Goal: Information Seeking & Learning: Compare options

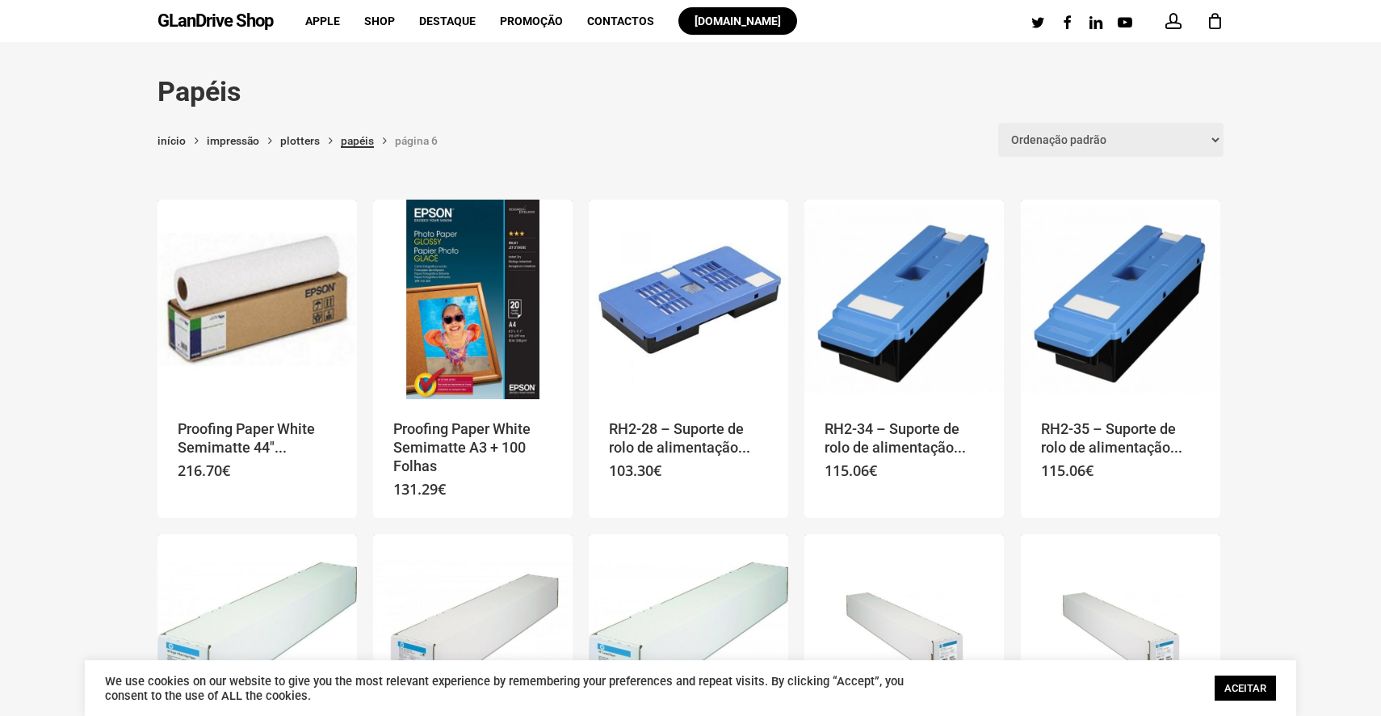
click at [366, 144] on link "Papéis" at bounding box center [357, 140] width 33 height 15
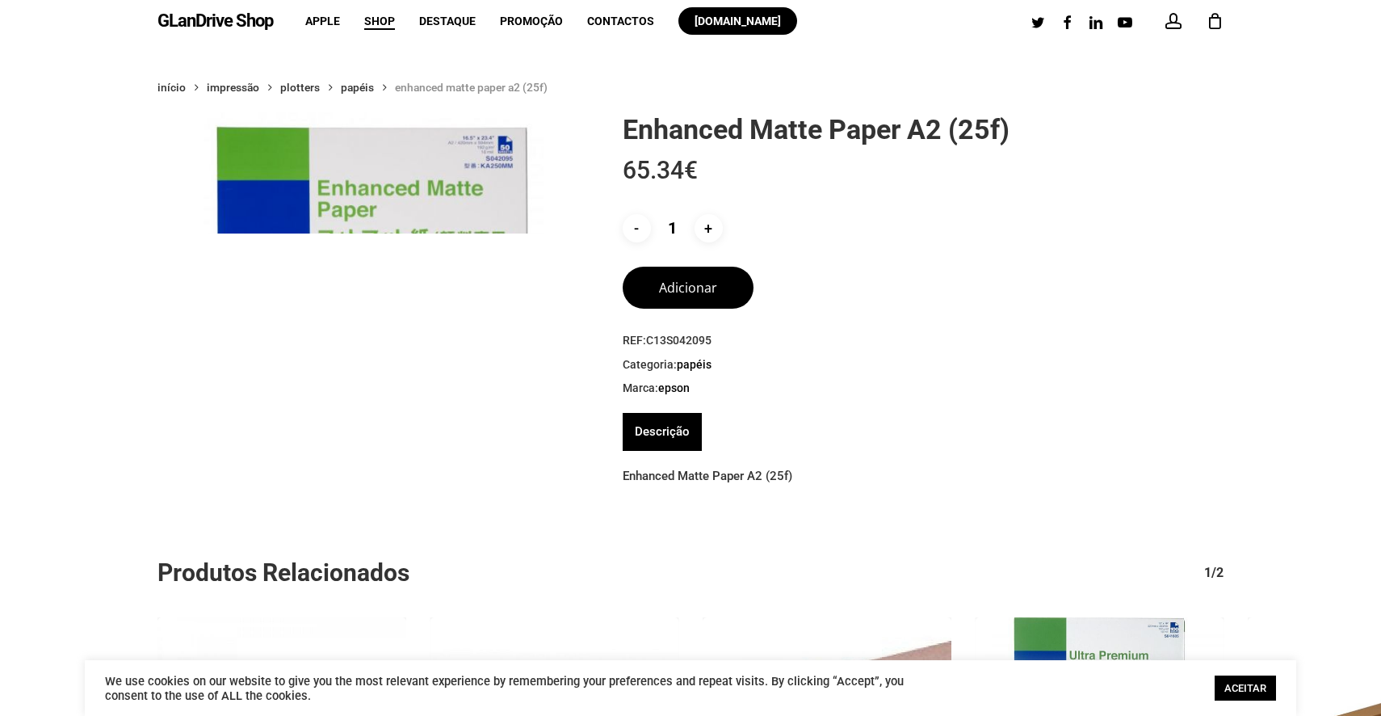
click at [511, 212] on img at bounding box center [374, 328] width 432 height 432
click at [520, 192] on img at bounding box center [374, 328] width 432 height 432
click at [422, 170] on img at bounding box center [374, 328] width 432 height 432
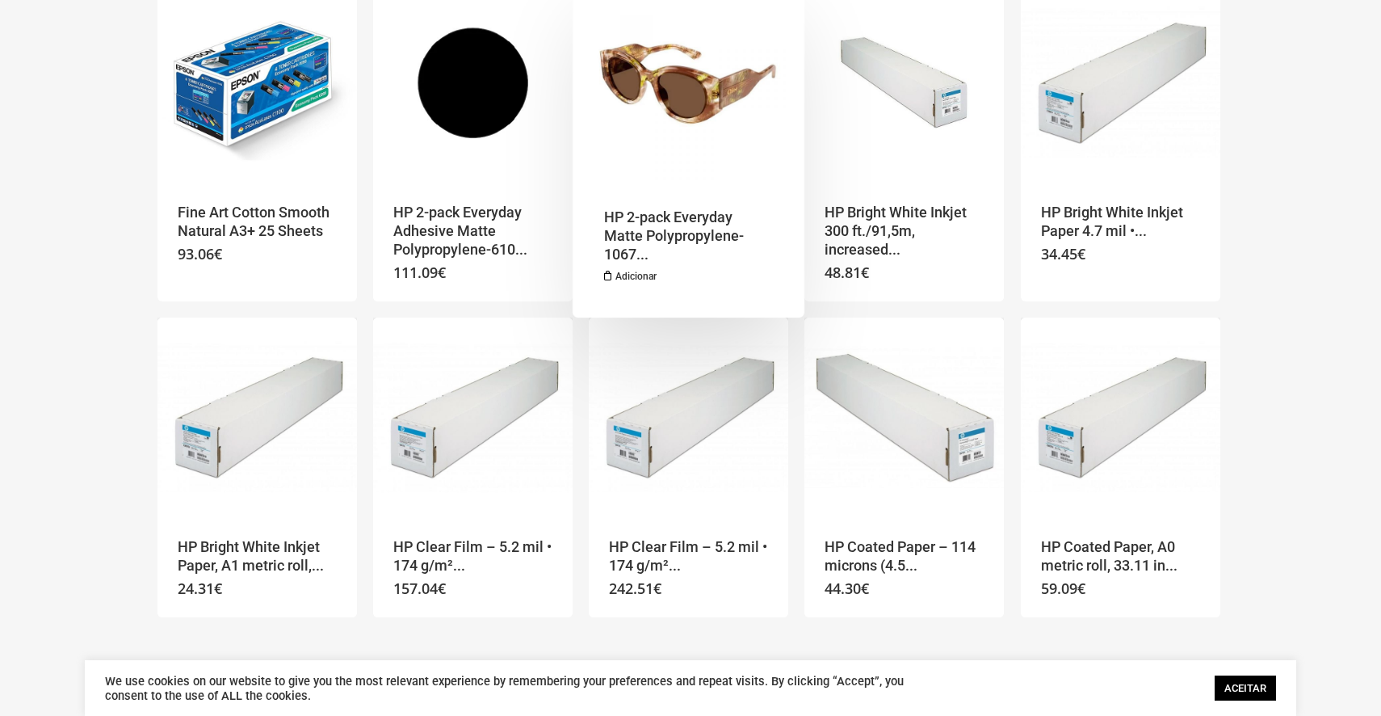
scroll to position [866, 0]
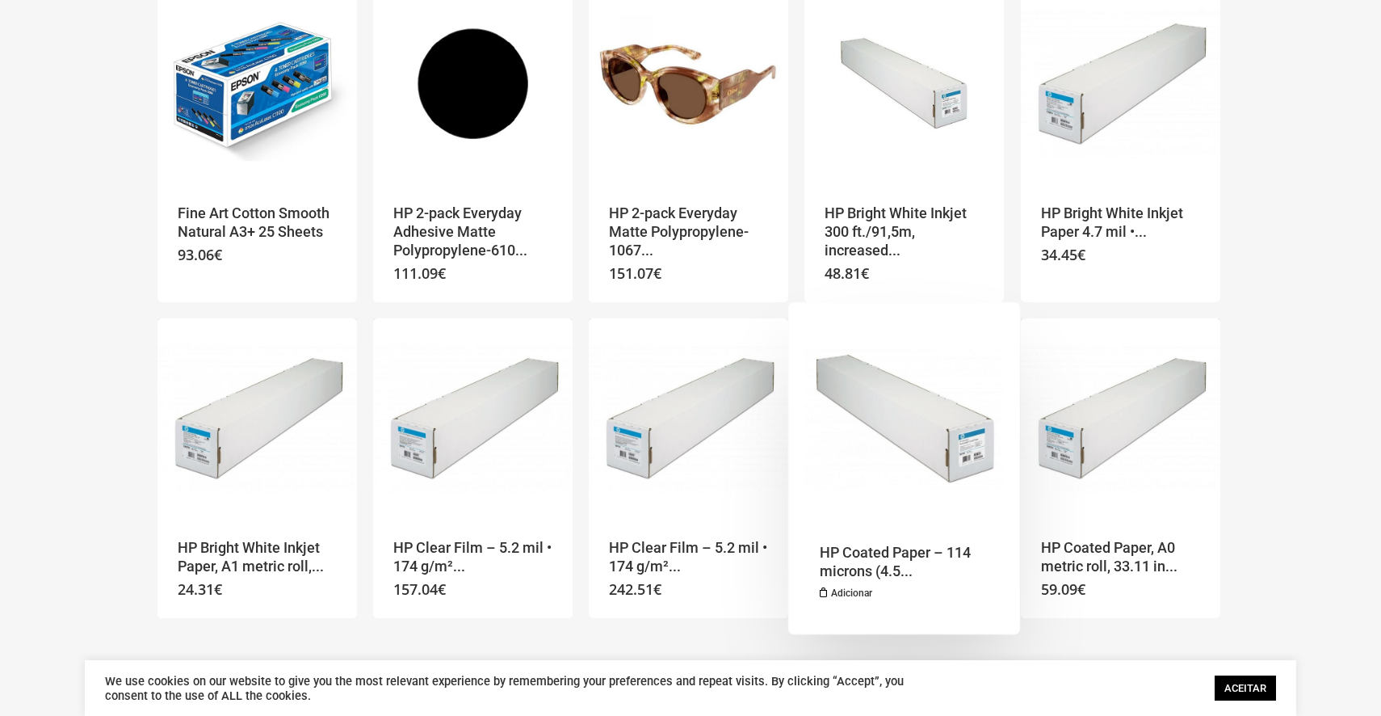
click at [918, 432] on img "HP Coated Paper - 114 microns (4.5 mil) • 90 g/m² (24 lbs) • 610 mm x 45,7 m" at bounding box center [905, 418] width 200 height 200
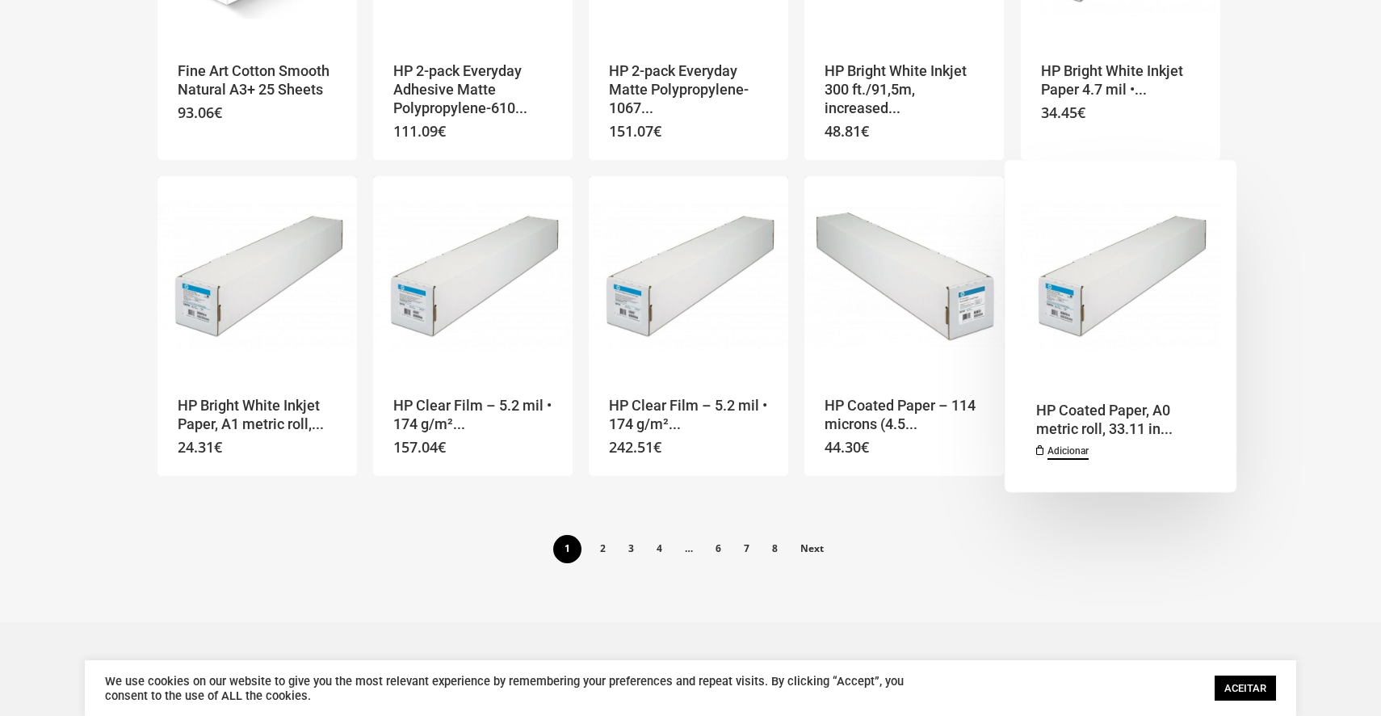
scroll to position [1007, 0]
click at [1105, 338] on img "HP Coated Paper, A0 metric roll, 33.11 in wide, 26 lb, 90 g/m², 150 ft, 45.7 m" at bounding box center [1121, 277] width 200 height 200
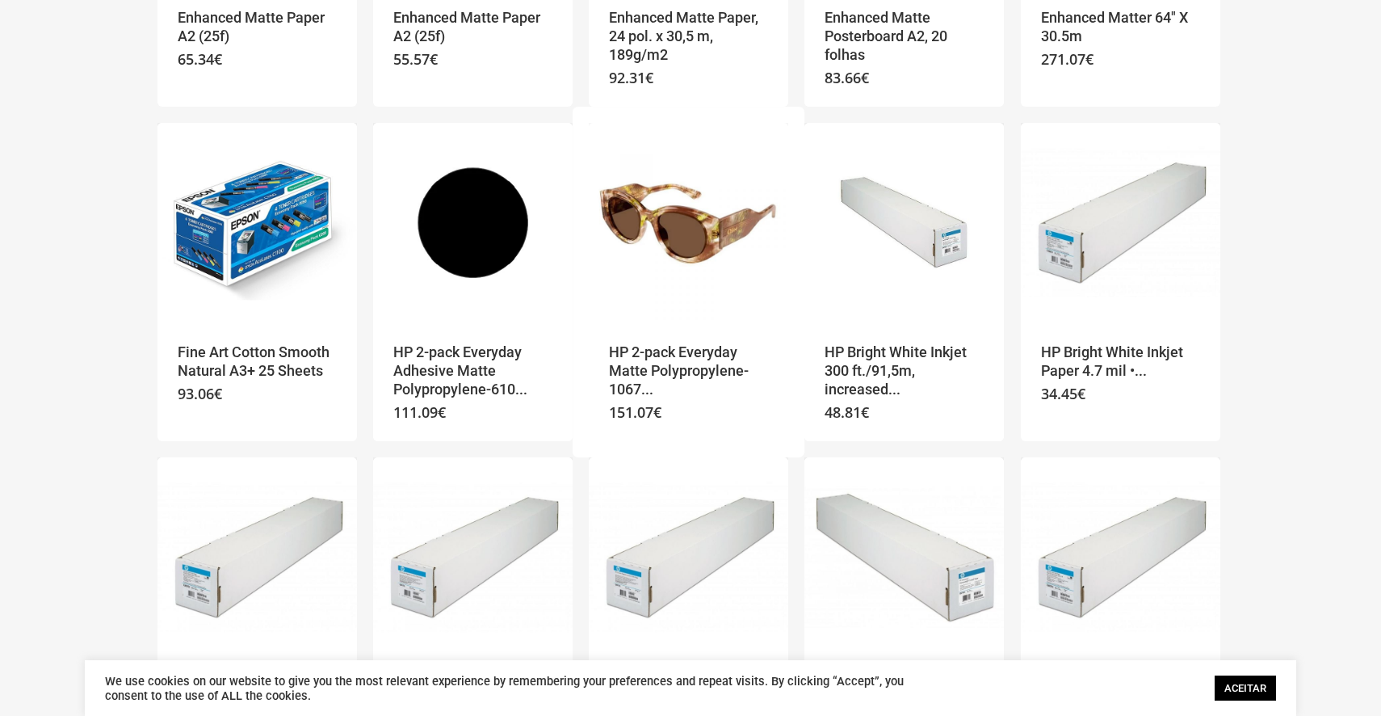
scroll to position [732, 0]
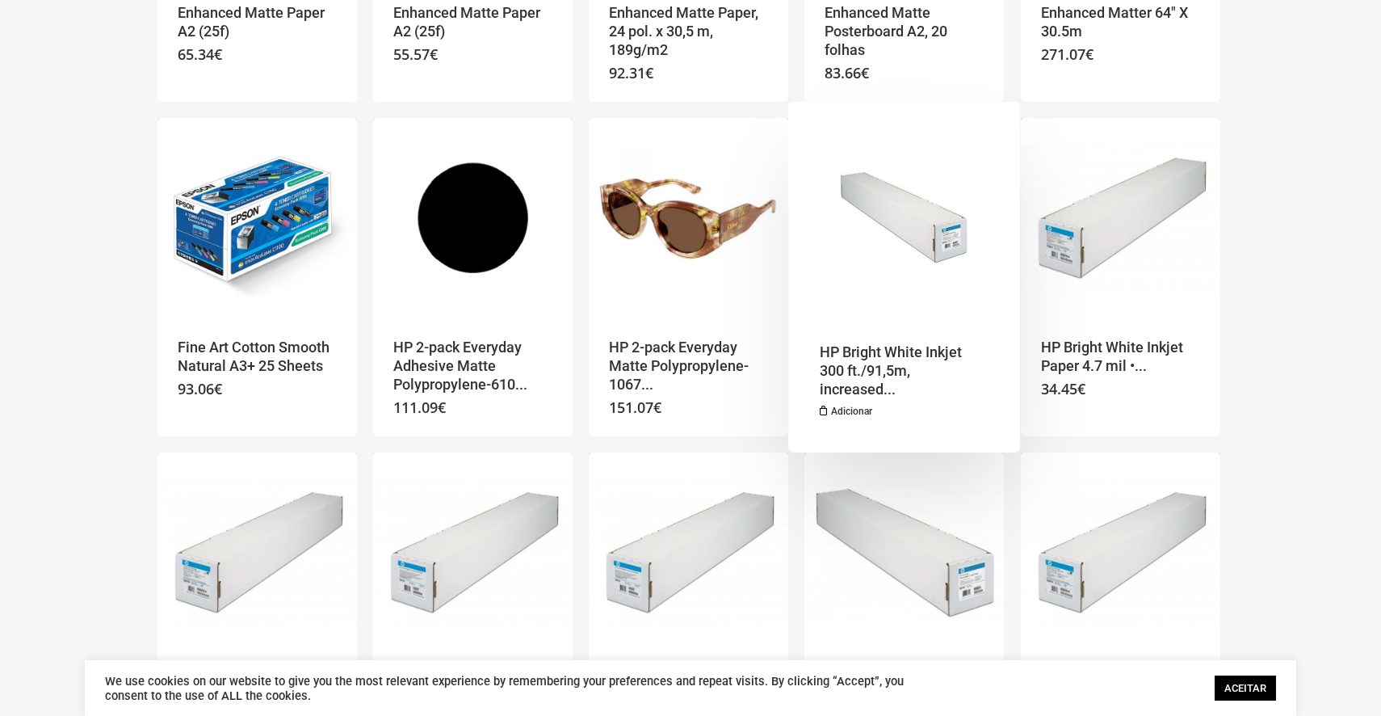
click at [915, 354] on h2 "HP Bright White Inkjet 300 ft./91,5m, increased..." at bounding box center [899, 371] width 159 height 57
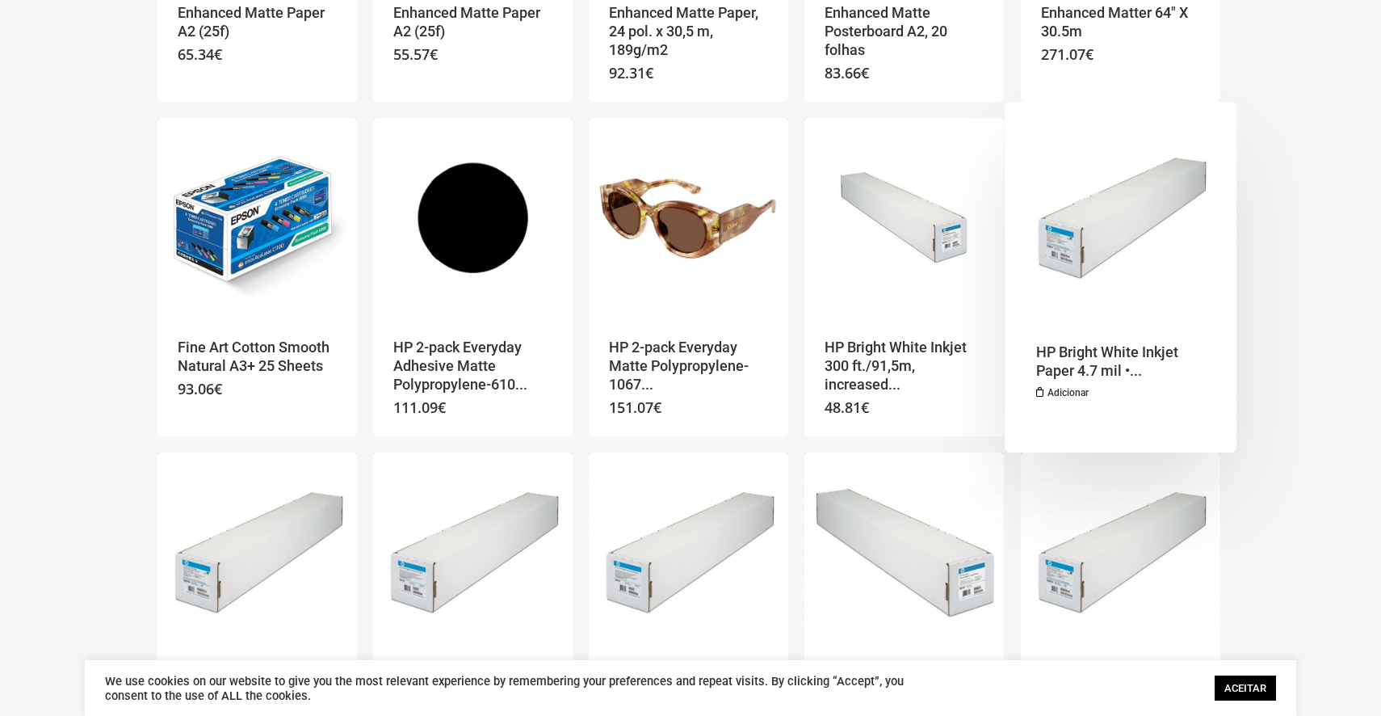
click at [1077, 247] on img "HP Bright White Inkjet Paper 4.7 mil • 90 g/m² (24 lbs) • 841 mm x 45.7 m - pre…" at bounding box center [1121, 218] width 200 height 200
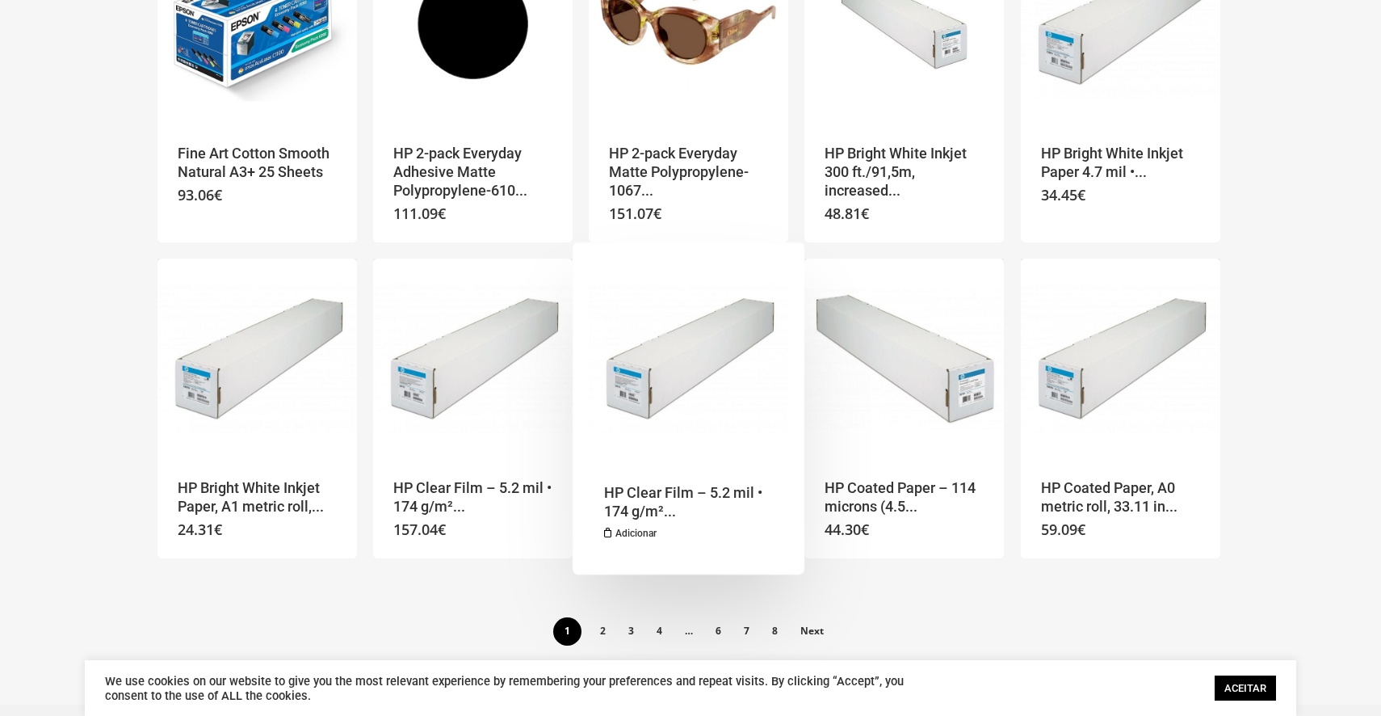
scroll to position [932, 0]
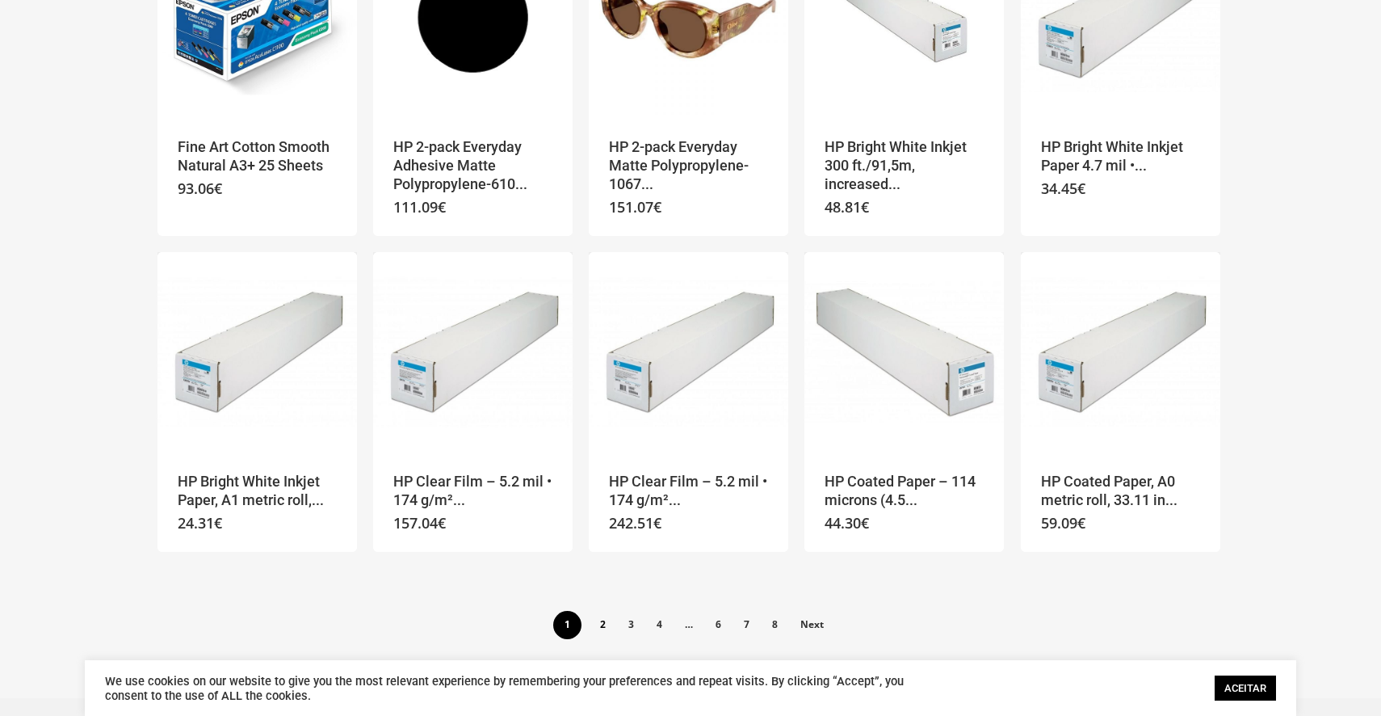
click at [601, 630] on link "2" at bounding box center [603, 624] width 27 height 26
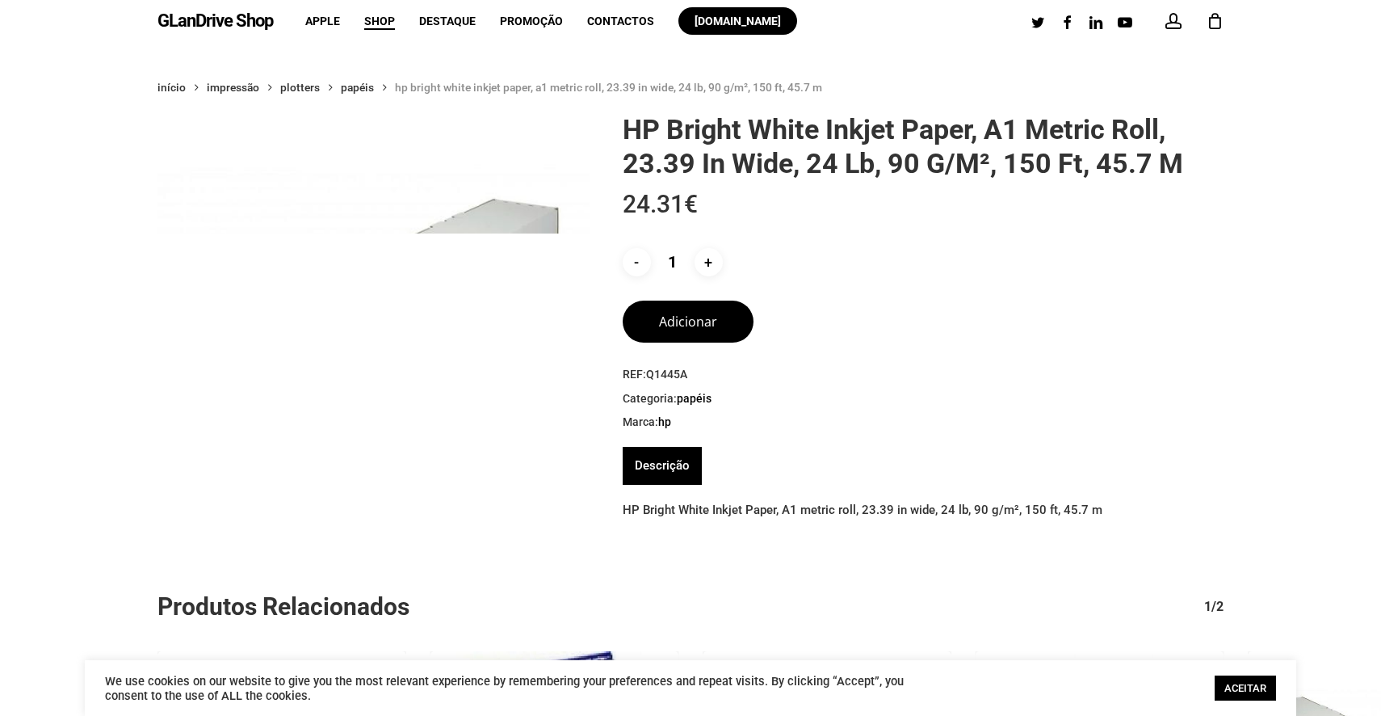
drag, startPoint x: 903, startPoint y: 169, endPoint x: 929, endPoint y: 168, distance: 25.9
click at [927, 168] on h1 "HP Bright White Inkjet Paper, A1 metric roll, 23.39 in wide, 24 lb, 90 g/m², 15…" at bounding box center [923, 146] width 601 height 68
drag, startPoint x: 960, startPoint y: 163, endPoint x: 910, endPoint y: 166, distance: 49.3
click at [910, 165] on h1 "HP Bright White Inkjet Paper, A1 metric roll, 23.39 in wide, 24 lb, 90 g/m², 15…" at bounding box center [923, 146] width 601 height 68
click at [895, 347] on div "HP Bright White Inkjet Paper, A1 metric roll, 23.39 in wide, 24 lb, 90 g/m², 15…" at bounding box center [923, 279] width 601 height 334
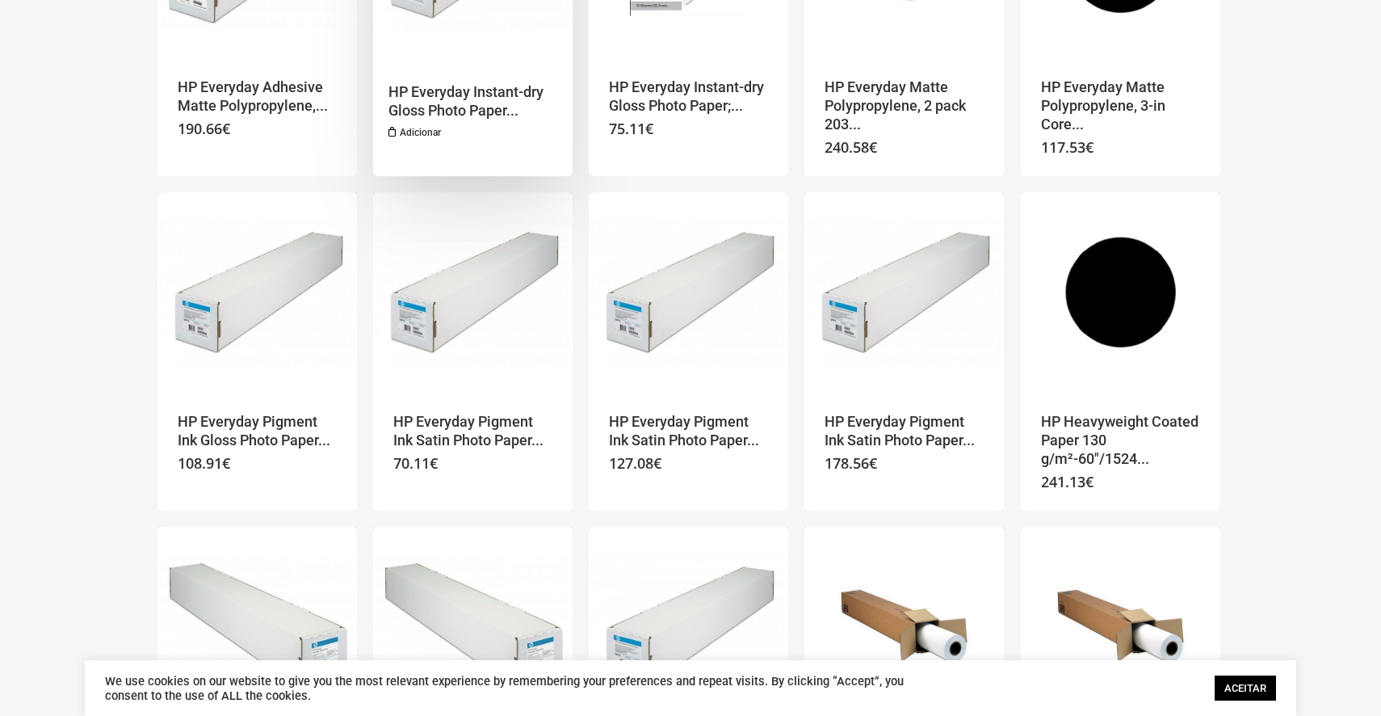
scroll to position [353, 0]
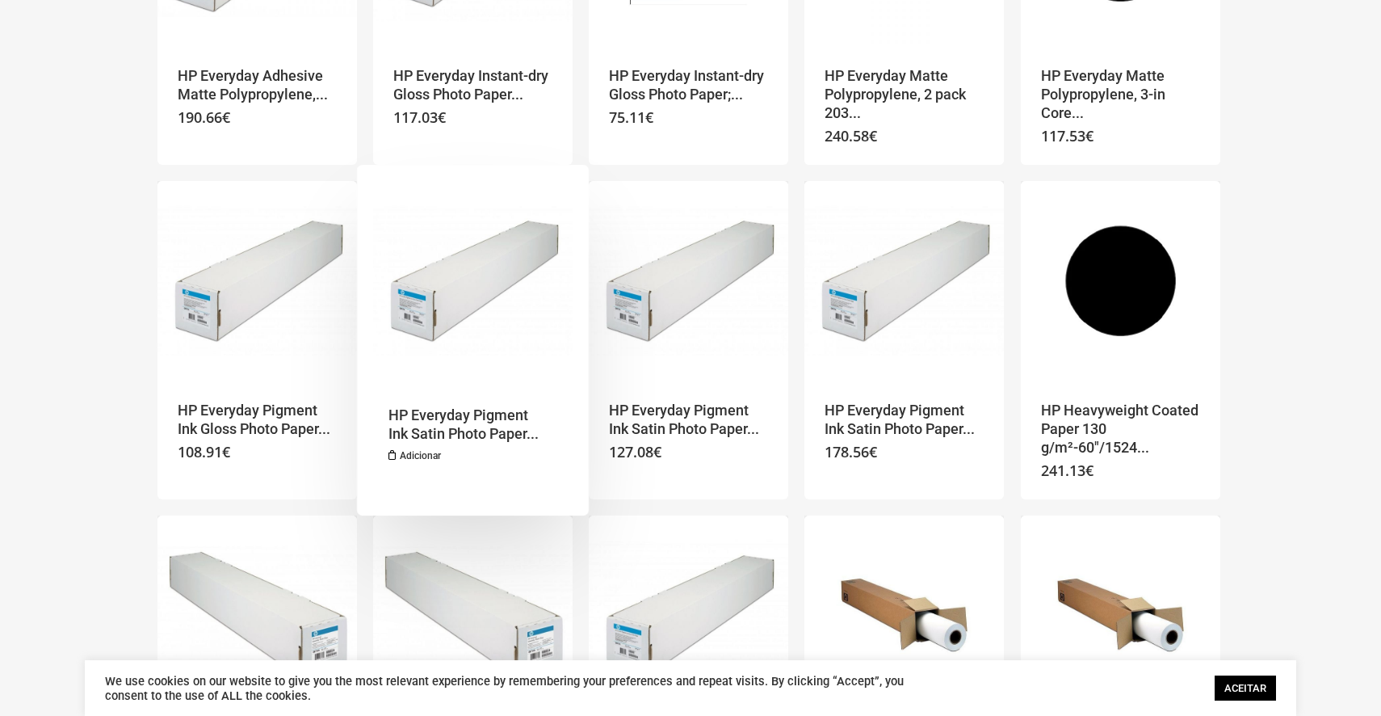
click at [508, 295] on img "HP Everyday Pigment Ink Satin Photo Paper 235 g/m²-24" at bounding box center [473, 281] width 200 height 200
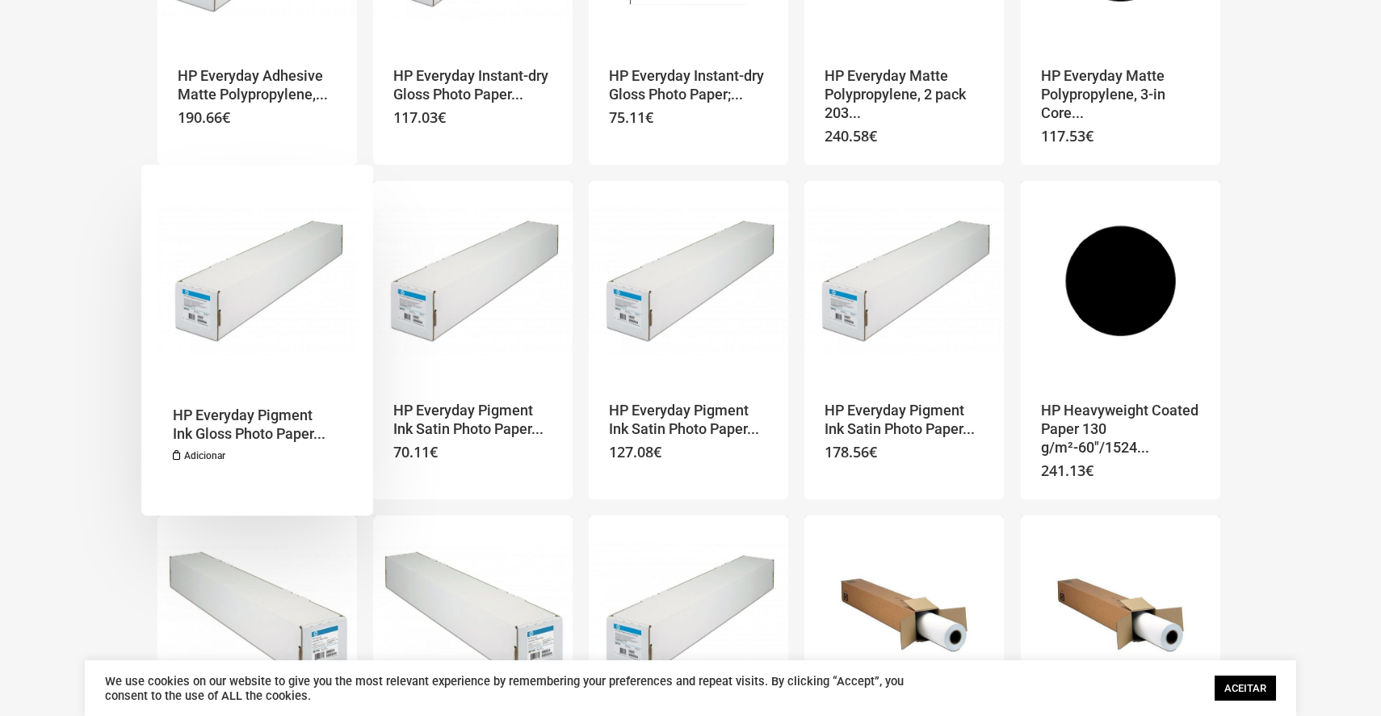
scroll to position [355, 0]
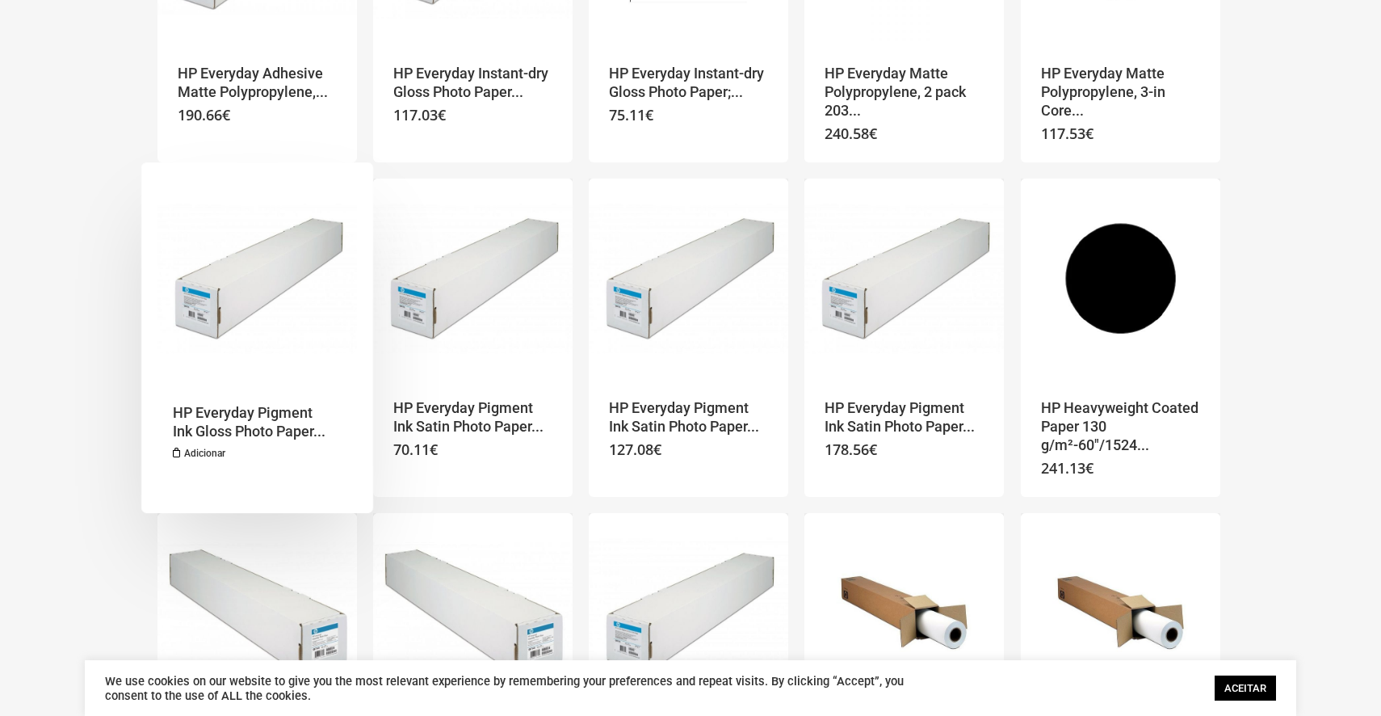
click at [263, 313] on img "HP Everyday Pigment Ink Gloss Photo Paper 235 g/m²-36" at bounding box center [258, 279] width 200 height 200
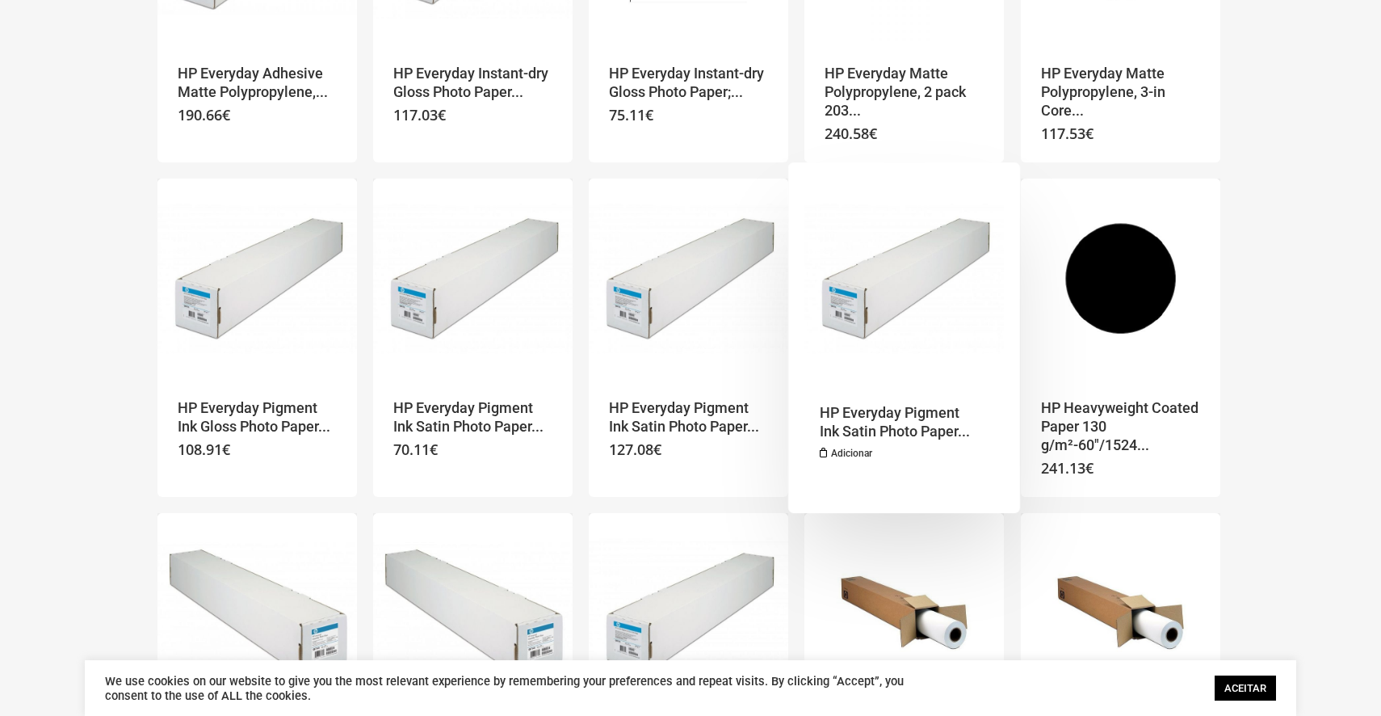
click at [914, 345] on img "HP Everyday Pigment Ink Satin Photo Paper 235 g/m²-60" at bounding box center [905, 279] width 200 height 200
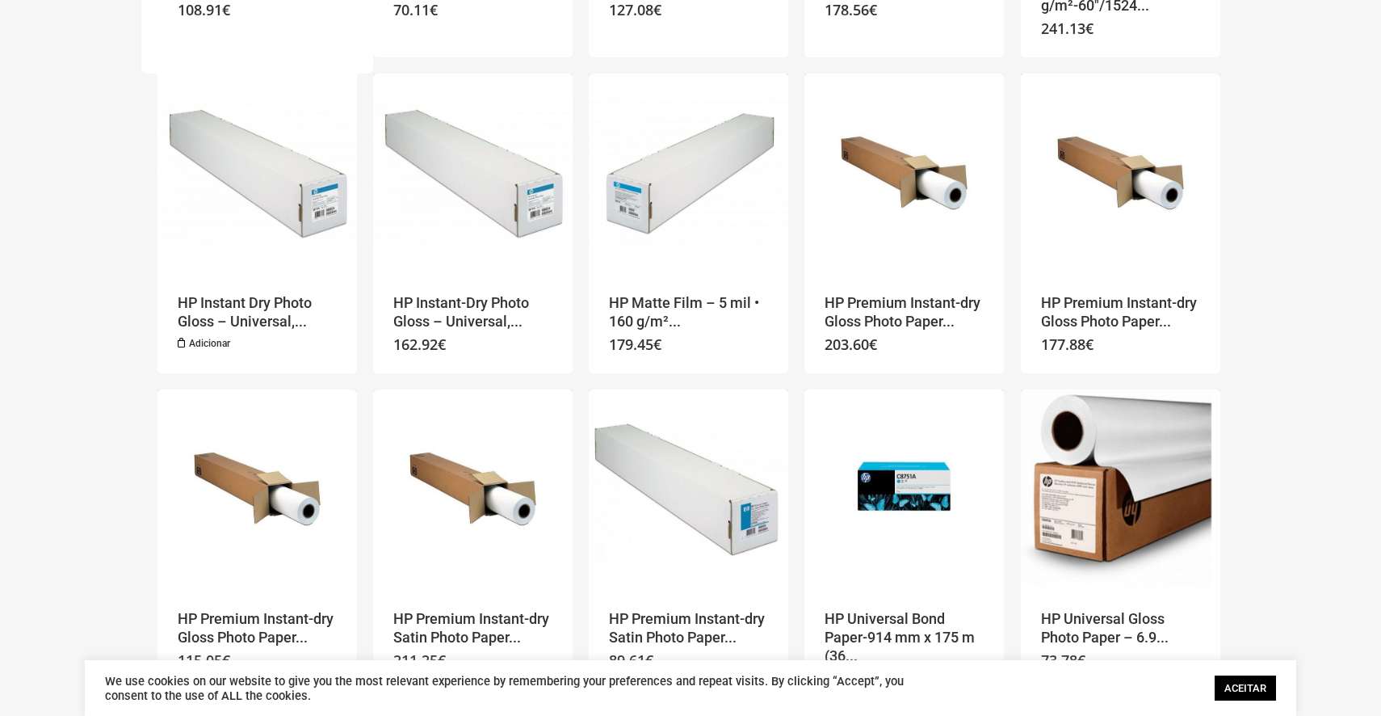
scroll to position [844, 0]
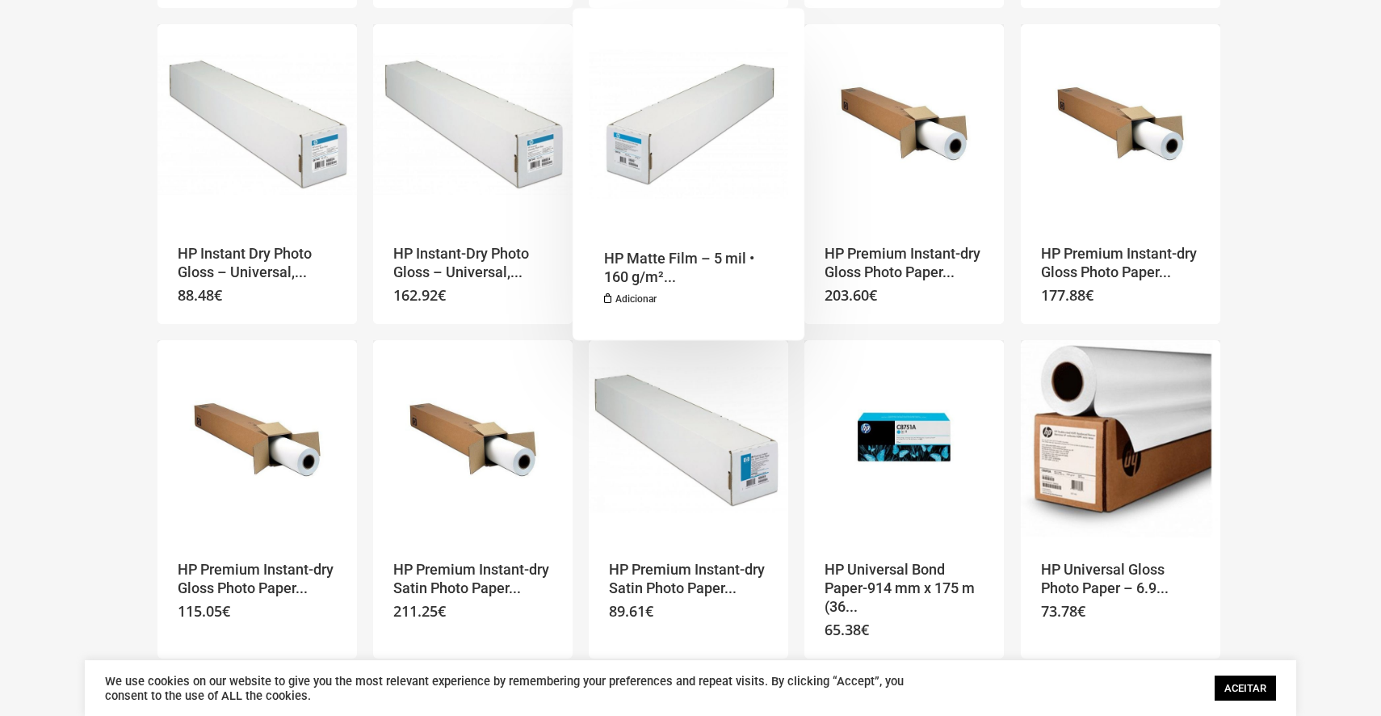
click at [685, 158] on img "HP Matte Film - 5 mil • 160 g/m² • 914 mm x 38.1 m - preço válido até fim de st…" at bounding box center [689, 124] width 200 height 200
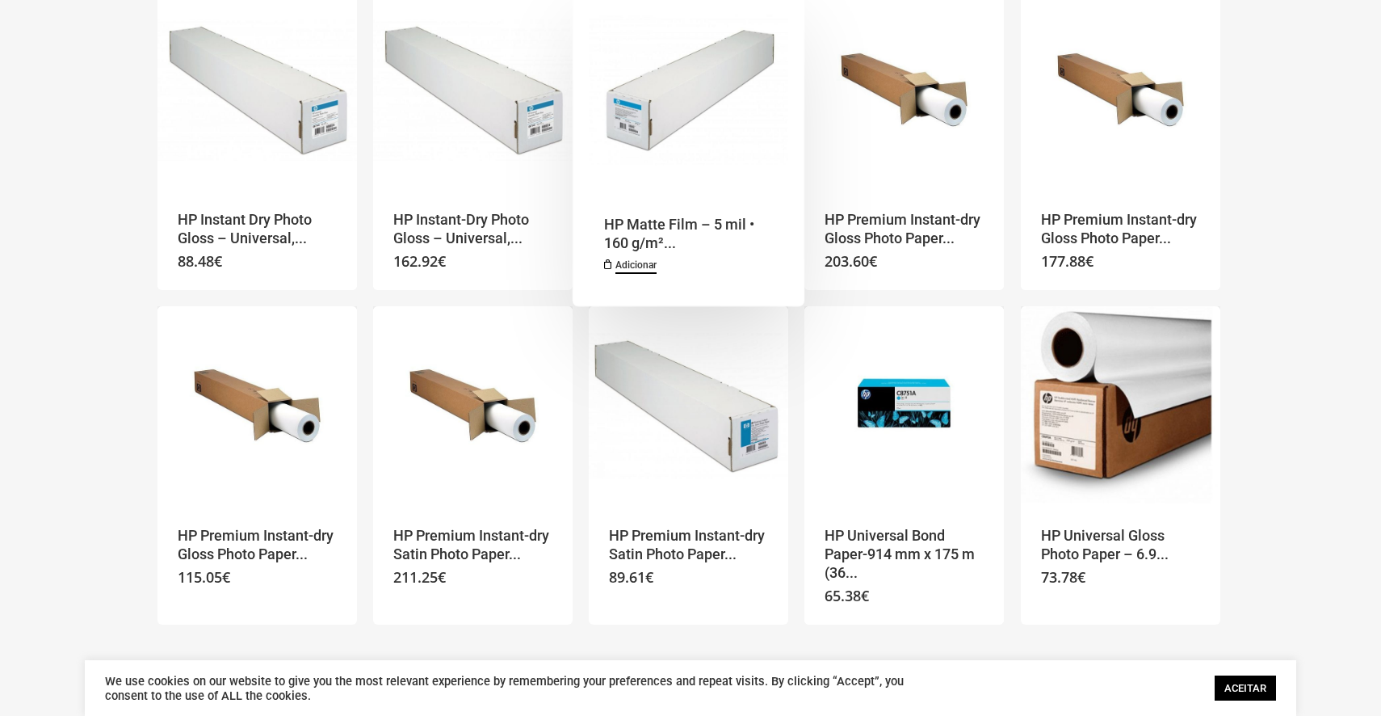
scroll to position [897, 0]
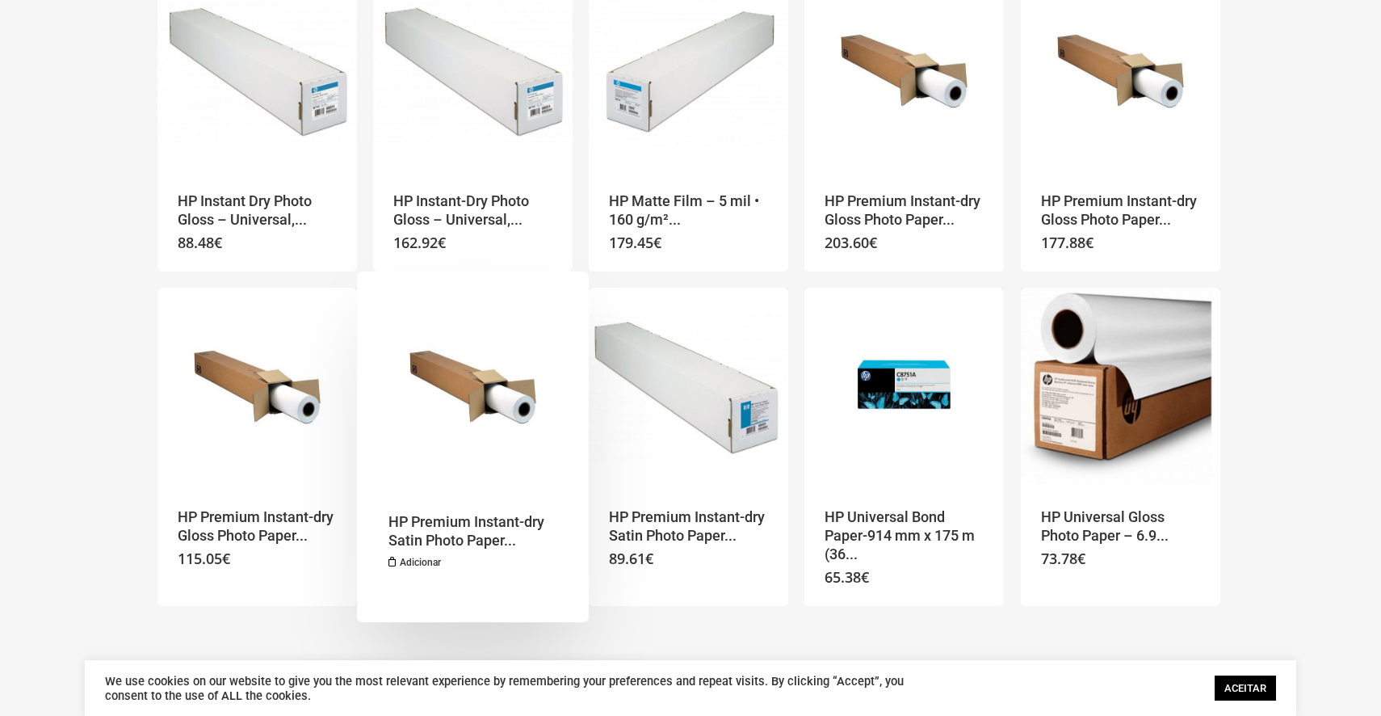
click at [476, 422] on img "HP Premium Instant-dry Satin Photo Paper 10.3 mil • 260 g/m² • 1067 mm x 30.5 m" at bounding box center [473, 388] width 200 height 200
click at [520, 397] on img "HP Premium Instant-dry Satin Photo Paper 10.3 mil • 260 g/m² • 1067 mm x 30.5 m" at bounding box center [473, 388] width 200 height 200
click at [488, 361] on img "HP Premium Instant-dry Satin Photo Paper 10.3 mil • 260 g/m² • 1067 mm x 30.5 m" at bounding box center [473, 388] width 200 height 200
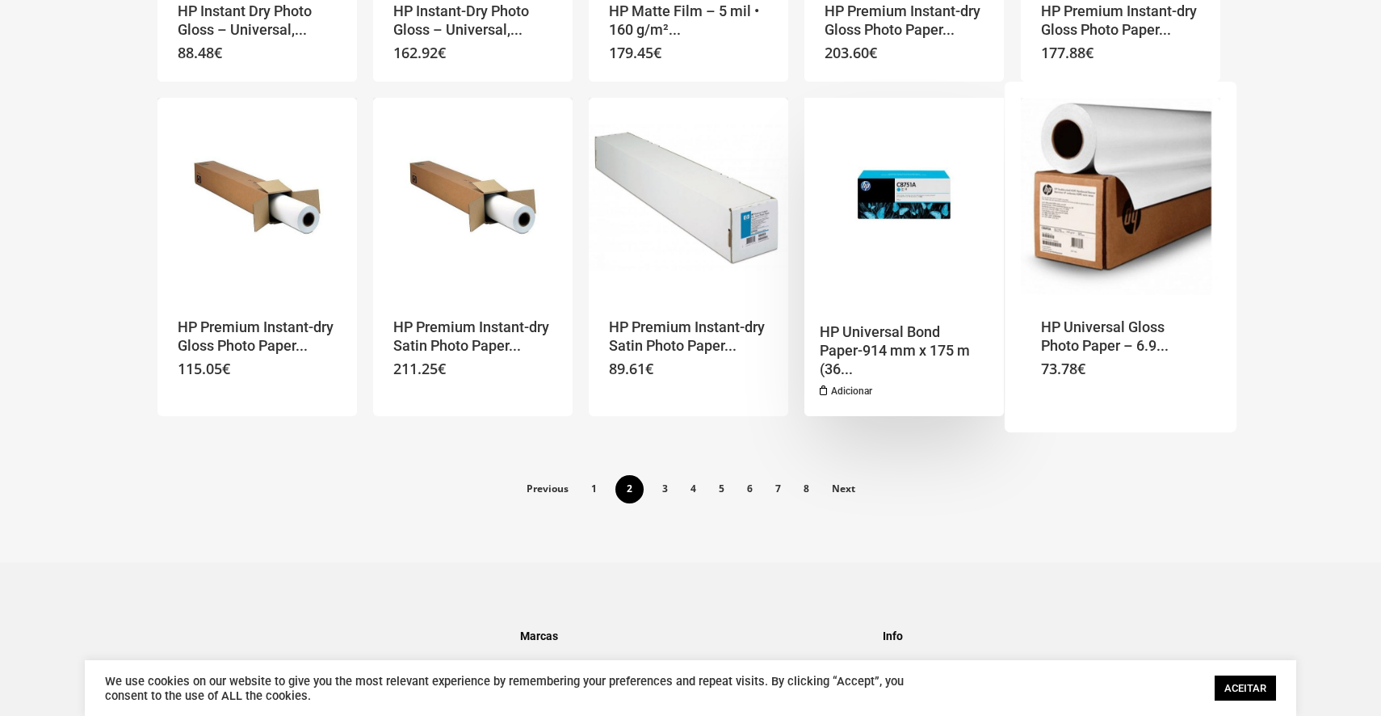
scroll to position [1086, 0]
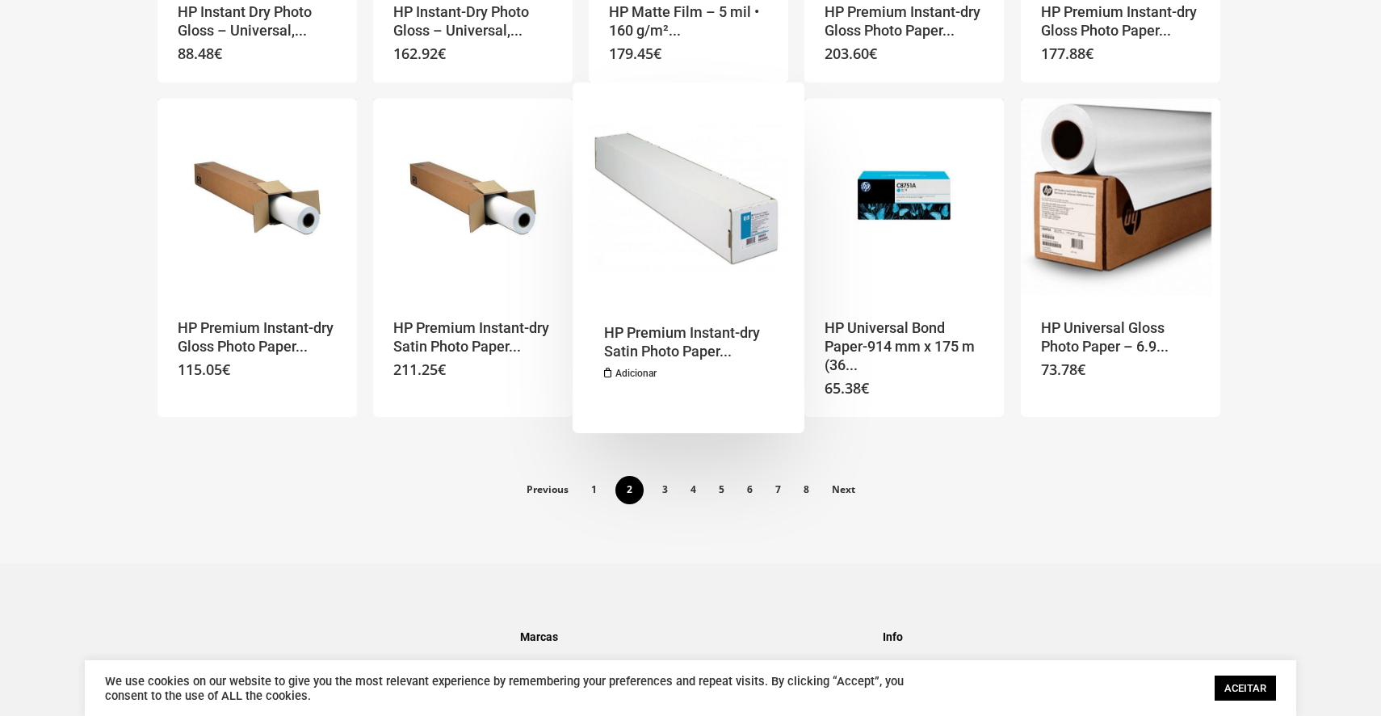
click at [677, 218] on img "HP Premium Instant-dry Satin Photo Paper 260g/m²-60" at bounding box center [689, 199] width 200 height 200
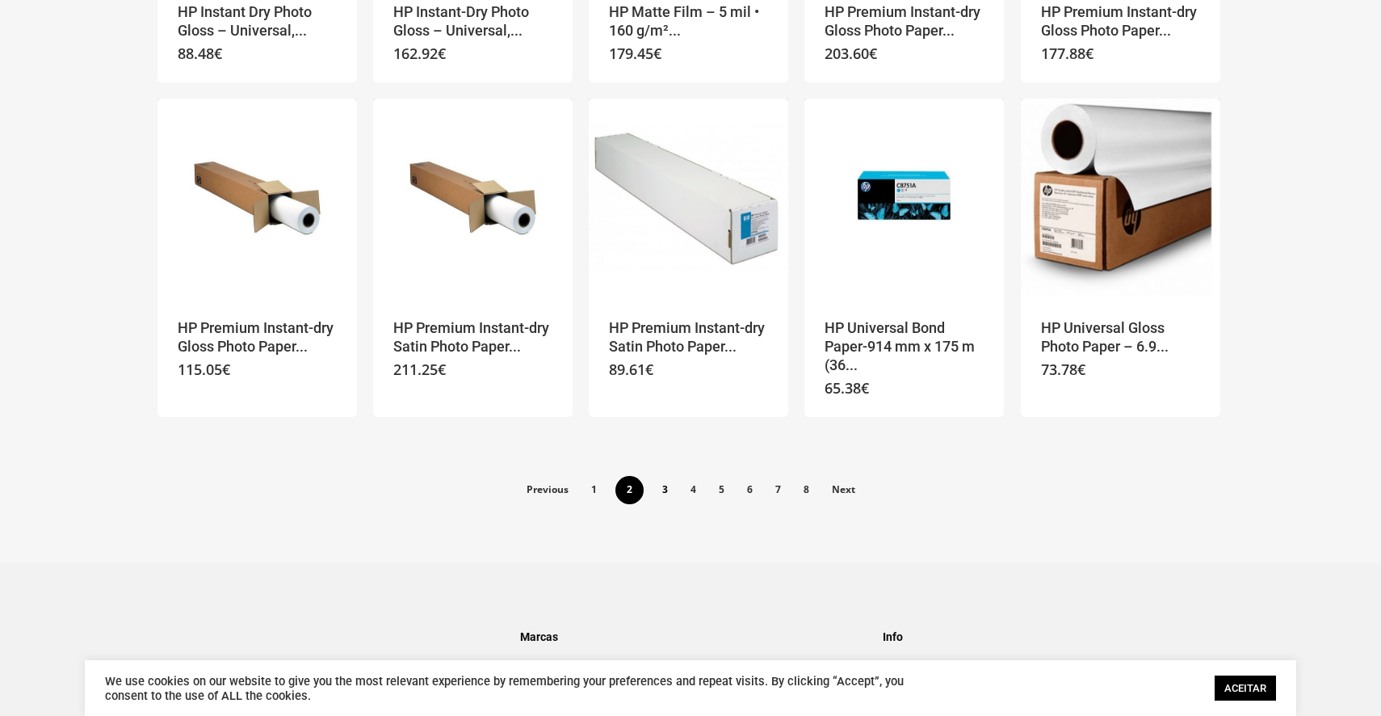
click at [663, 492] on link "3" at bounding box center [665, 489] width 27 height 26
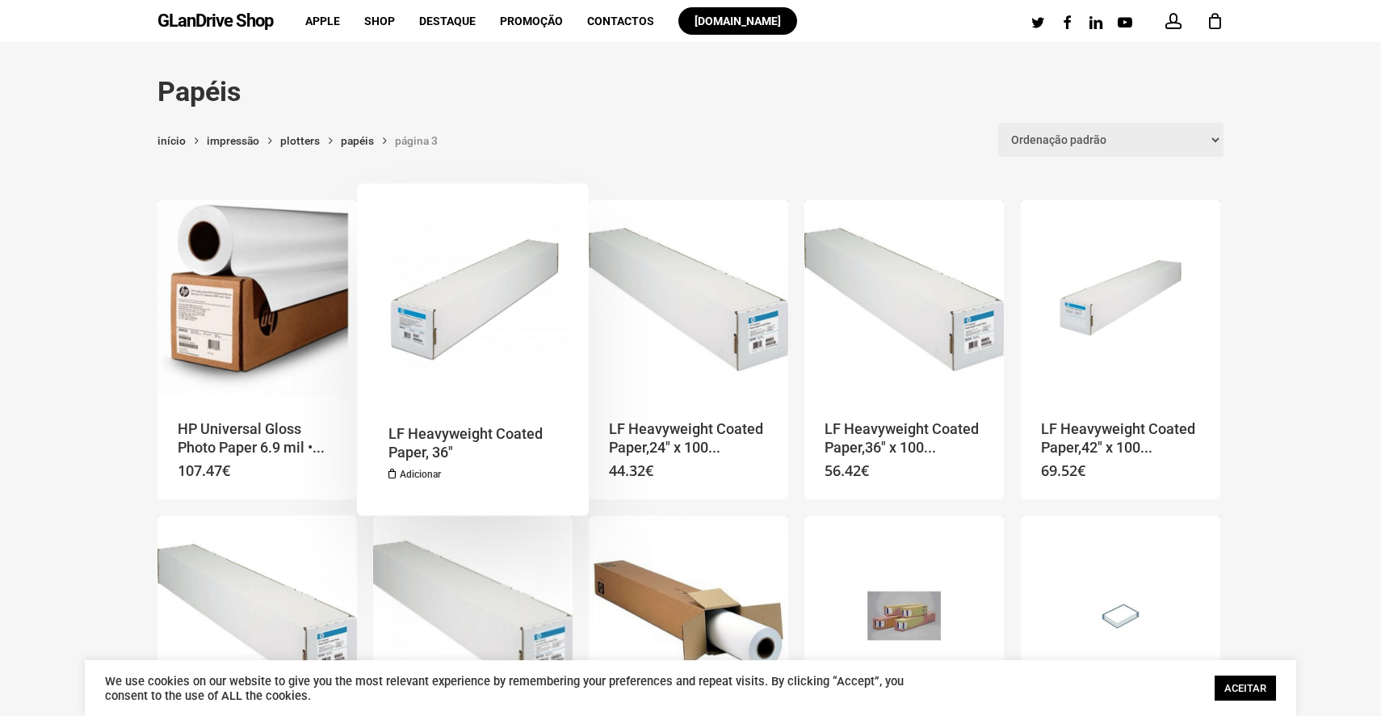
click at [548, 377] on img "LF Heavyweight Coated Paper, 36" at bounding box center [473, 300] width 200 height 200
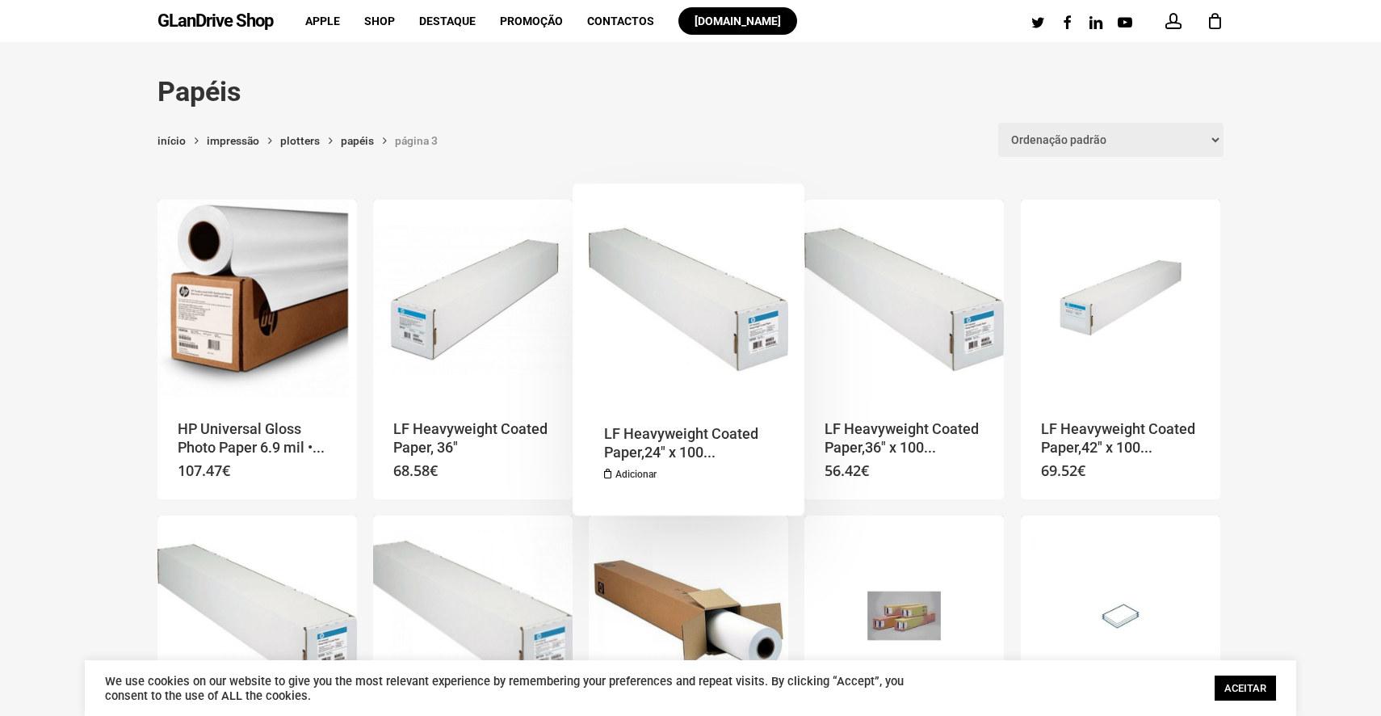
click at [719, 271] on img "LF Heavyweight Coated Paper,24" at bounding box center [689, 300] width 200 height 200
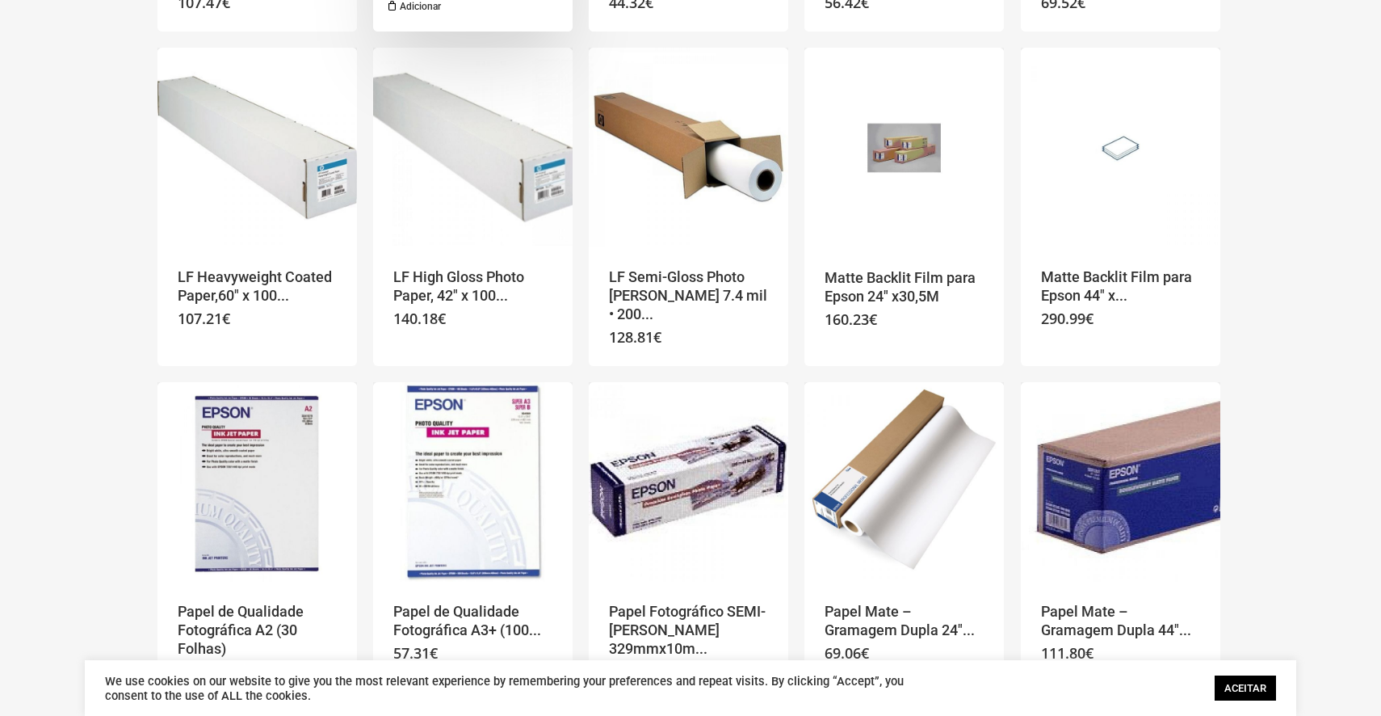
scroll to position [472, 0]
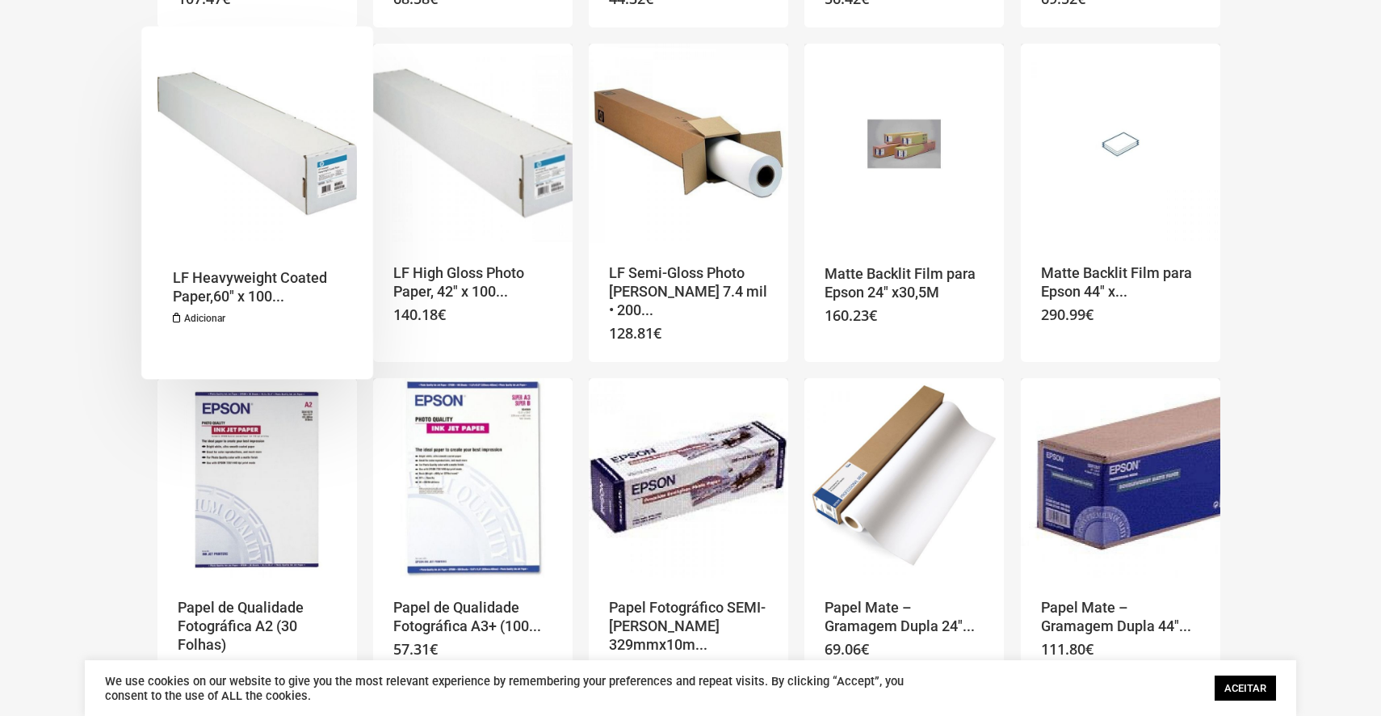
click at [288, 174] on img "LF Heavyweight Coated Paper,60" at bounding box center [258, 144] width 200 height 200
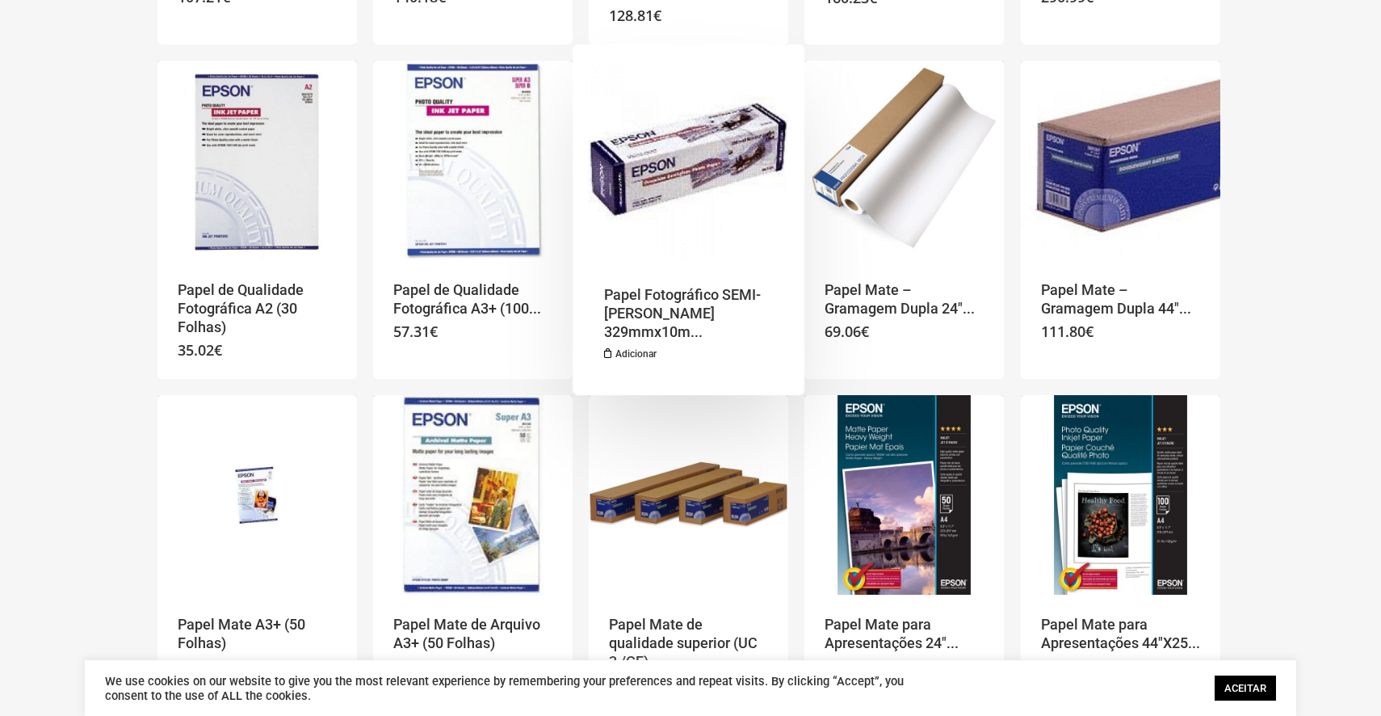
scroll to position [794, 0]
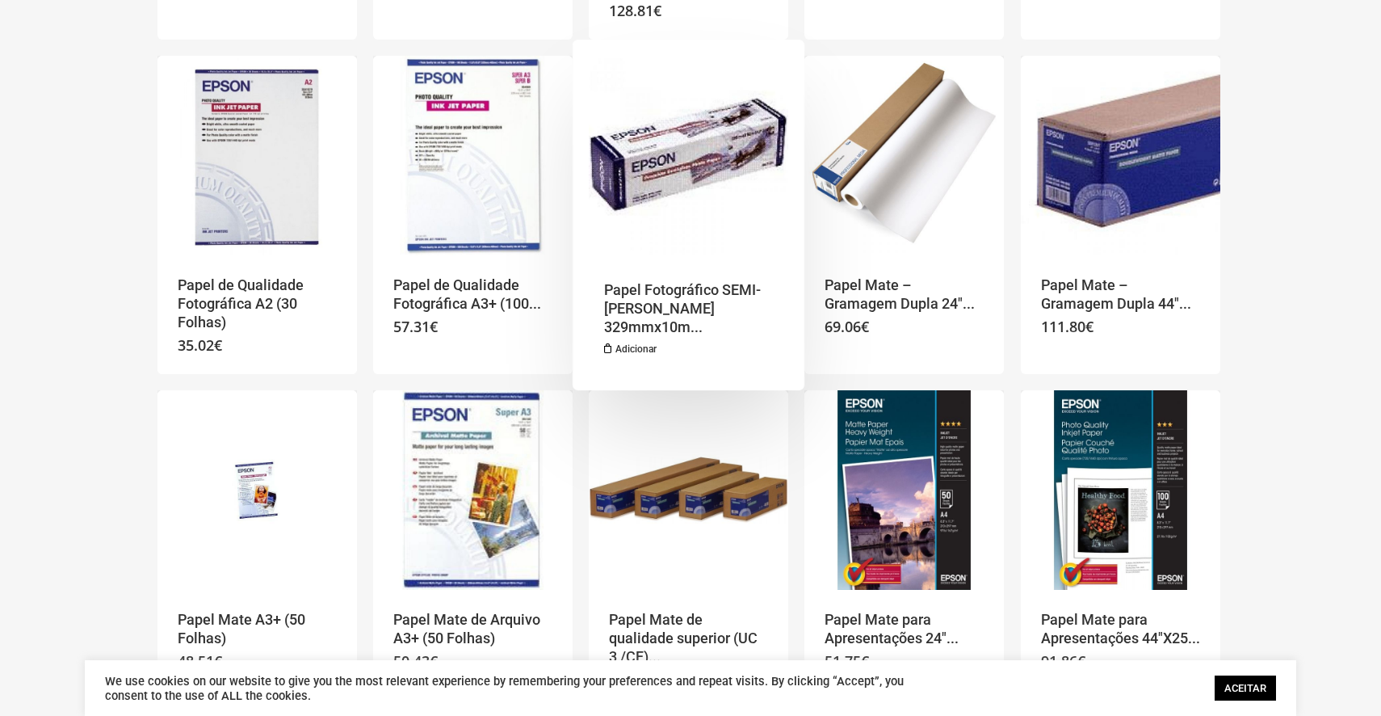
click at [699, 188] on img "Papel Fotográfico SEMI-BRILHANTE 329mmx10m (Premium SemiGloss Photo Paper )" at bounding box center [689, 156] width 200 height 200
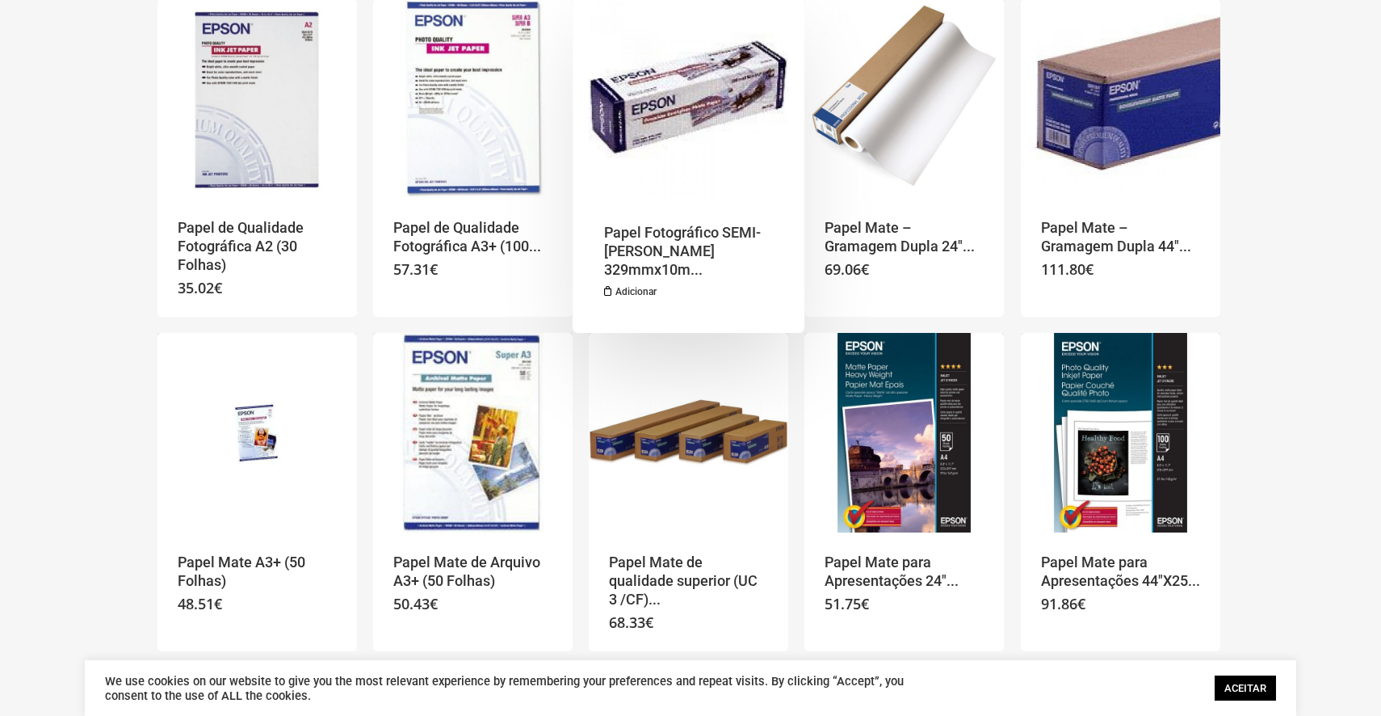
scroll to position [854, 0]
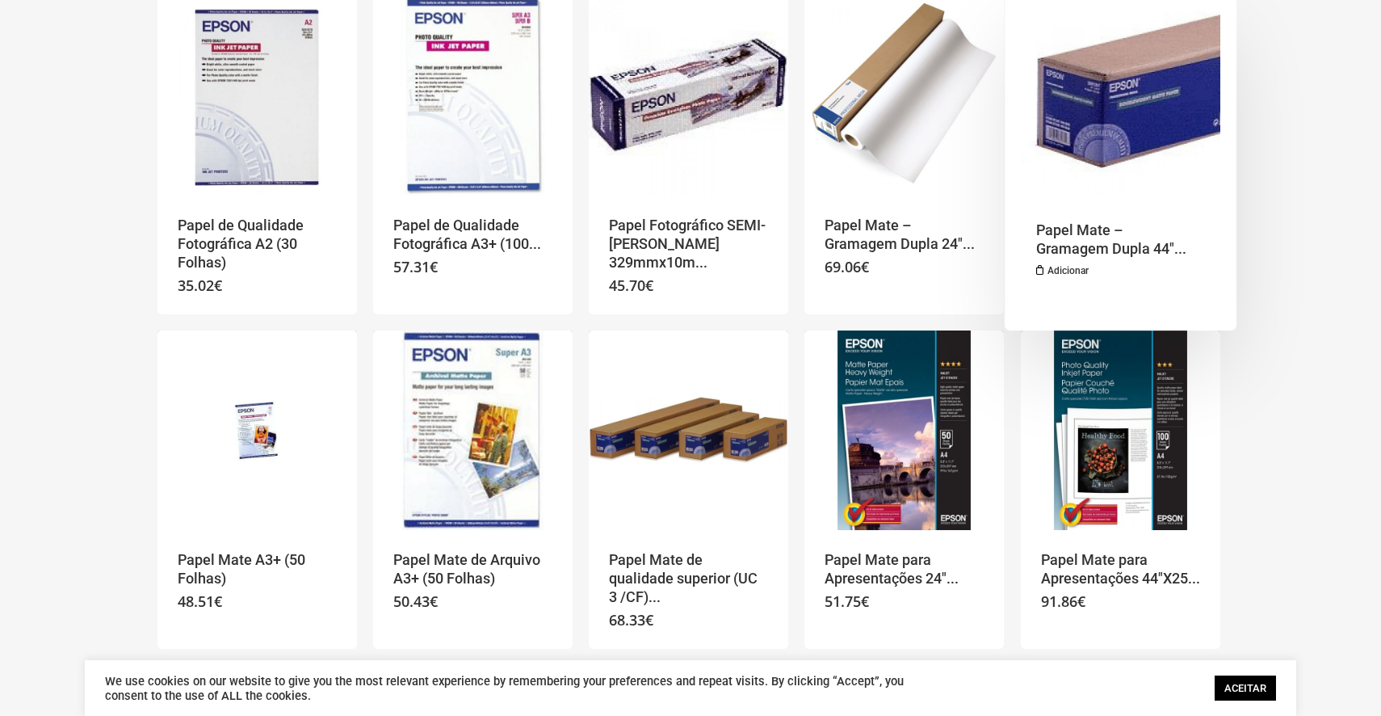
click at [1124, 117] on img "Papel Mate - Gramagem Dupla 44" at bounding box center [1121, 96] width 200 height 200
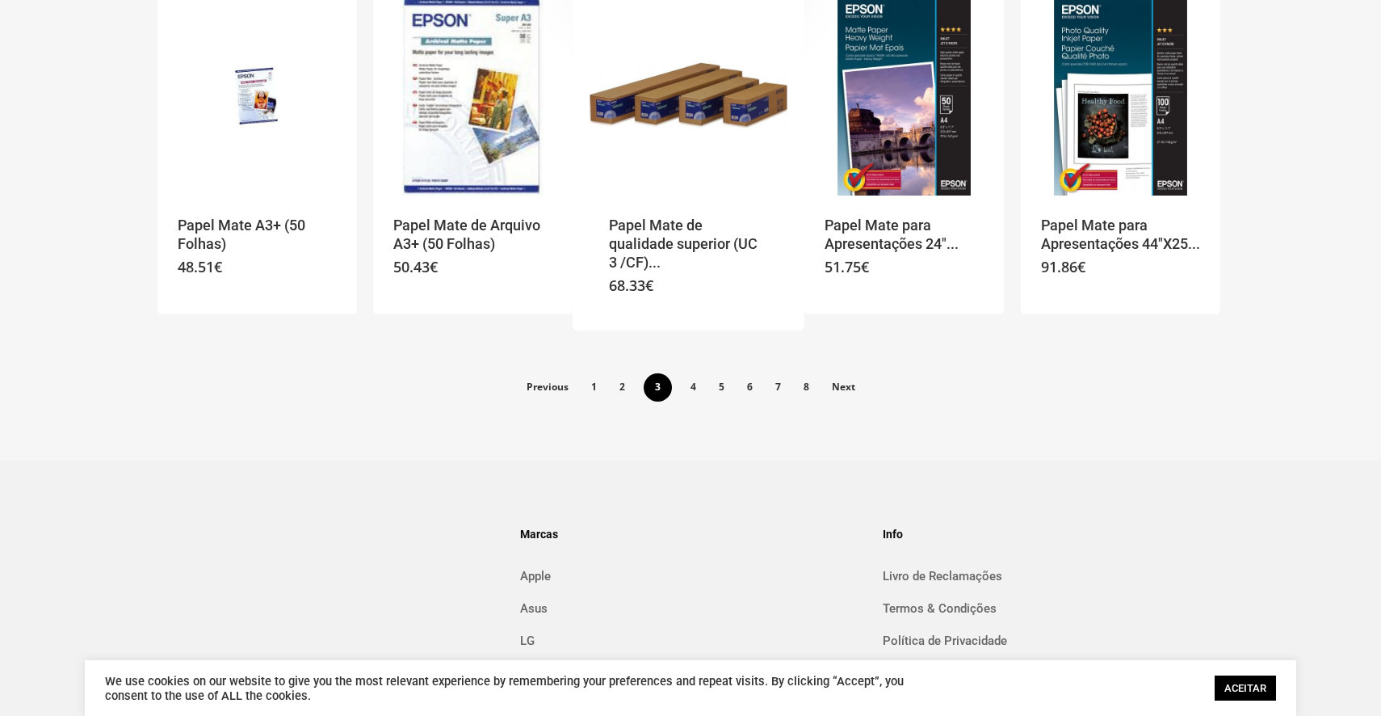
scroll to position [1187, 0]
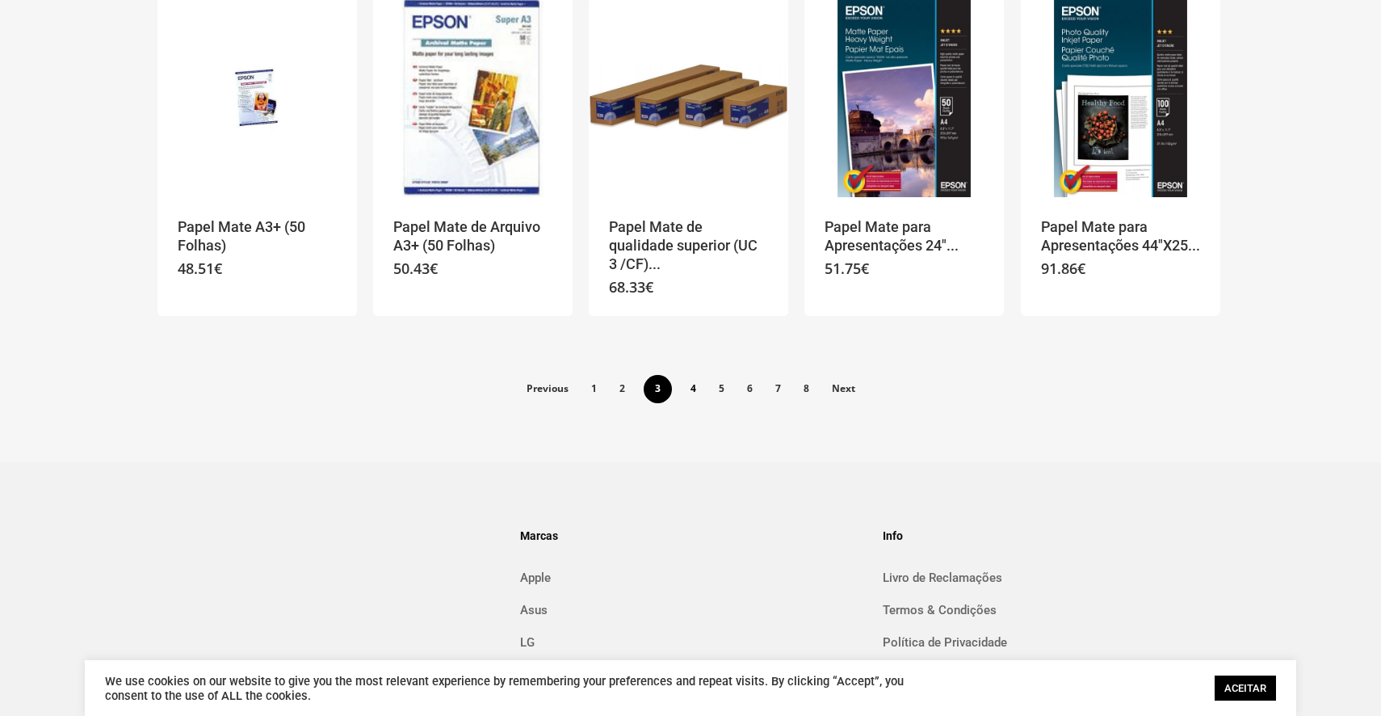
click at [683, 375] on link "4" at bounding box center [693, 388] width 27 height 26
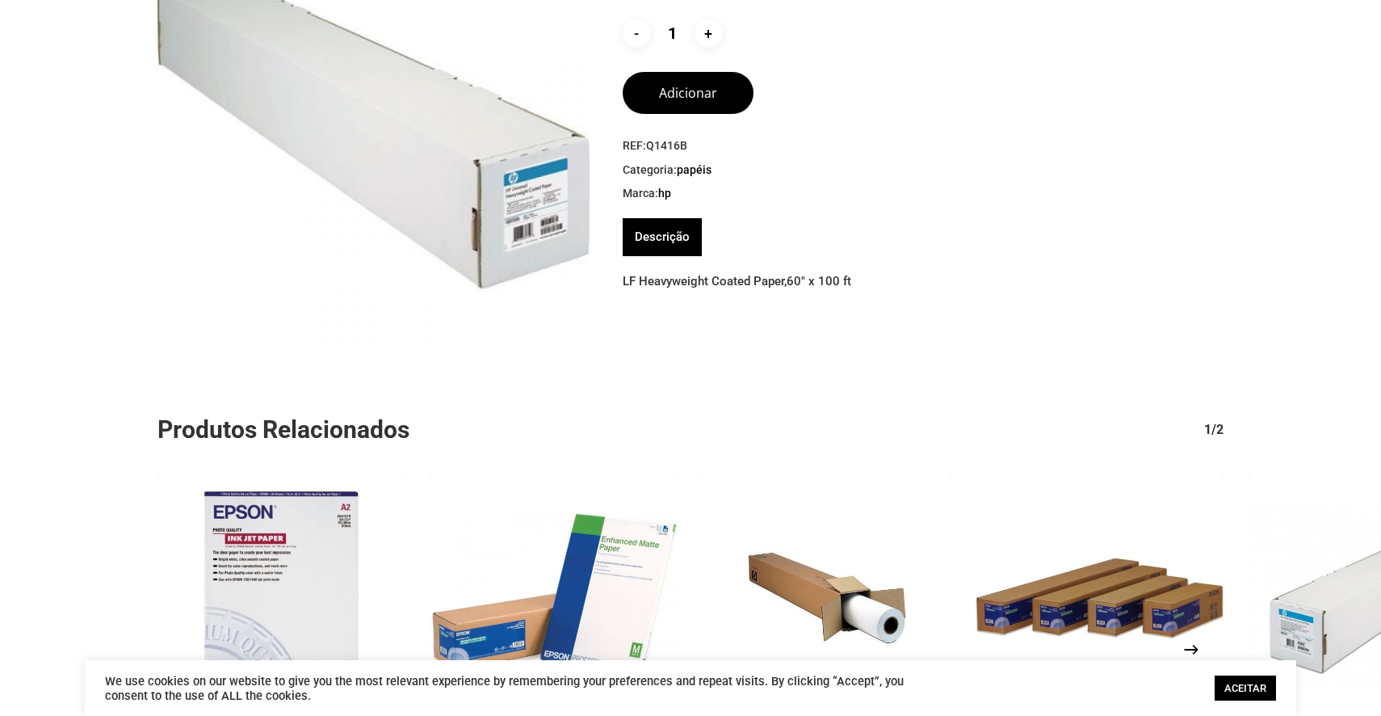
scroll to position [433, 0]
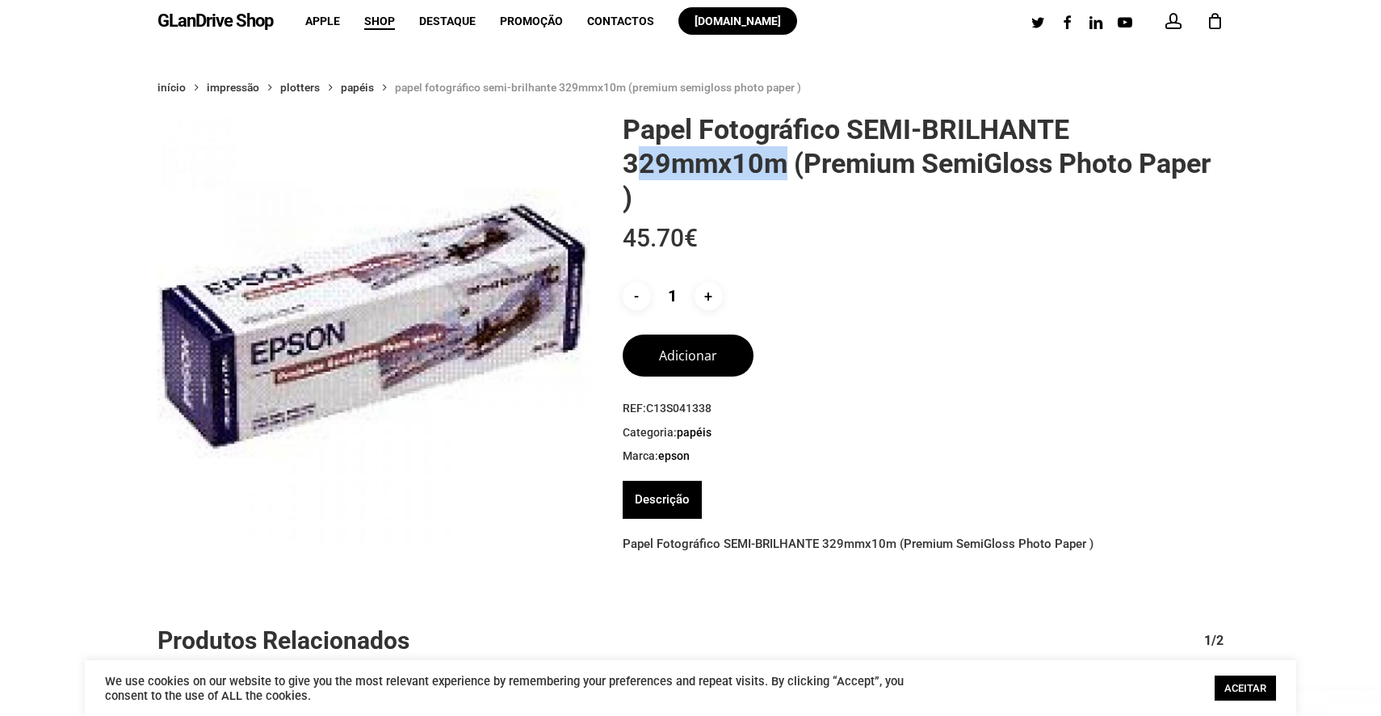
drag, startPoint x: 788, startPoint y: 162, endPoint x: 631, endPoint y: 165, distance: 156.7
click at [631, 165] on h1 "Papel Fotográfico SEMI-BRILHANTE 329mmx10m (Premium SemiGloss Photo Paper )" at bounding box center [923, 163] width 601 height 102
click at [611, 166] on div "Papel Fotográfico SEMI-BRILHANTE 329mmx10m (Premium SemiGloss Photo Paper ) 45.…" at bounding box center [917, 340] width 613 height 456
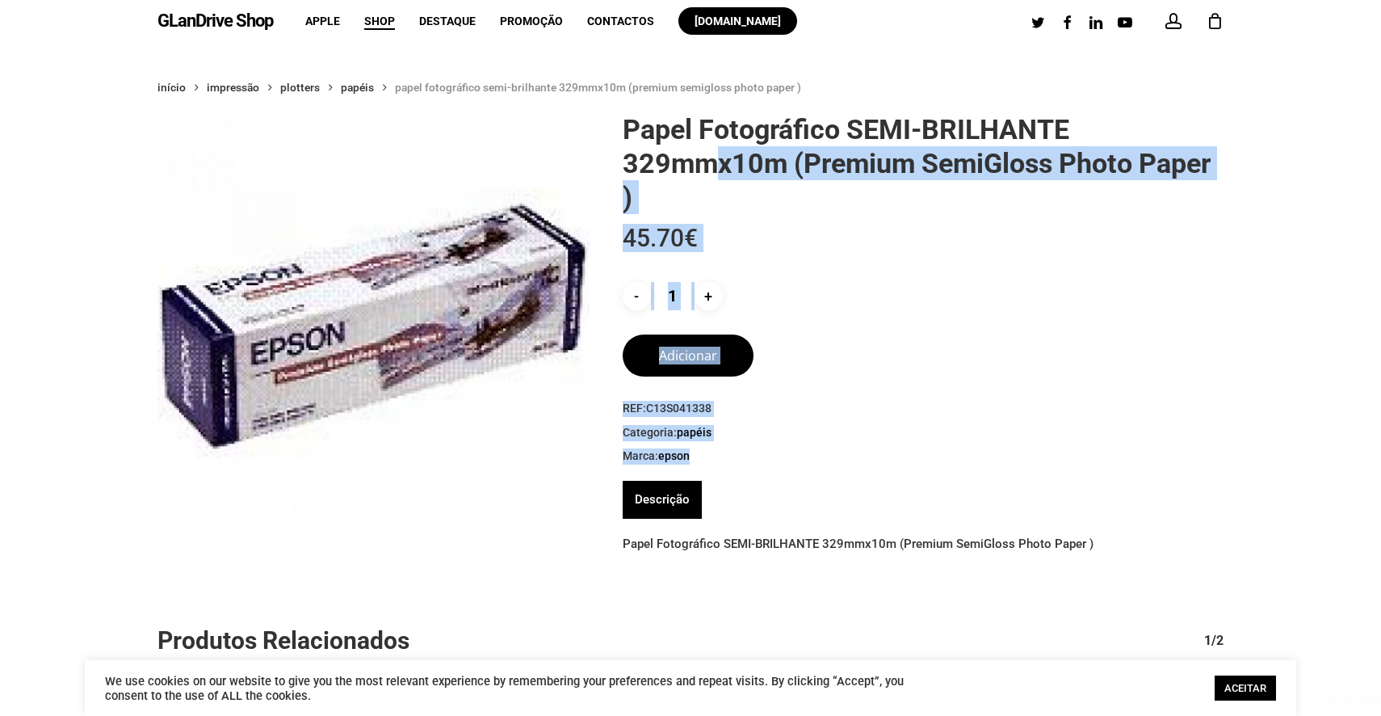
drag, startPoint x: 618, startPoint y: 165, endPoint x: 716, endPoint y: 160, distance: 97.9
click at [716, 160] on div "Papel Fotográfico SEMI-BRILHANTE 329mmx10m (Premium SemiGloss Photo Paper ) 45.…" at bounding box center [917, 340] width 613 height 456
click at [716, 160] on h1 "Papel Fotográfico SEMI-BRILHANTE 329mmx10m (Premium SemiGloss Photo Paper )" at bounding box center [923, 163] width 601 height 102
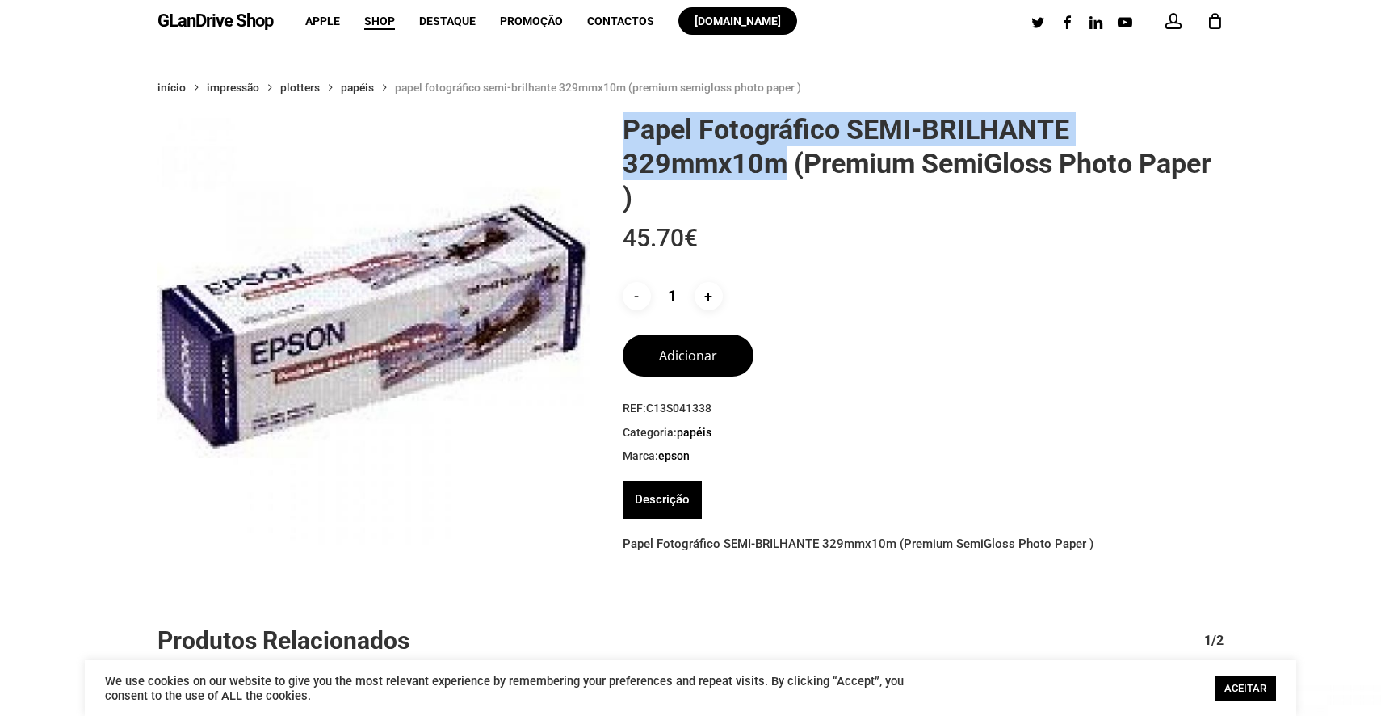
drag, startPoint x: 629, startPoint y: 124, endPoint x: 786, endPoint y: 157, distance: 160.2
click at [785, 157] on h1 "Papel Fotográfico SEMI-BRILHANTE 329mmx10m (Premium SemiGloss Photo Paper )" at bounding box center [923, 163] width 601 height 102
copy h1 "Papel Fotográfico SEMI-BRILHANTE 329mmx10m"
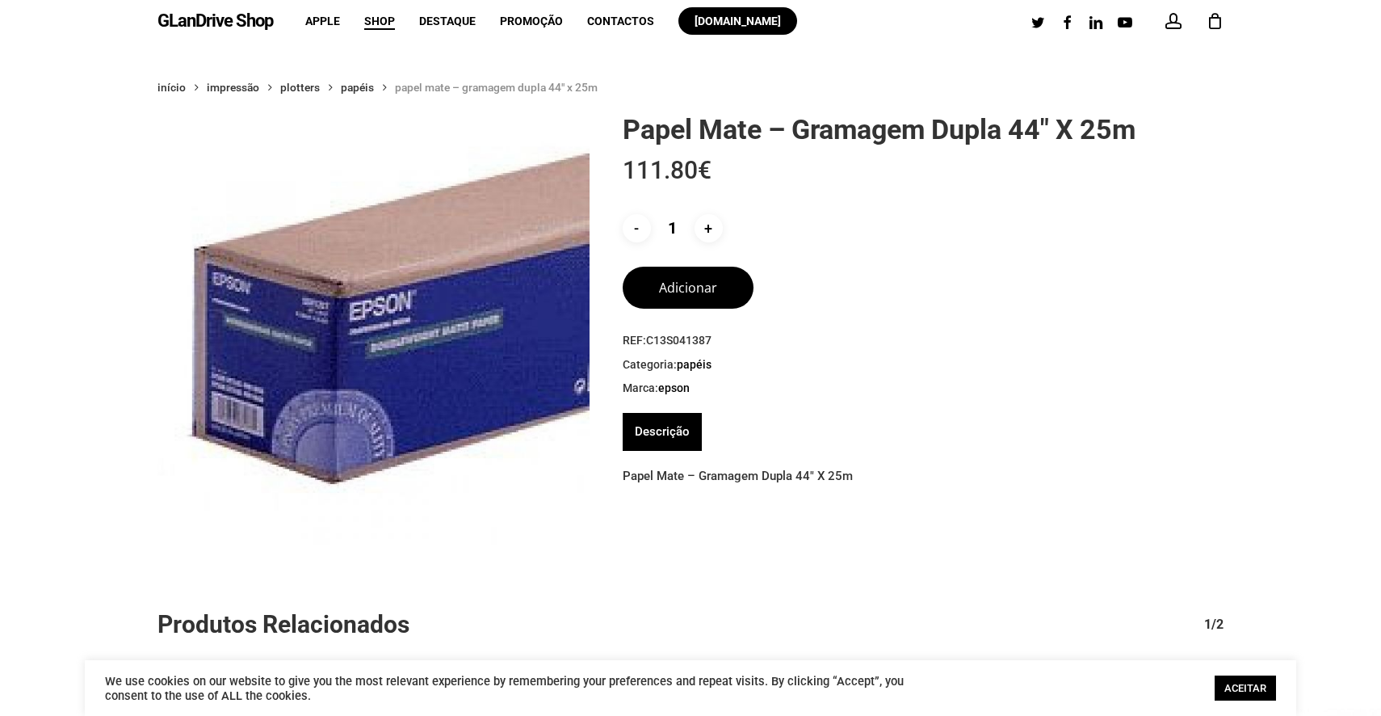
click at [956, 220] on div "- Quantidade de Papel Mate - Gramagem Dupla 44" X 25m 1 +" at bounding box center [915, 228] width 585 height 28
click at [735, 121] on h1 "Papel Mate – Gramagem Dupla 44″ X 25m" at bounding box center [923, 129] width 601 height 34
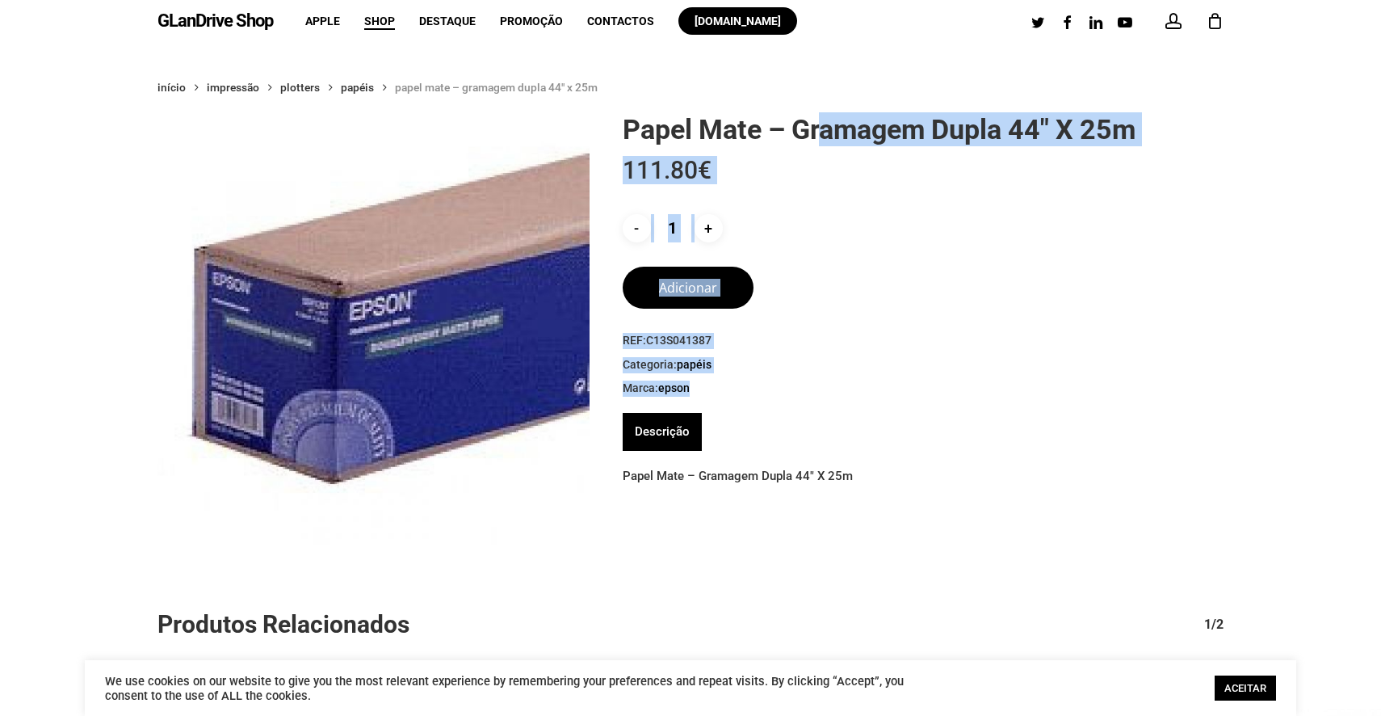
drag, startPoint x: 614, startPoint y: 128, endPoint x: 824, endPoint y: 120, distance: 210.2
click at [824, 120] on div "Papel Mate – Gramagem Dupla 44″ X 25m 111.80 € - Quantidade de Papel Mate - Gra…" at bounding box center [917, 306] width 613 height 389
click at [824, 120] on h1 "Papel Mate – Gramagem Dupla 44″ X 25m" at bounding box center [923, 129] width 601 height 34
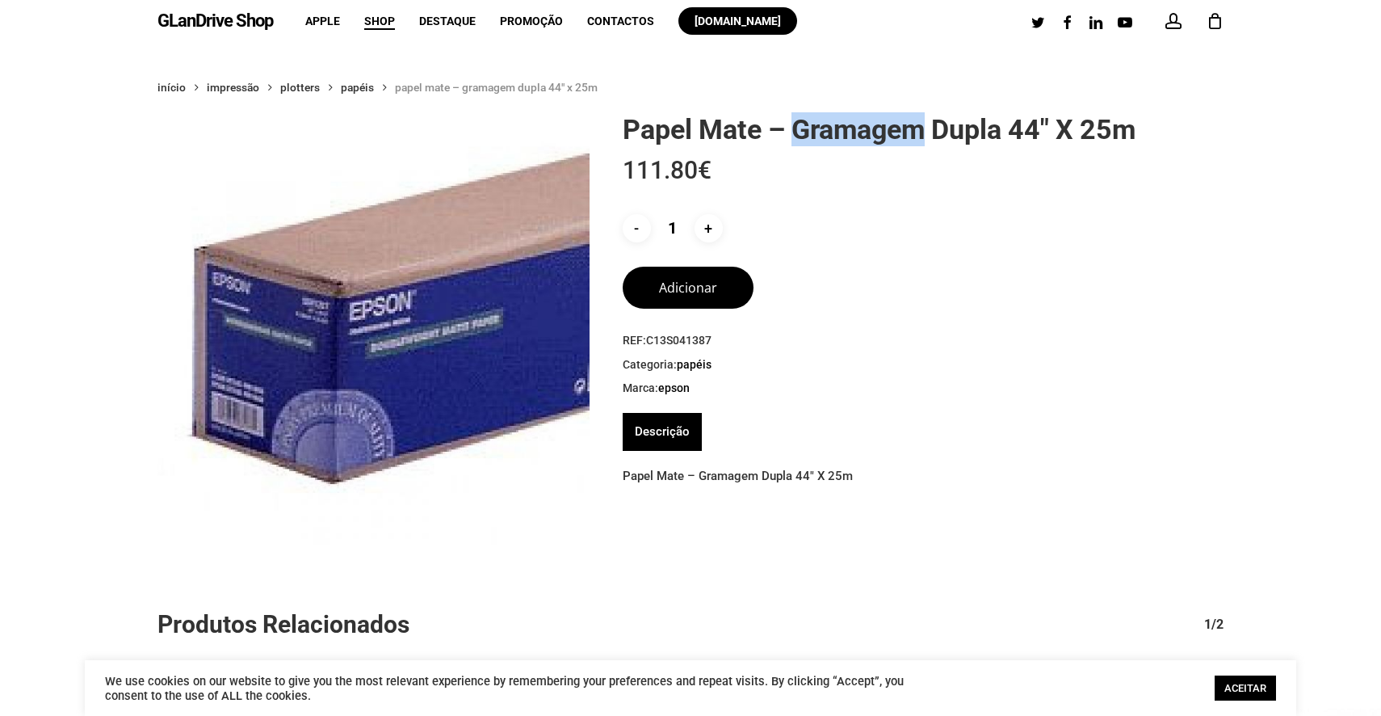
click at [824, 120] on h1 "Papel Mate – Gramagem Dupla 44″ X 25m" at bounding box center [923, 129] width 601 height 34
click at [942, 118] on h1 "Papel Mate – Gramagem Dupla 44″ X 25m" at bounding box center [923, 129] width 601 height 34
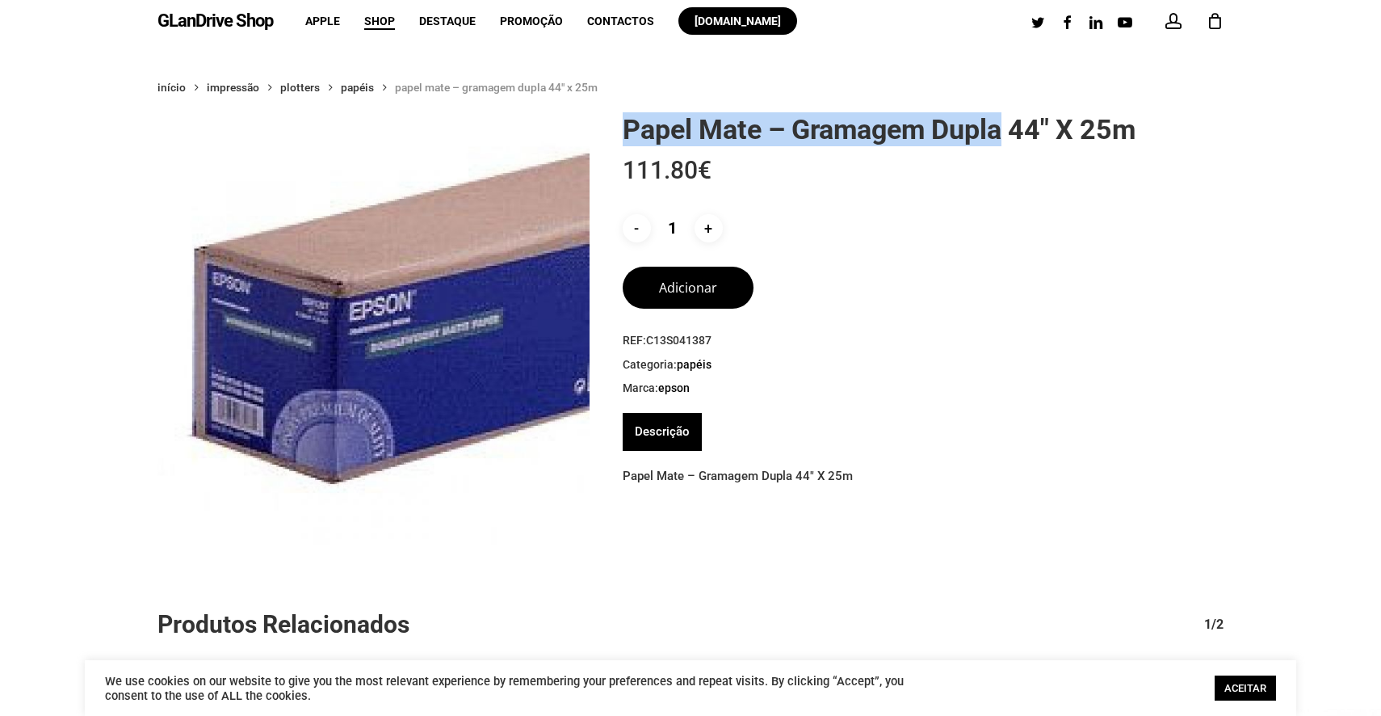
drag, startPoint x: 1006, startPoint y: 134, endPoint x: 624, endPoint y: 120, distance: 381.5
click at [624, 120] on h1 "Papel Mate – Gramagem Dupla 44″ X 25m" at bounding box center [923, 129] width 601 height 34
copy h1 "Papel Mate – Gramagem Dupla"
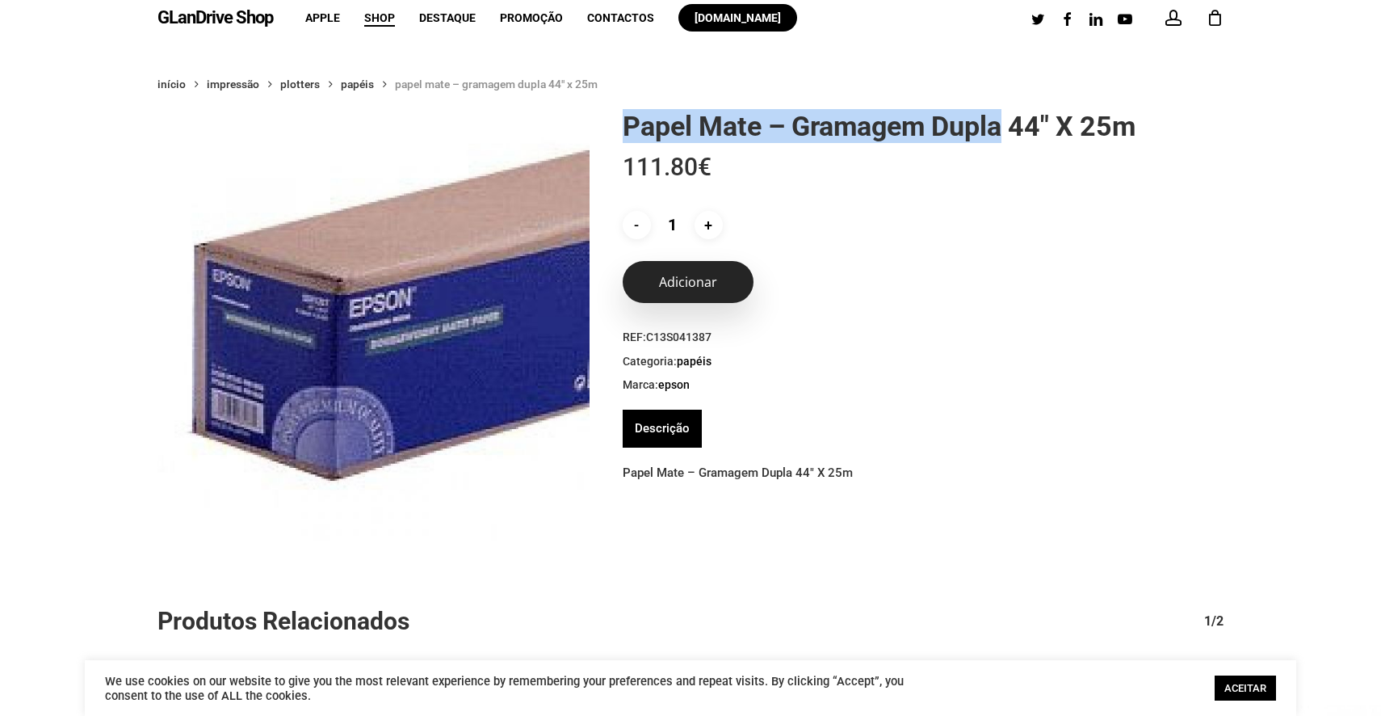
click at [719, 273] on button "Adicionar" at bounding box center [688, 282] width 131 height 42
click at [737, 292] on button "Adicionar" at bounding box center [688, 282] width 131 height 42
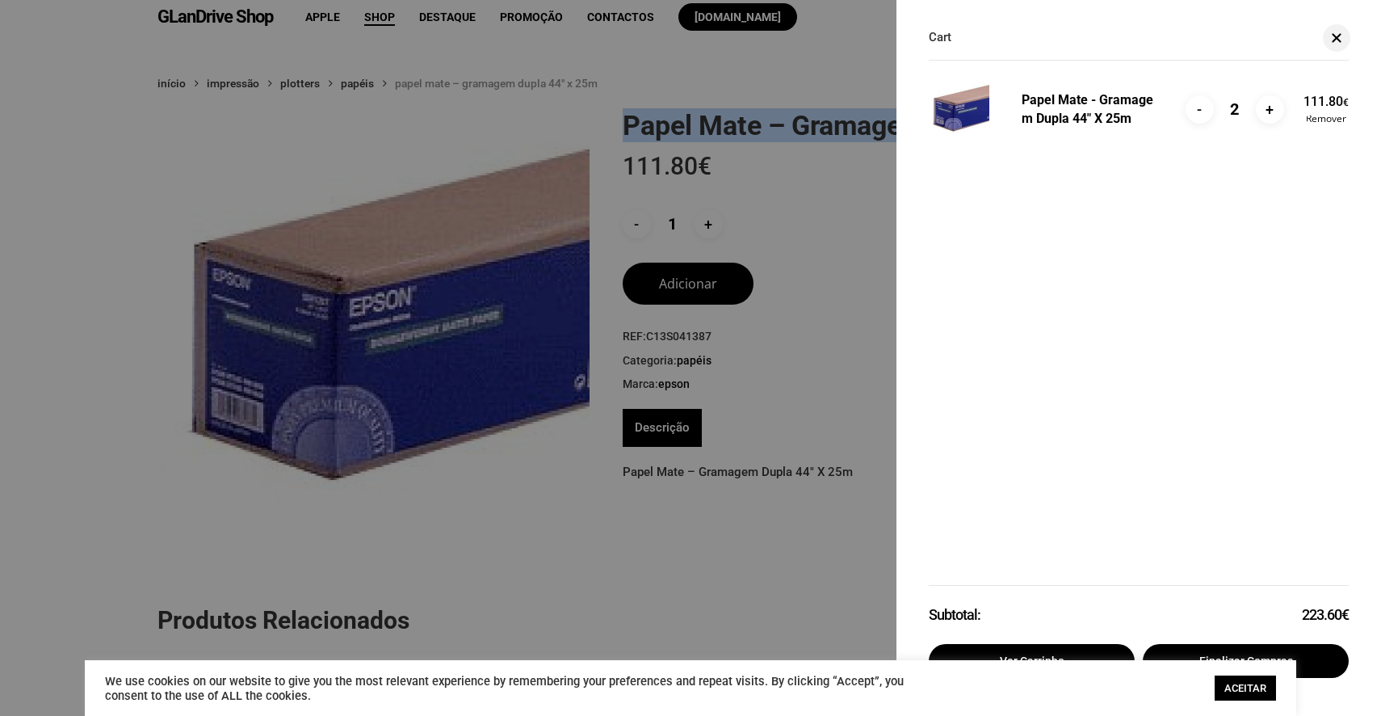
scroll to position [0, 0]
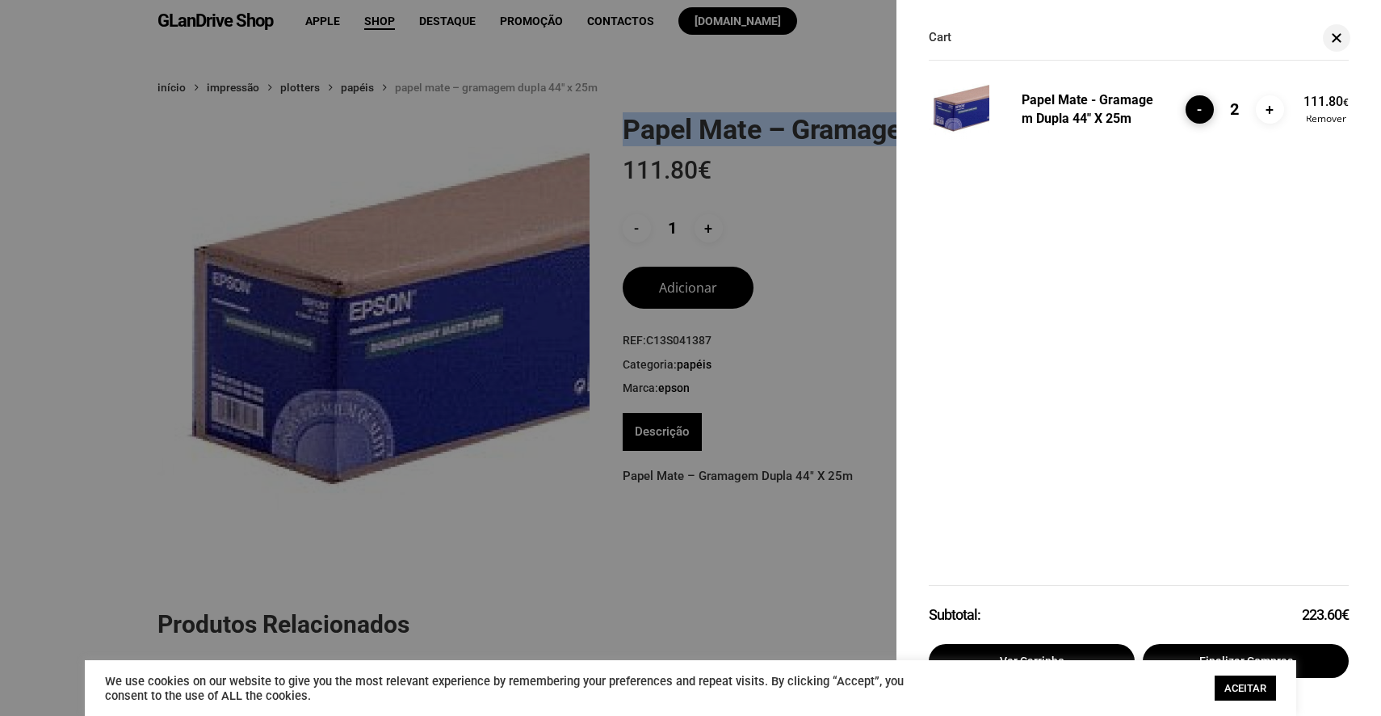
click at [1207, 120] on input "-" at bounding box center [1200, 109] width 28 height 28
type input "1"
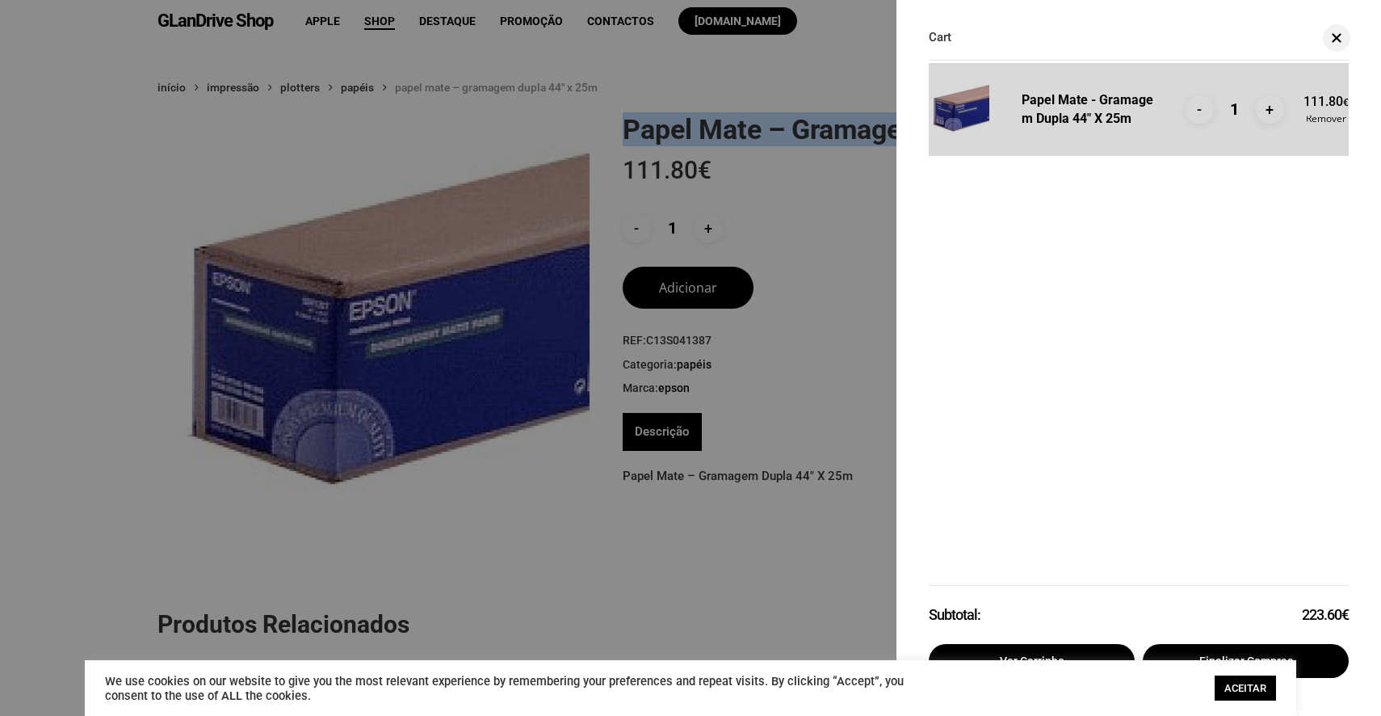
scroll to position [122, 0]
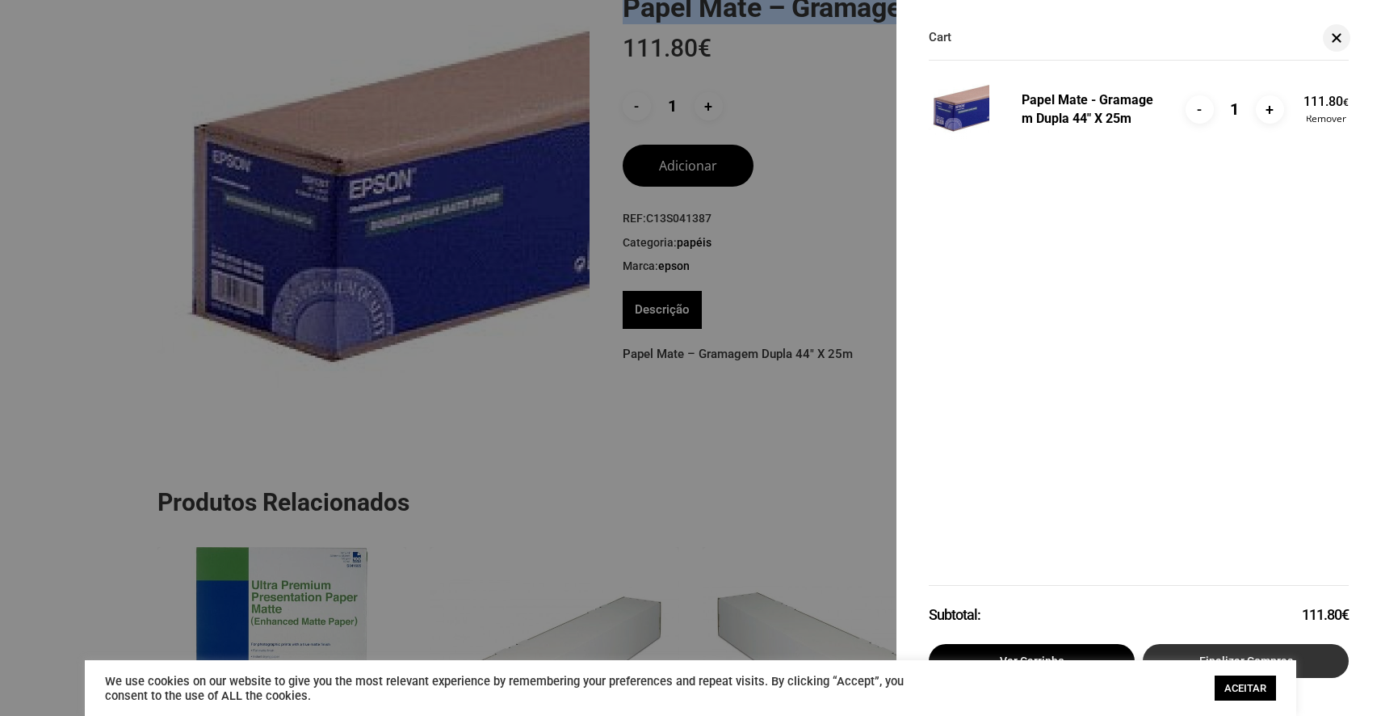
click at [1233, 658] on link "Finalizar compras" at bounding box center [1246, 661] width 206 height 34
click at [1225, 649] on link "Finalizar compras" at bounding box center [1246, 661] width 206 height 34
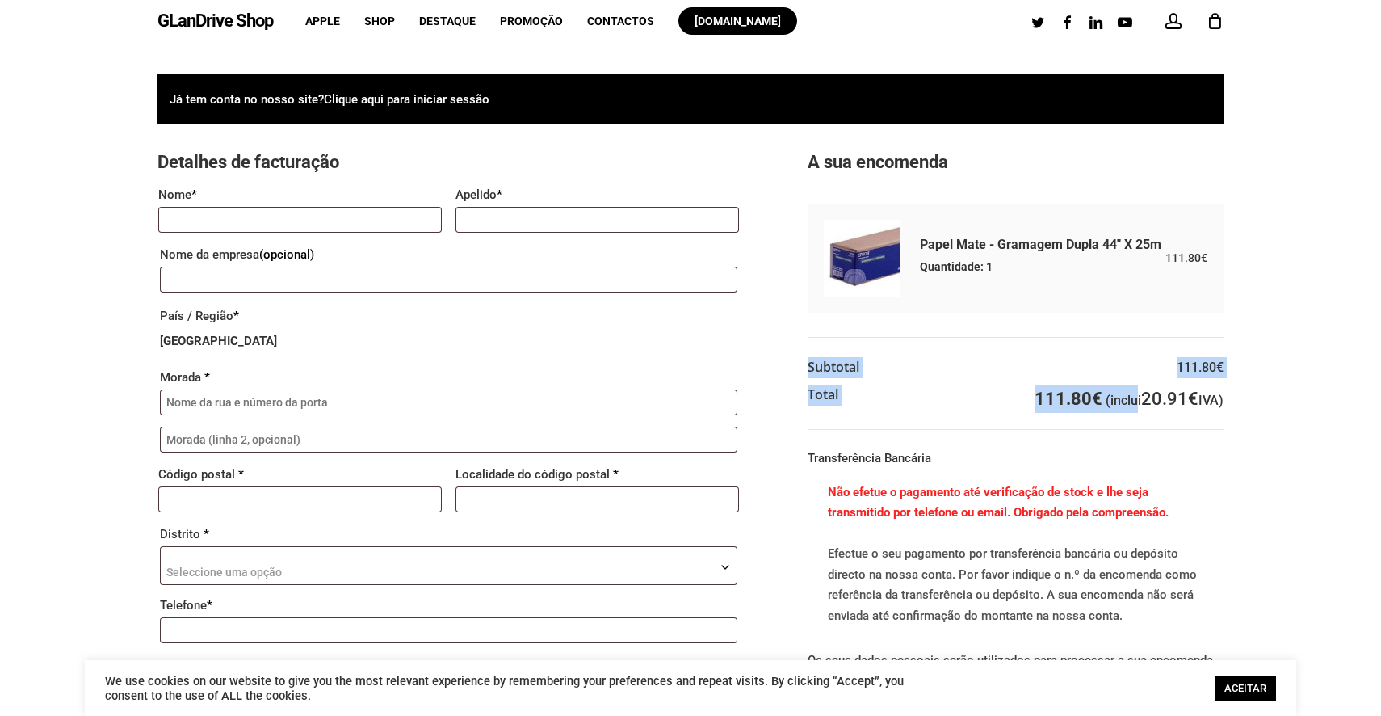
drag, startPoint x: 1130, startPoint y: 407, endPoint x: 1235, endPoint y: 401, distance: 105.2
click at [1235, 401] on div "Já tem conta no nosso site? Clique aqui para iniciar sessão Se já efectuou comp…" at bounding box center [691, 486] width 1212 height 824
drag, startPoint x: 1101, startPoint y: 401, endPoint x: 955, endPoint y: 401, distance: 146.2
click at [955, 401] on tr "Total 111.80 € (inclui 20.91 € IVA)" at bounding box center [1016, 405] width 416 height 48
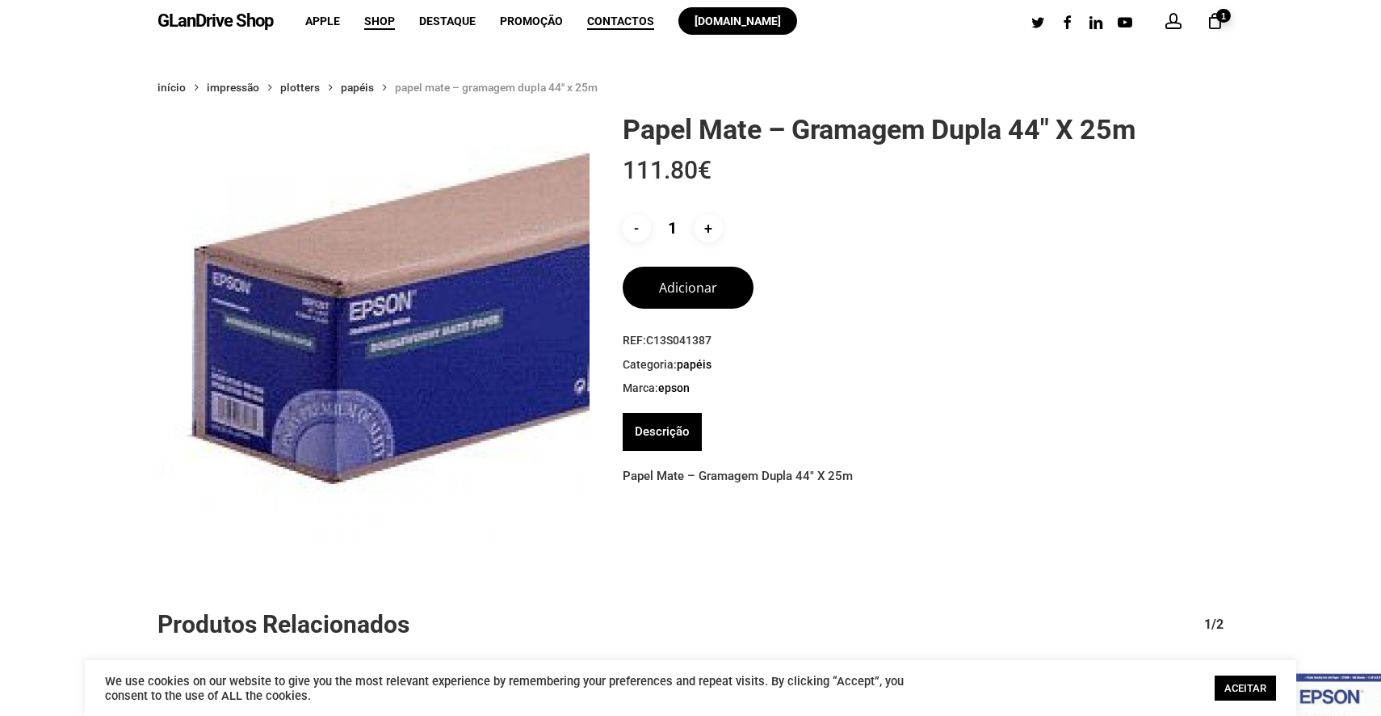
click at [628, 23] on span "Contactos" at bounding box center [620, 21] width 67 height 13
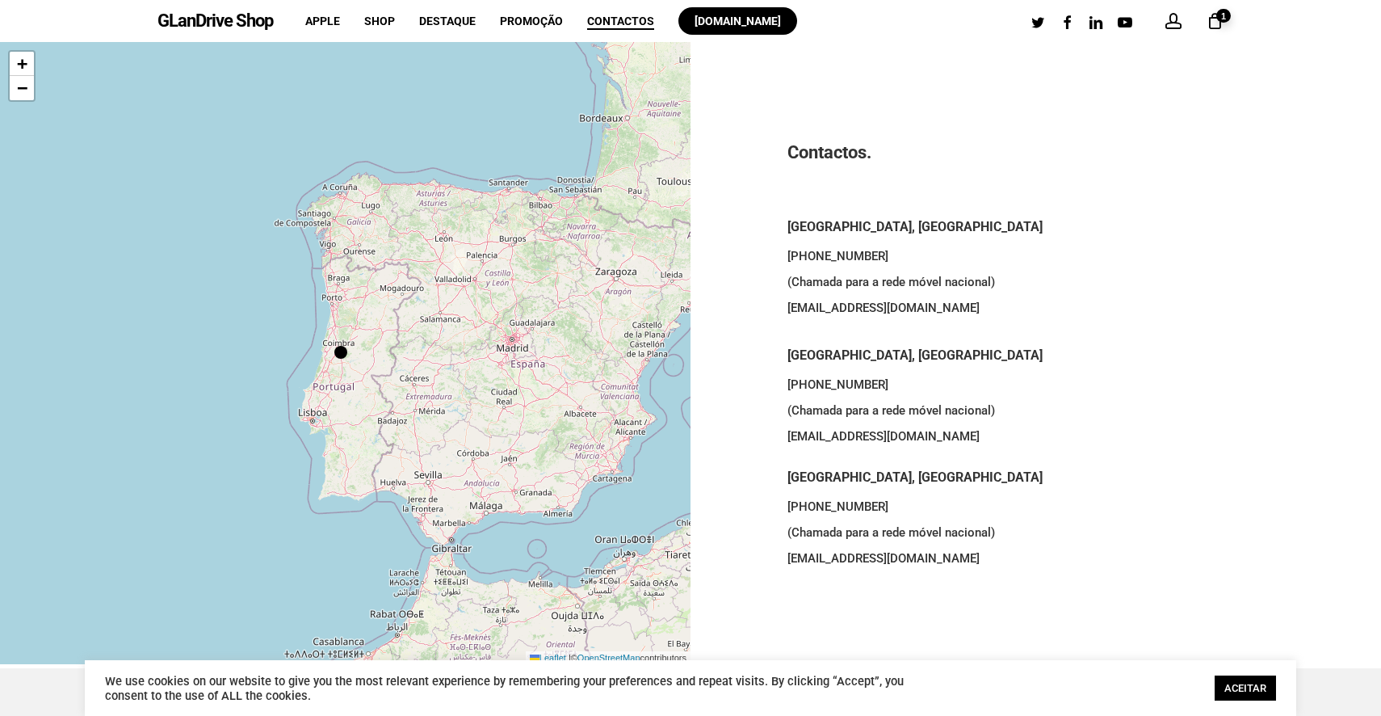
click at [830, 249] on p "+351 963 075 644 (Chamada para a rede móvel nacional) porto@glandrive.pt" at bounding box center [1037, 291] width 498 height 96
drag, startPoint x: 834, startPoint y: 496, endPoint x: 796, endPoint y: 496, distance: 38.0
click at [796, 496] on p "+351 962 417 538 (Chamada para a rede móvel nacional) penafiel@glandrive.pt" at bounding box center [1037, 533] width 498 height 78
click at [865, 497] on p "+351 962 417 538 (Chamada para a rede móvel nacional) penafiel@glandrive.pt" at bounding box center [1037, 533] width 498 height 78
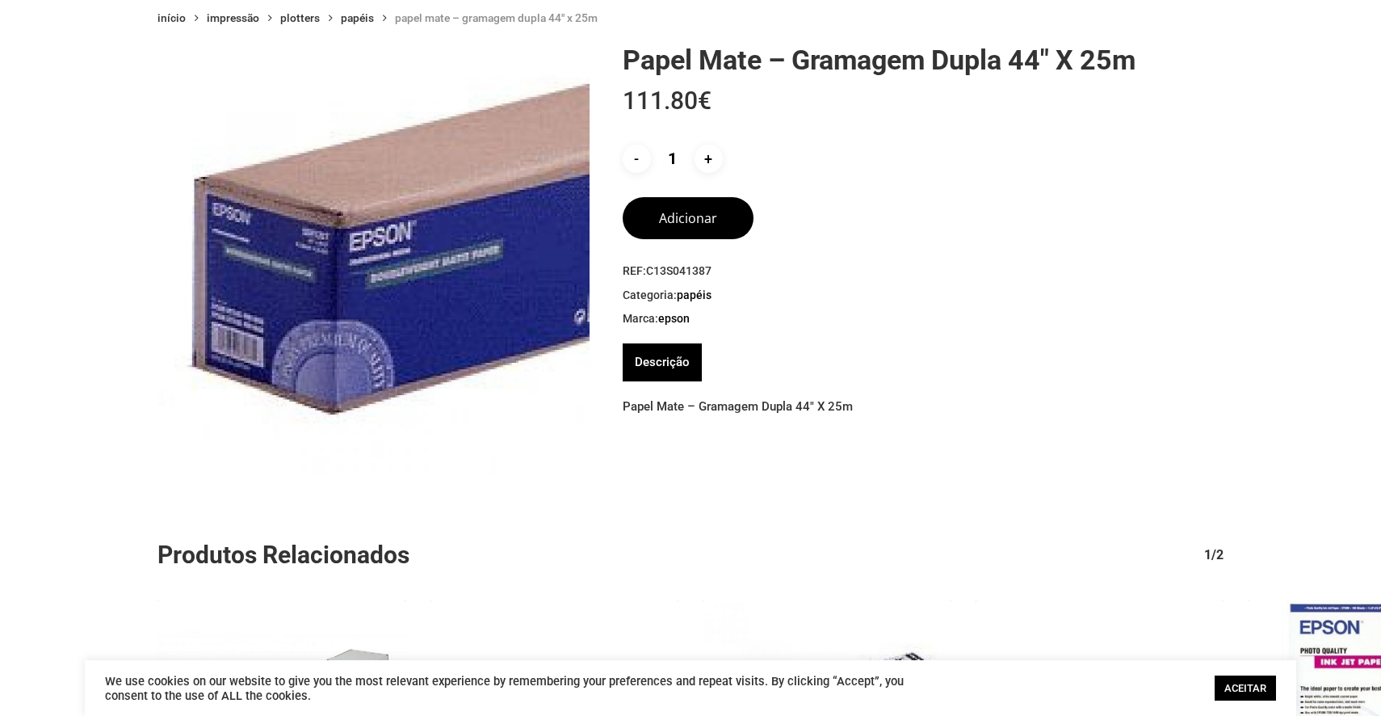
scroll to position [50, 0]
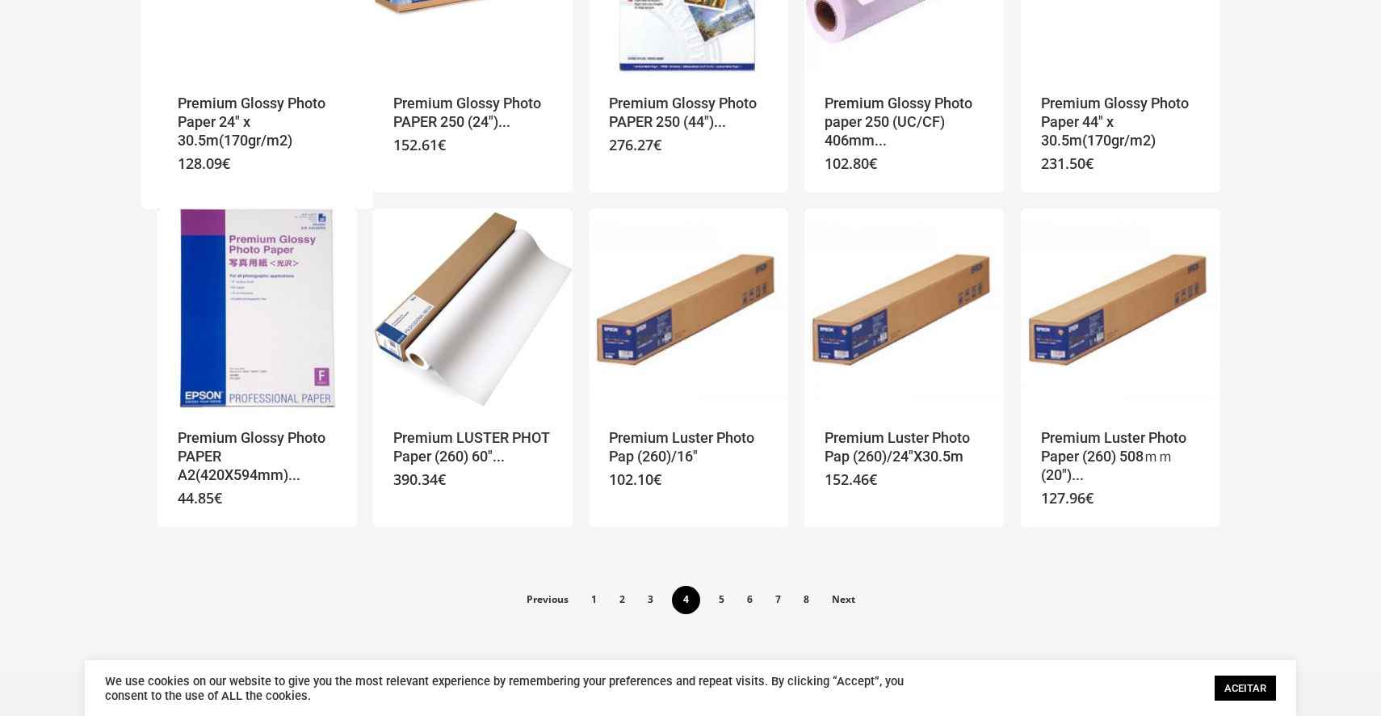
scroll to position [996, 0]
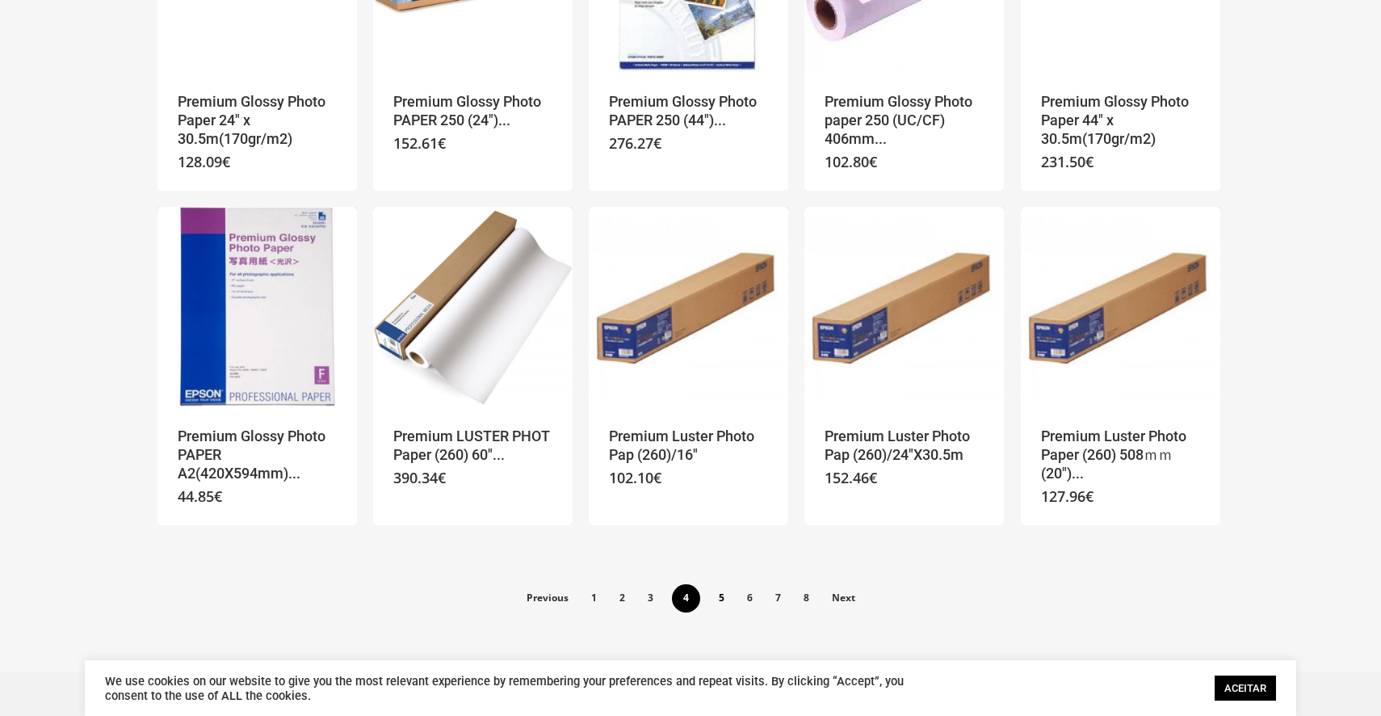
click at [723, 595] on link "5" at bounding box center [721, 597] width 27 height 26
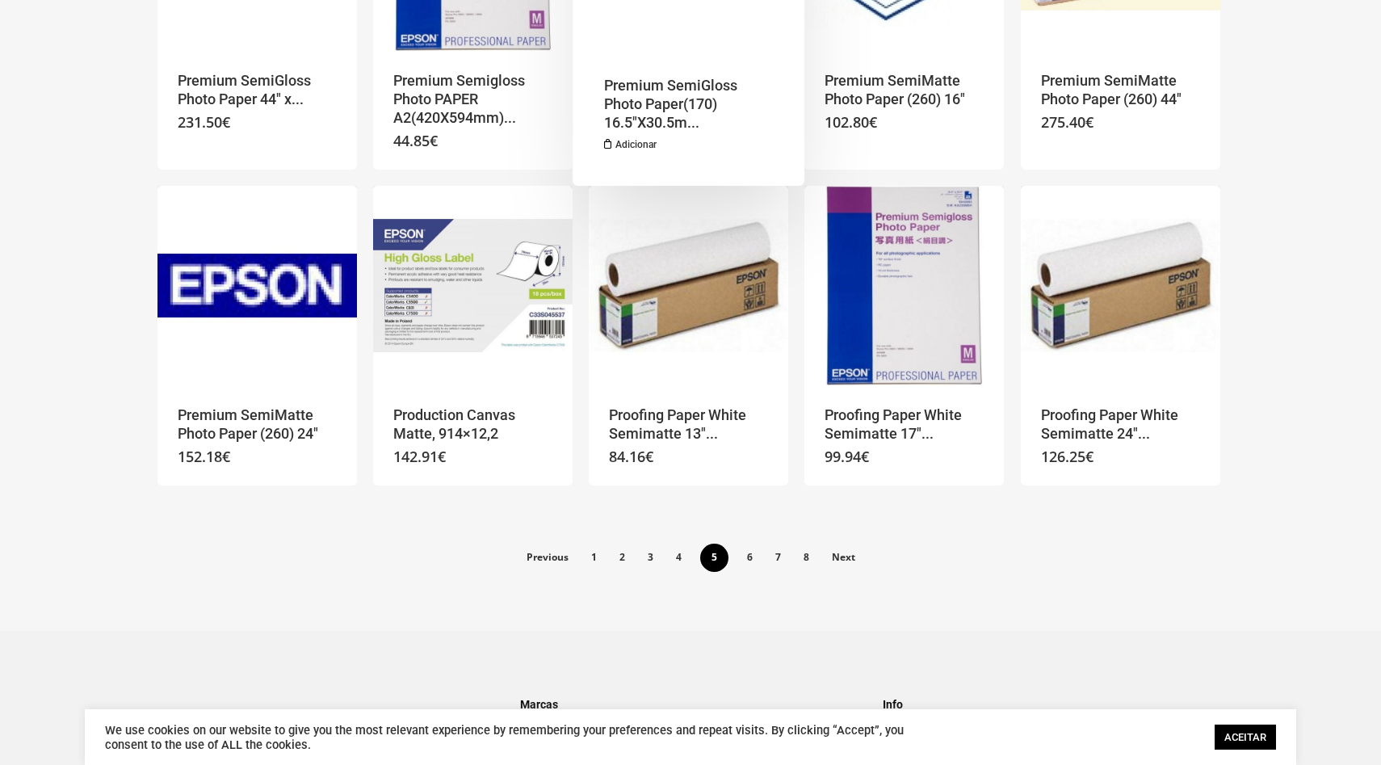
scroll to position [1019, 0]
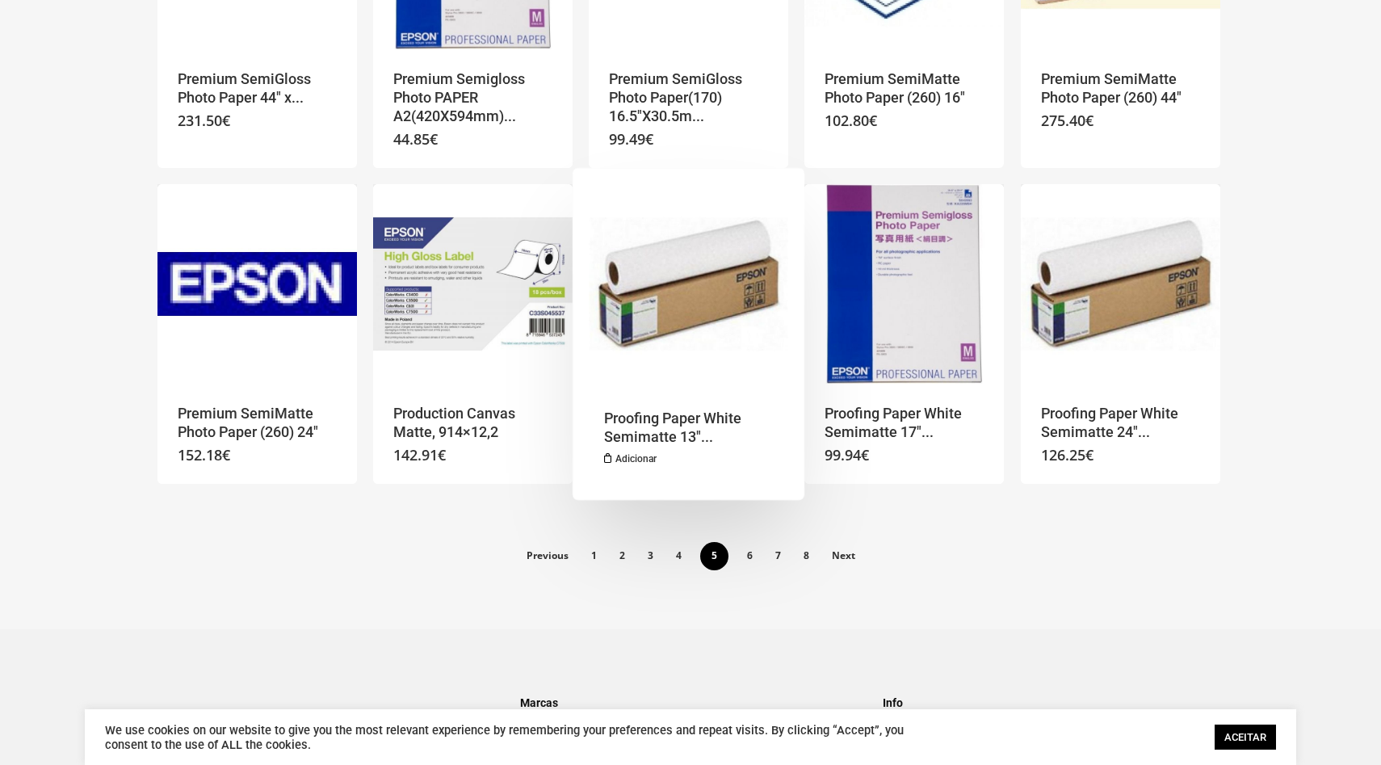
click at [704, 424] on h2 "Proofing Paper White Semimatte 13″..." at bounding box center [683, 428] width 159 height 39
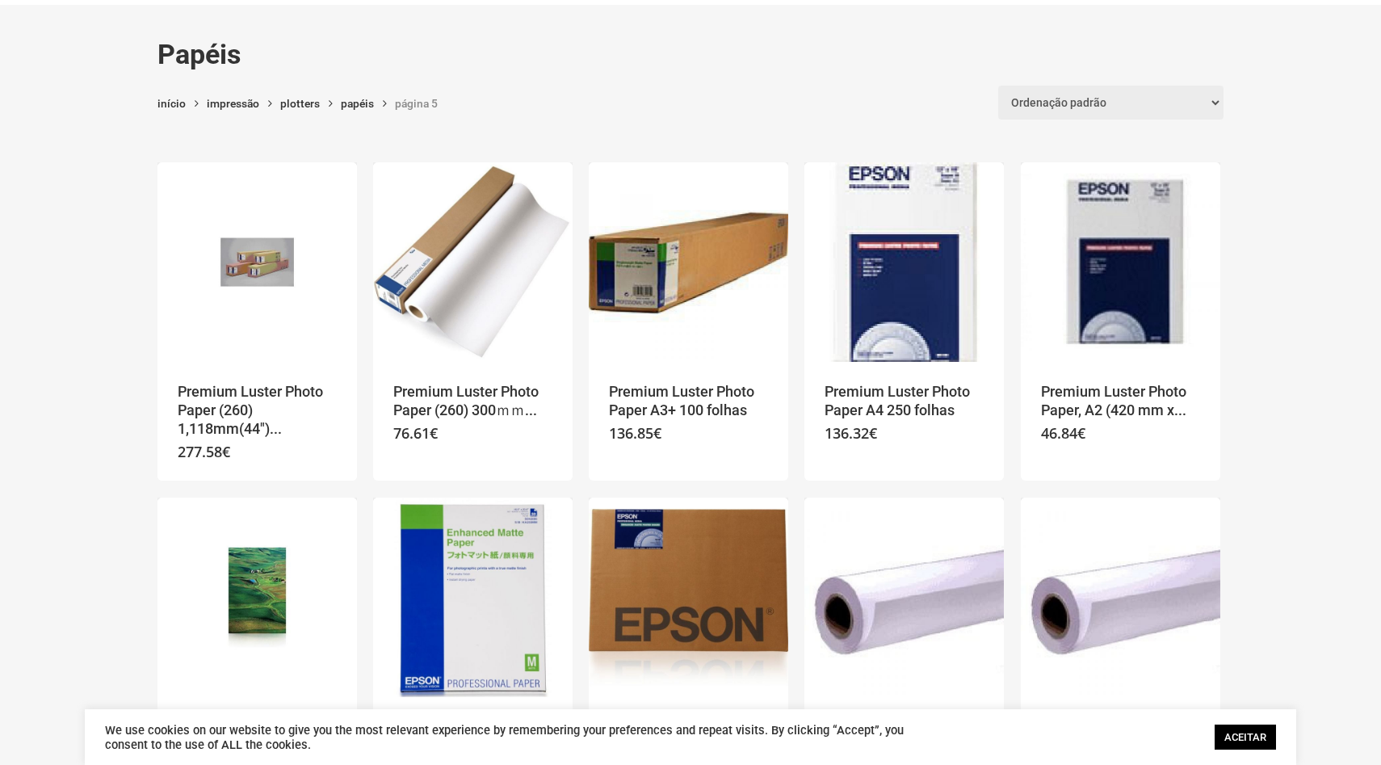
scroll to position [34, 0]
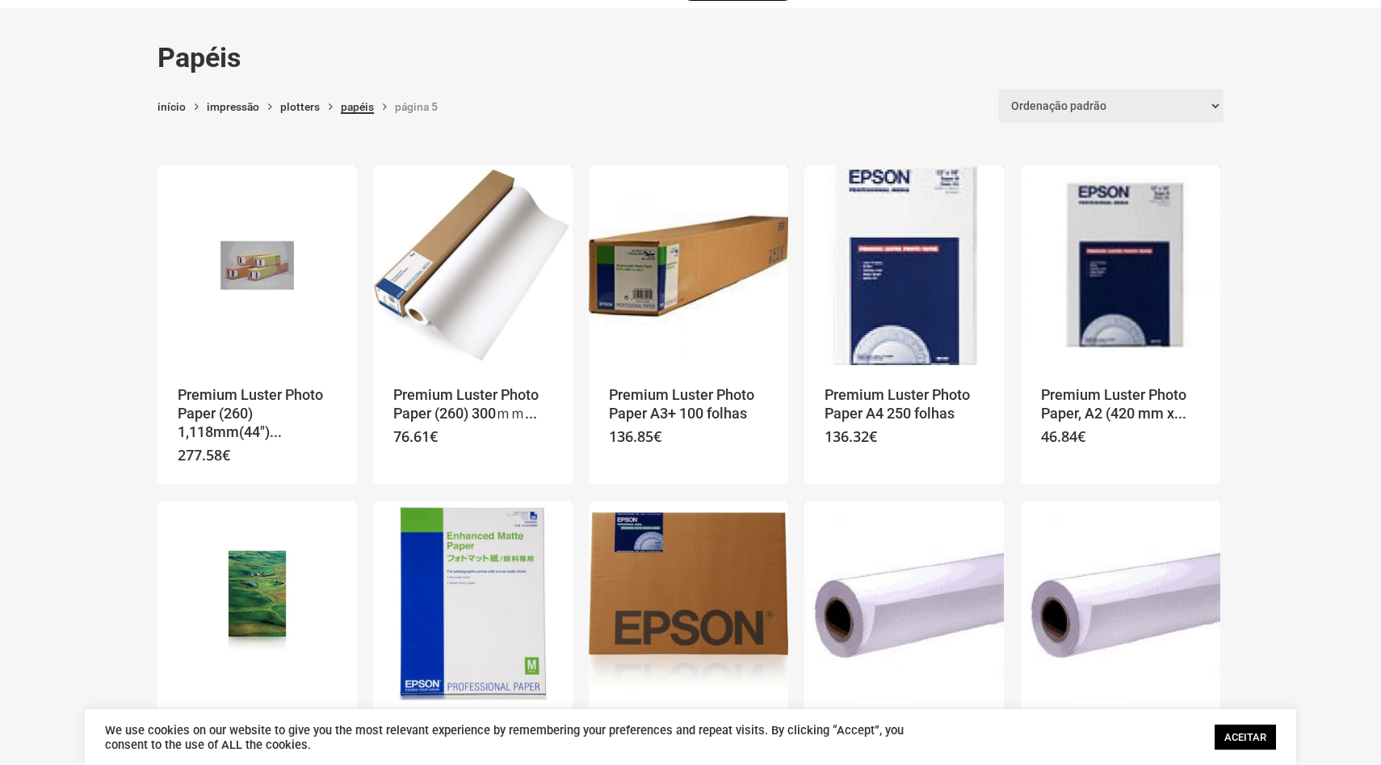
click at [356, 103] on link "Papéis" at bounding box center [357, 106] width 33 height 15
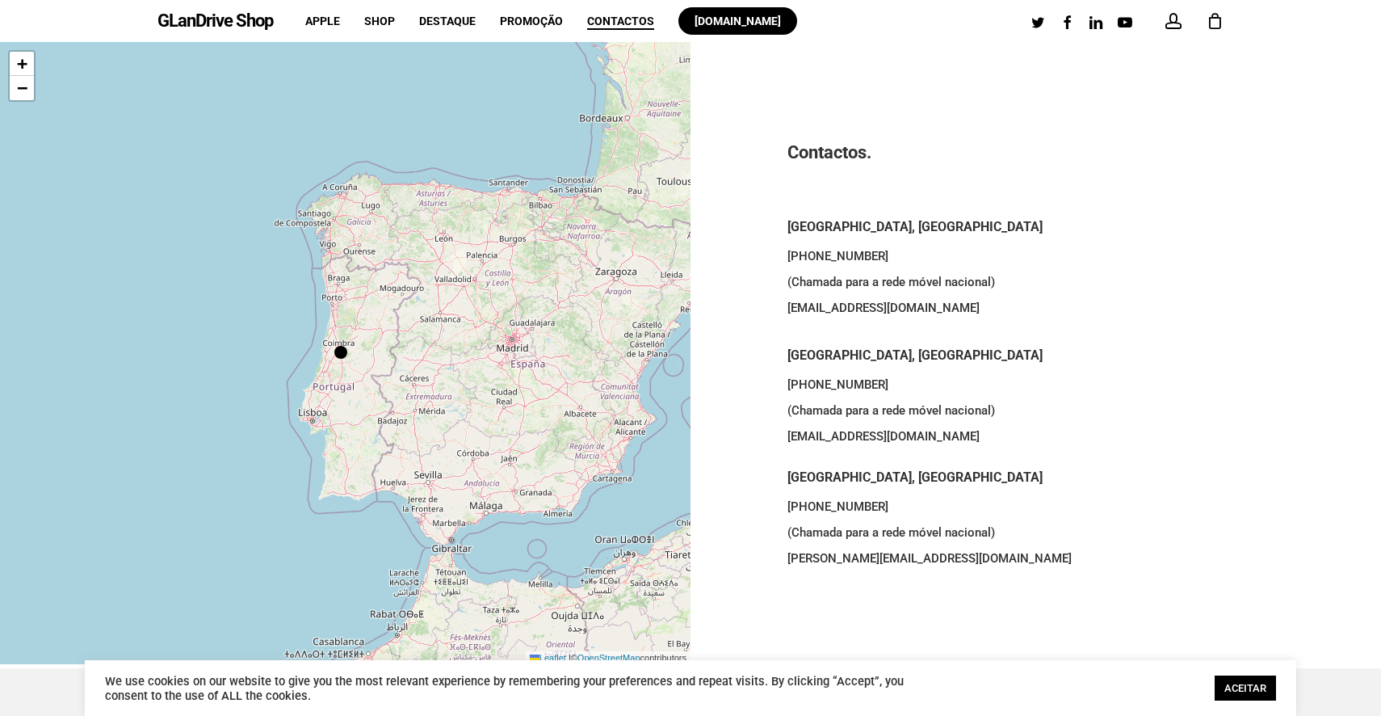
click at [846, 478] on h5 "Penafiel, Portugal" at bounding box center [1037, 477] width 498 height 21
copy div "Penafiel, Portugal"
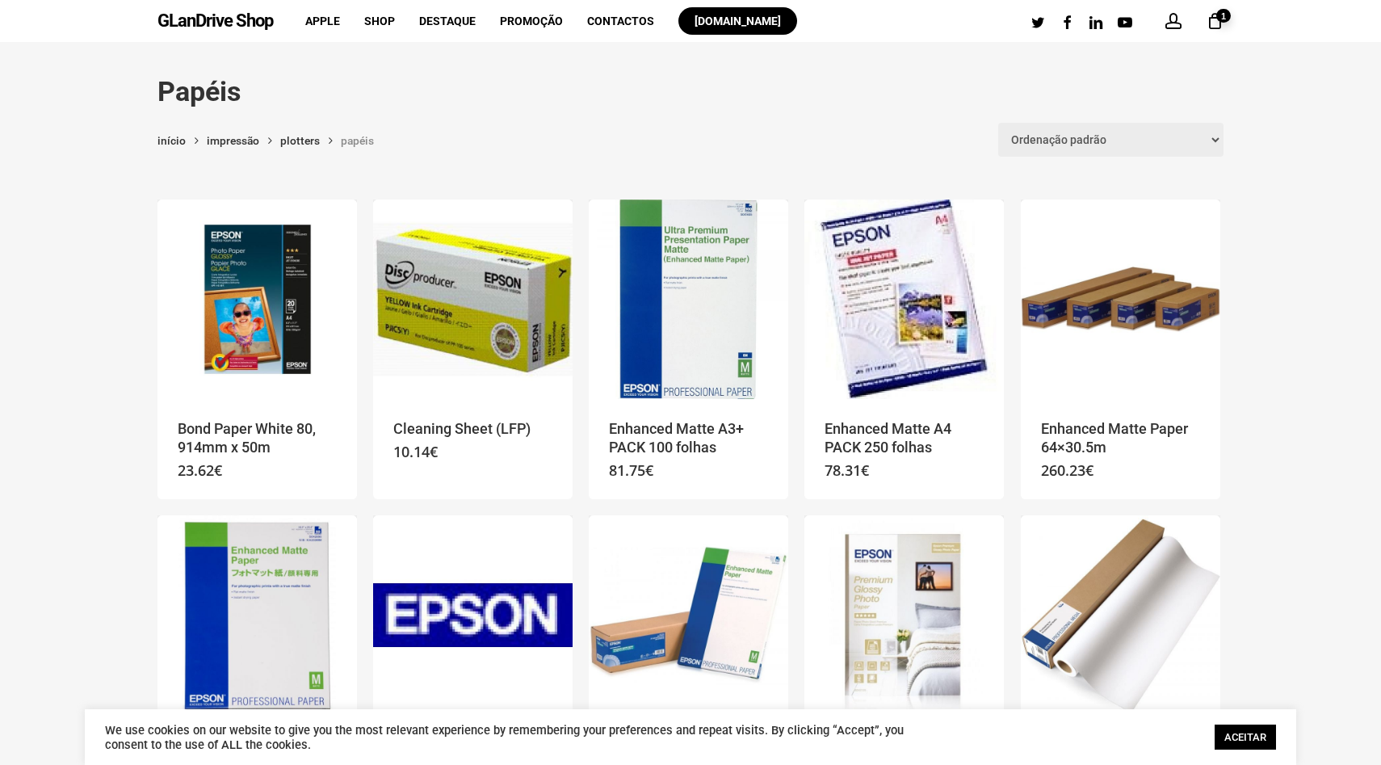
click at [224, 22] on link "GLanDrive Shop" at bounding box center [216, 21] width 116 height 18
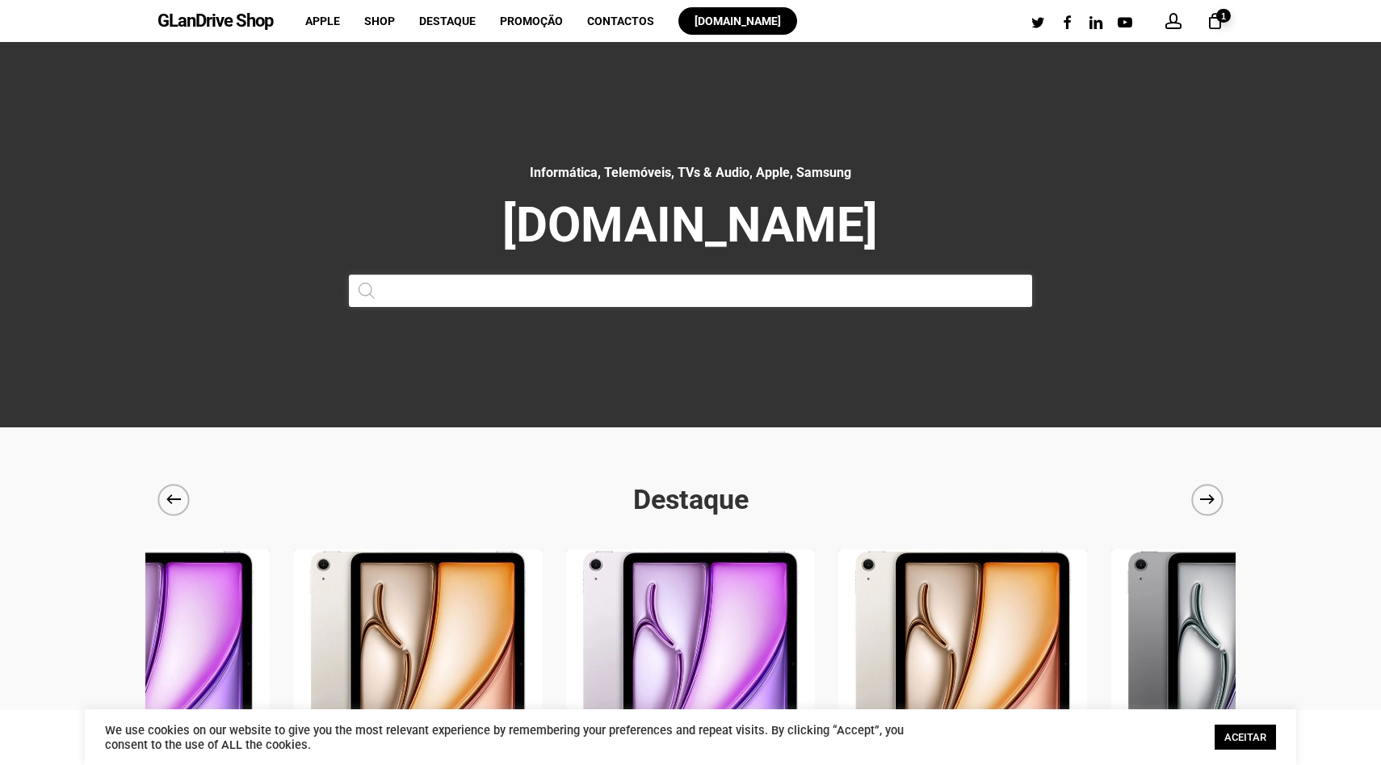
click at [557, 290] on input "Products search" at bounding box center [690, 291] width 683 height 32
type input "a"
type input "d"
type input "dupla face"
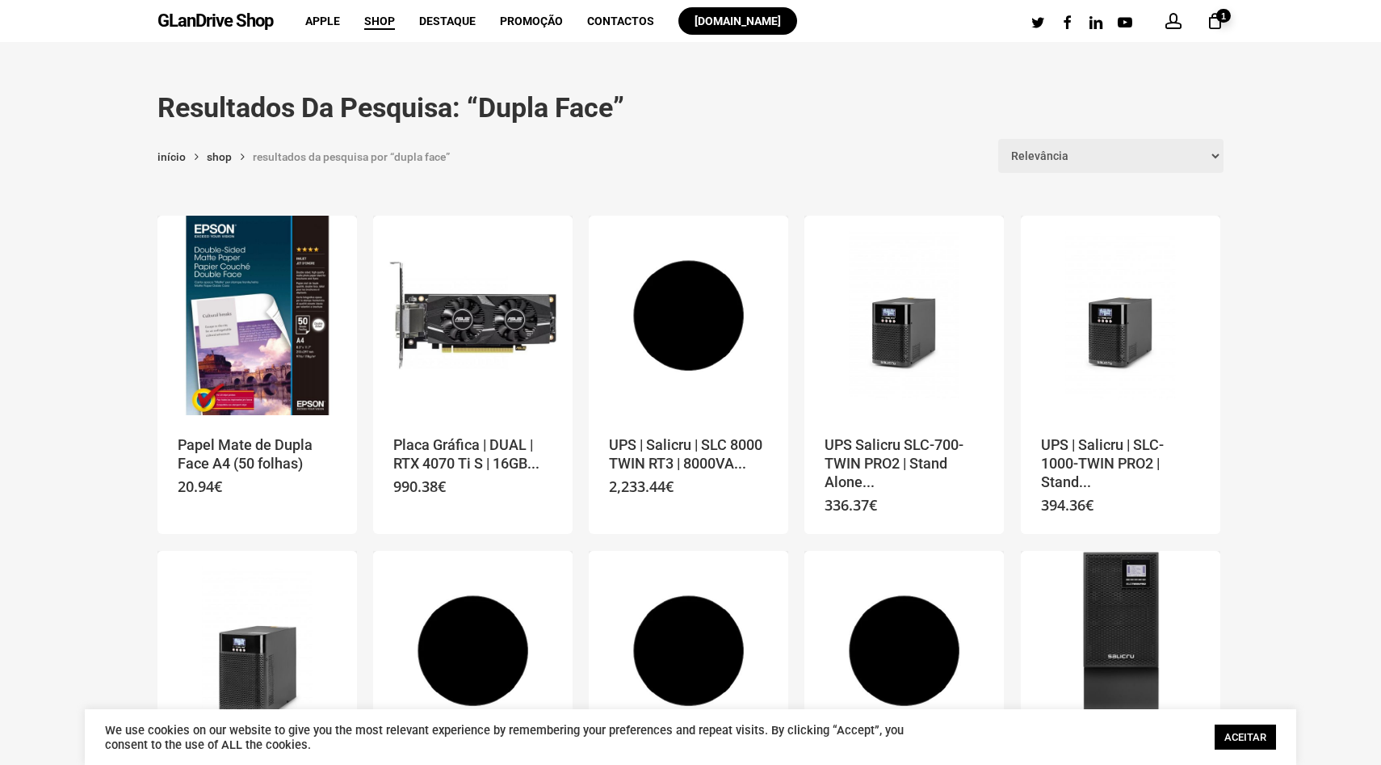
click at [383, 25] on span "Shop" at bounding box center [379, 21] width 31 height 13
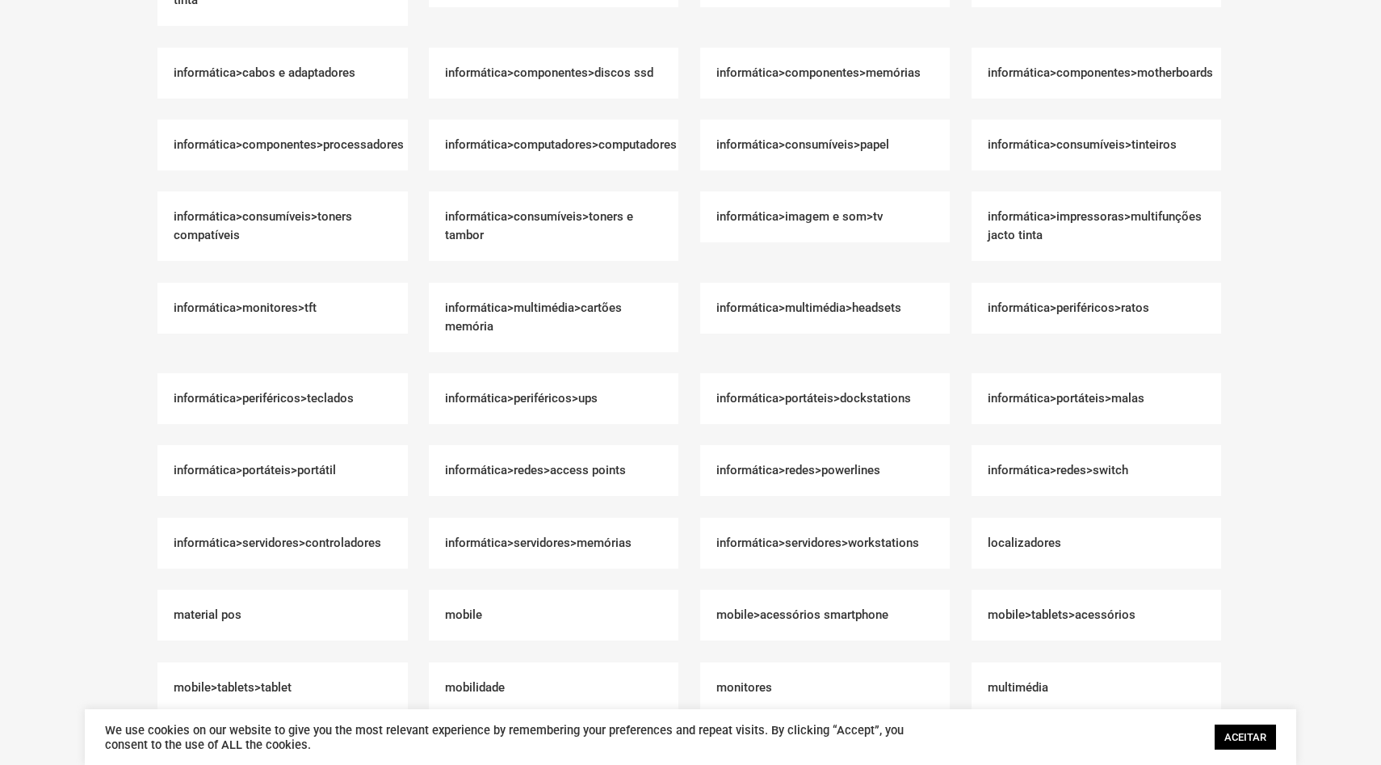
scroll to position [821, 0]
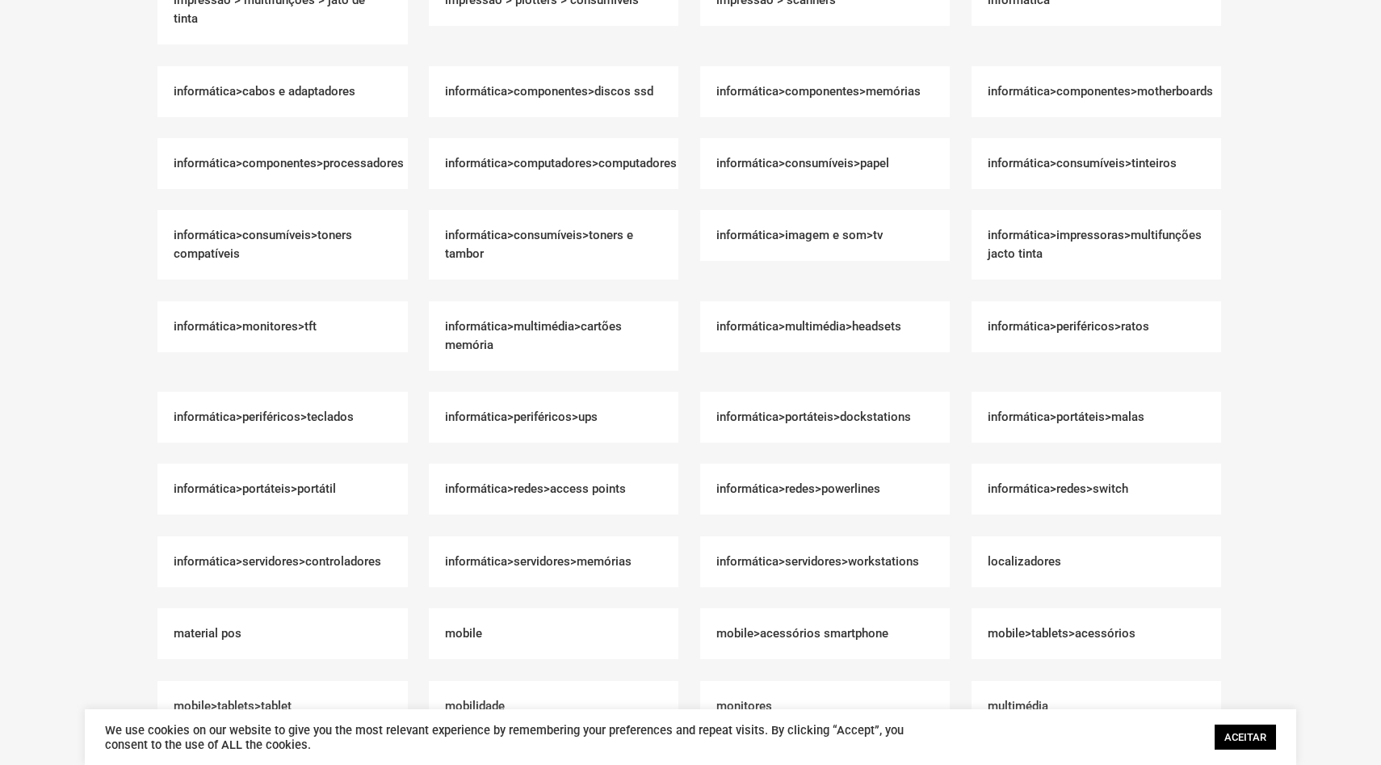
click at [801, 141] on h2 "Informática>Consumíveis>Papel (1)" at bounding box center [825, 163] width 250 height 51
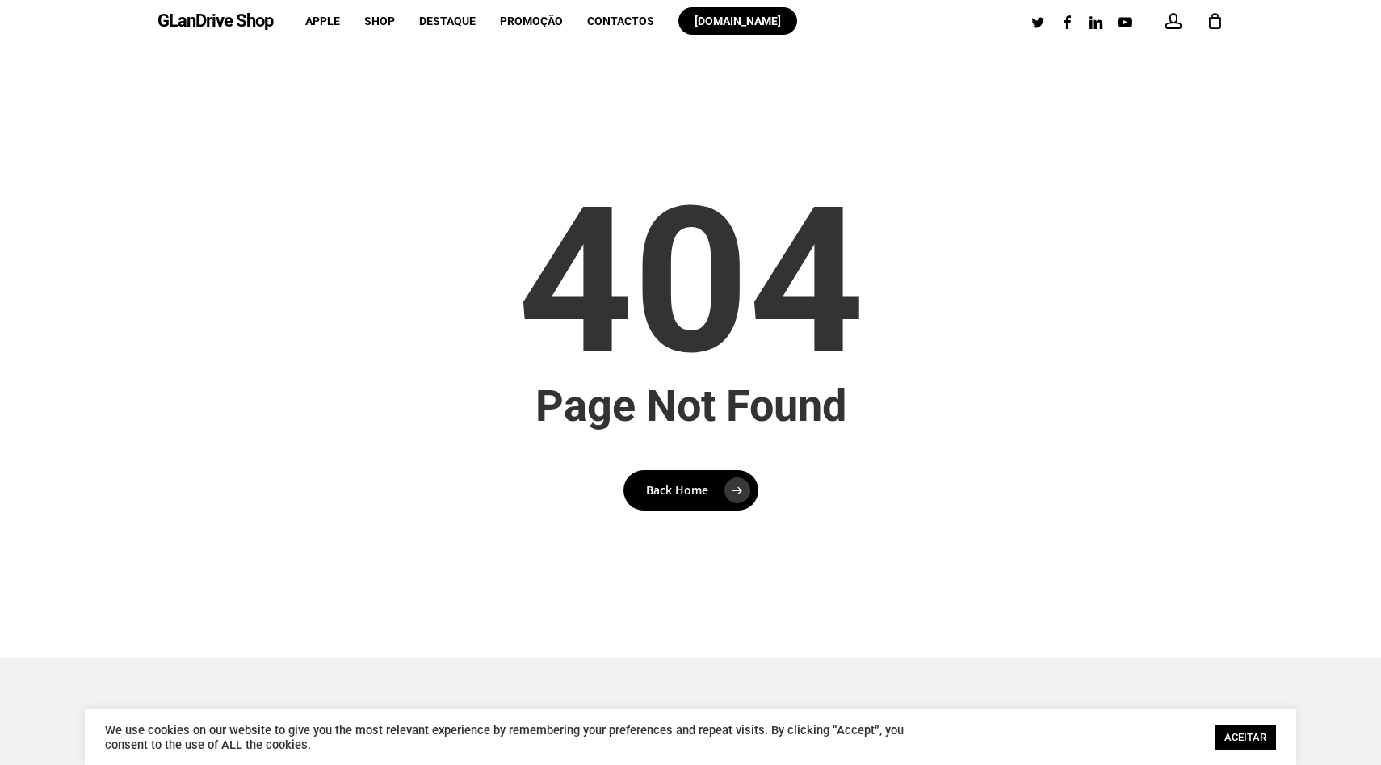
click at [206, 26] on link "GLanDrive Shop" at bounding box center [216, 21] width 116 height 18
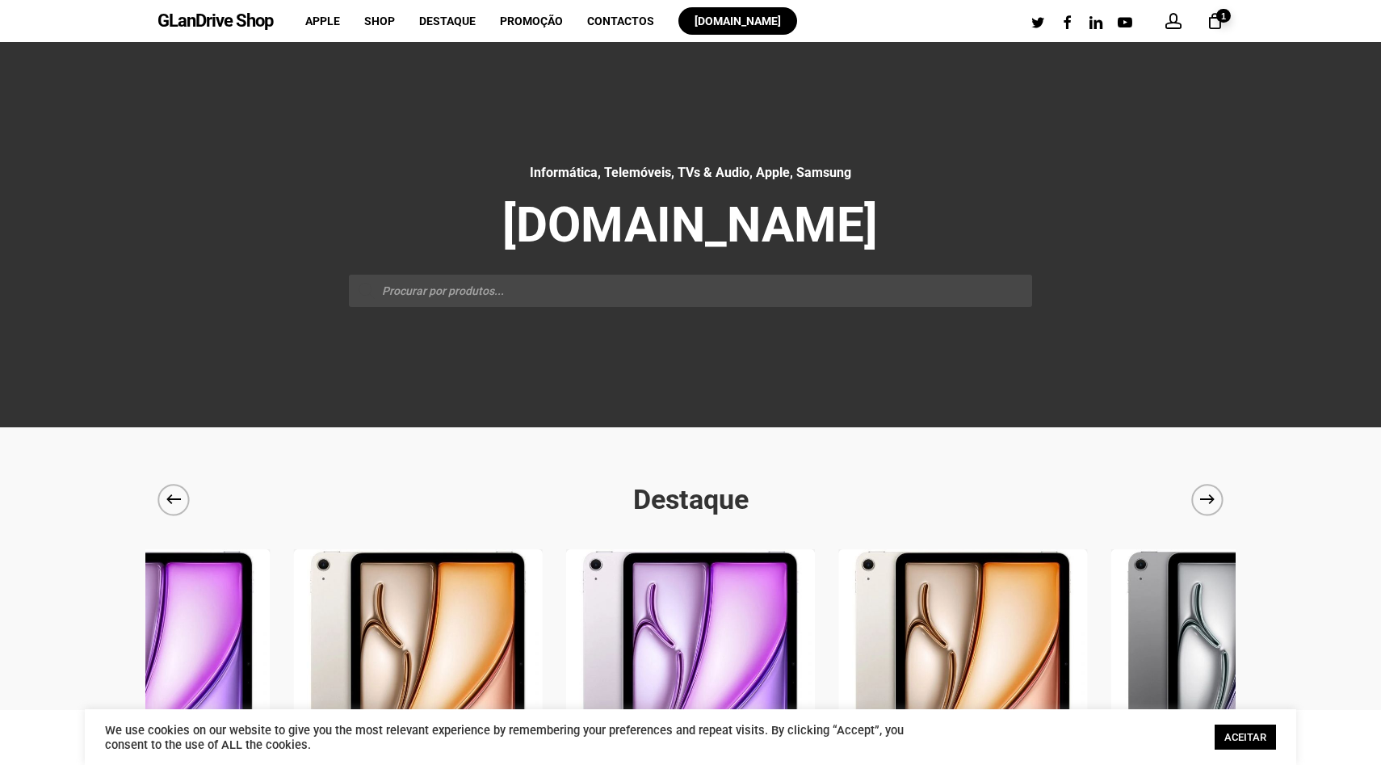
click at [402, 274] on div "Informática, Telemóveis, TVs & Audio, Apple, Samsung shop.glandrive.pt Products…" at bounding box center [690, 234] width 683 height 145
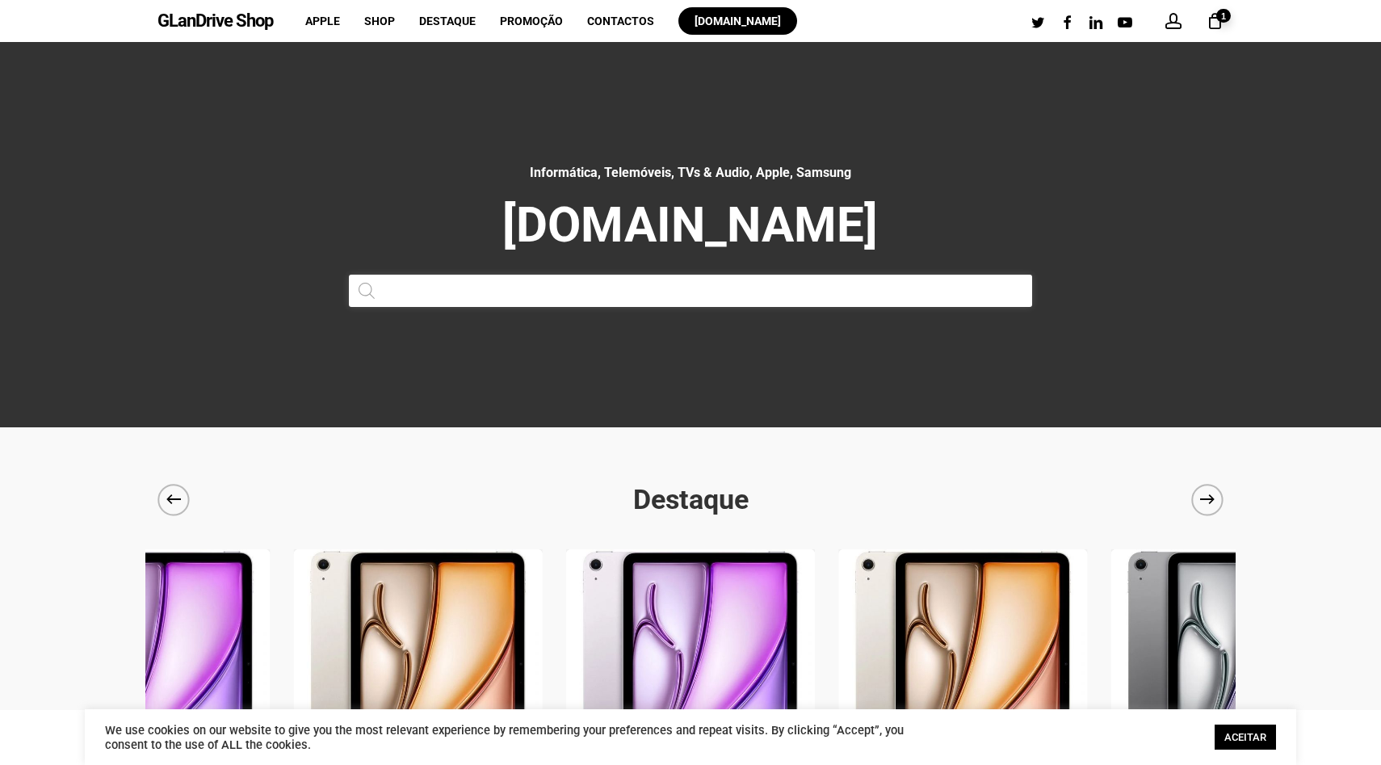
click at [402, 284] on input "Products search" at bounding box center [690, 291] width 683 height 32
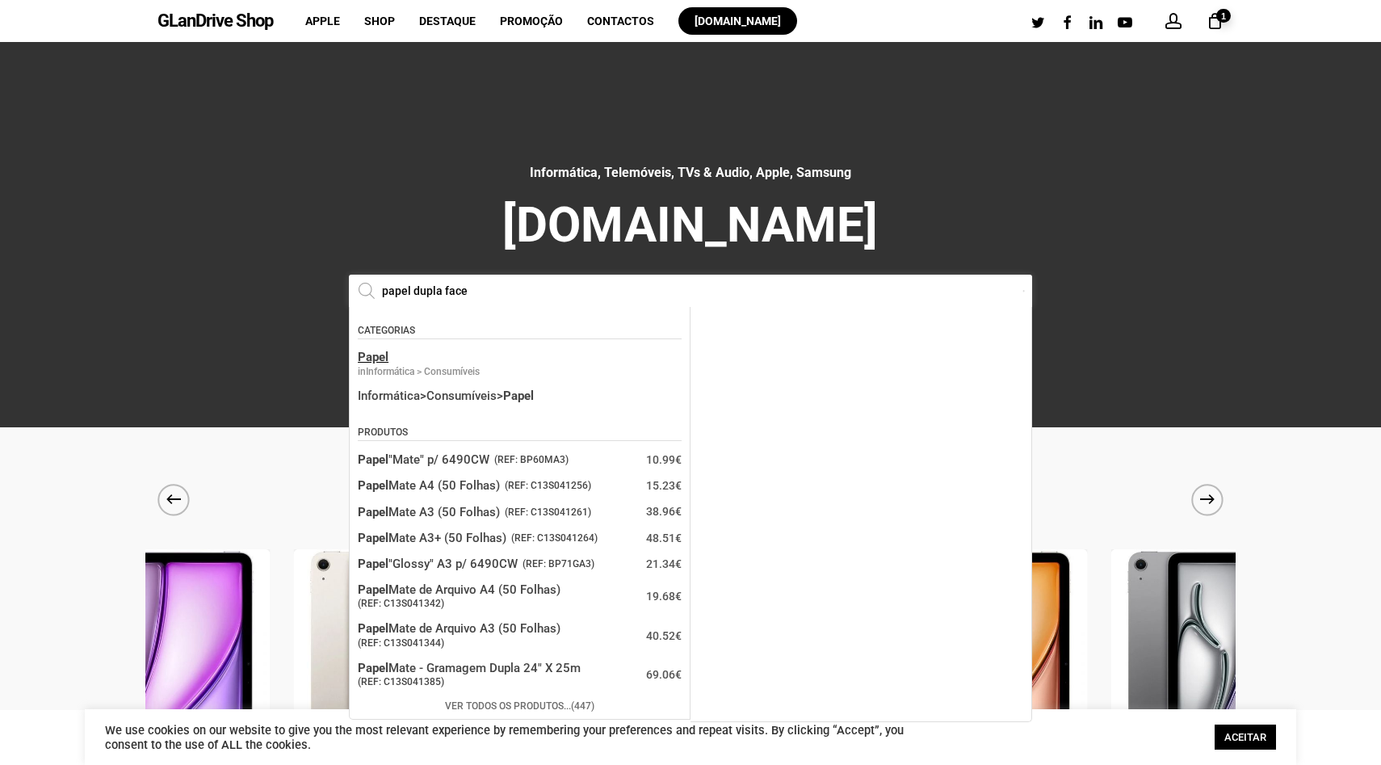
type input "papel dupla face"
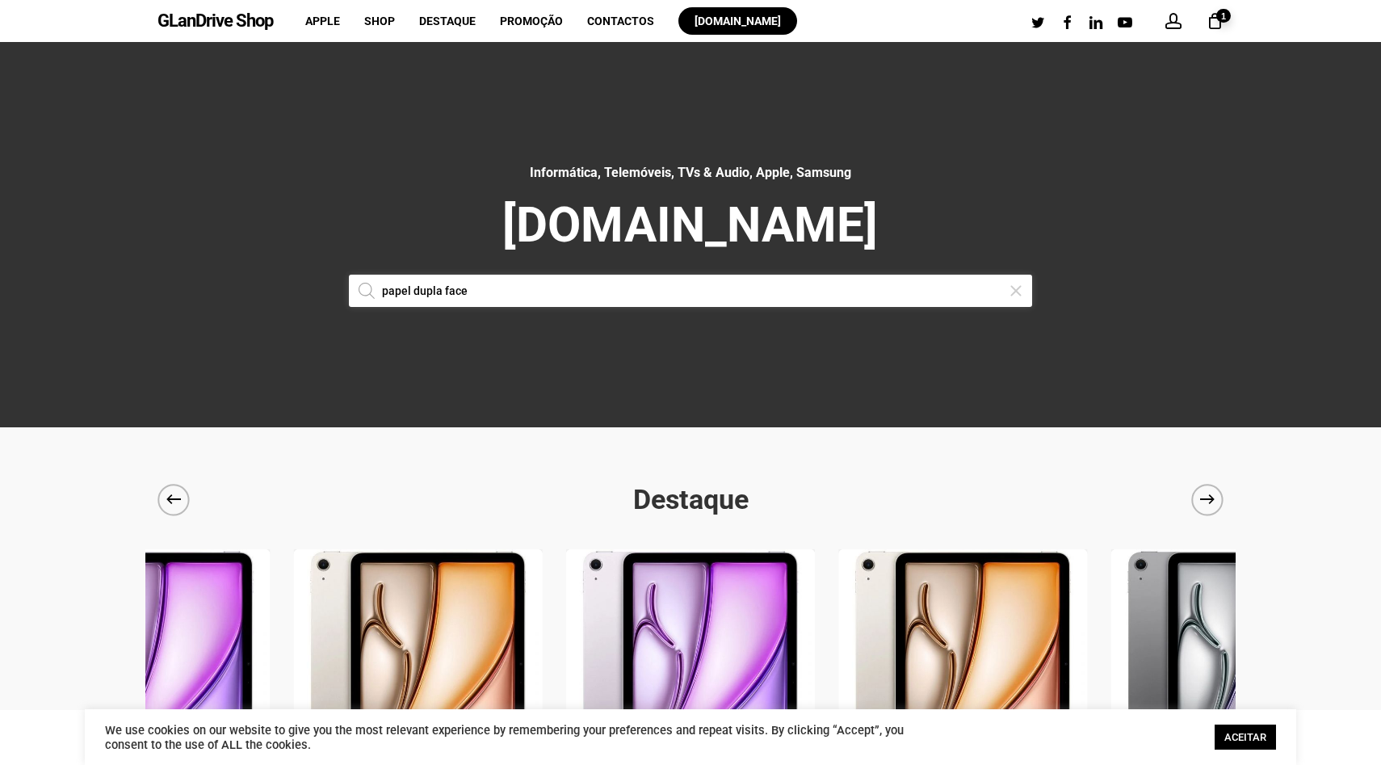
click at [414, 288] on input "papel dupla face" at bounding box center [690, 291] width 683 height 32
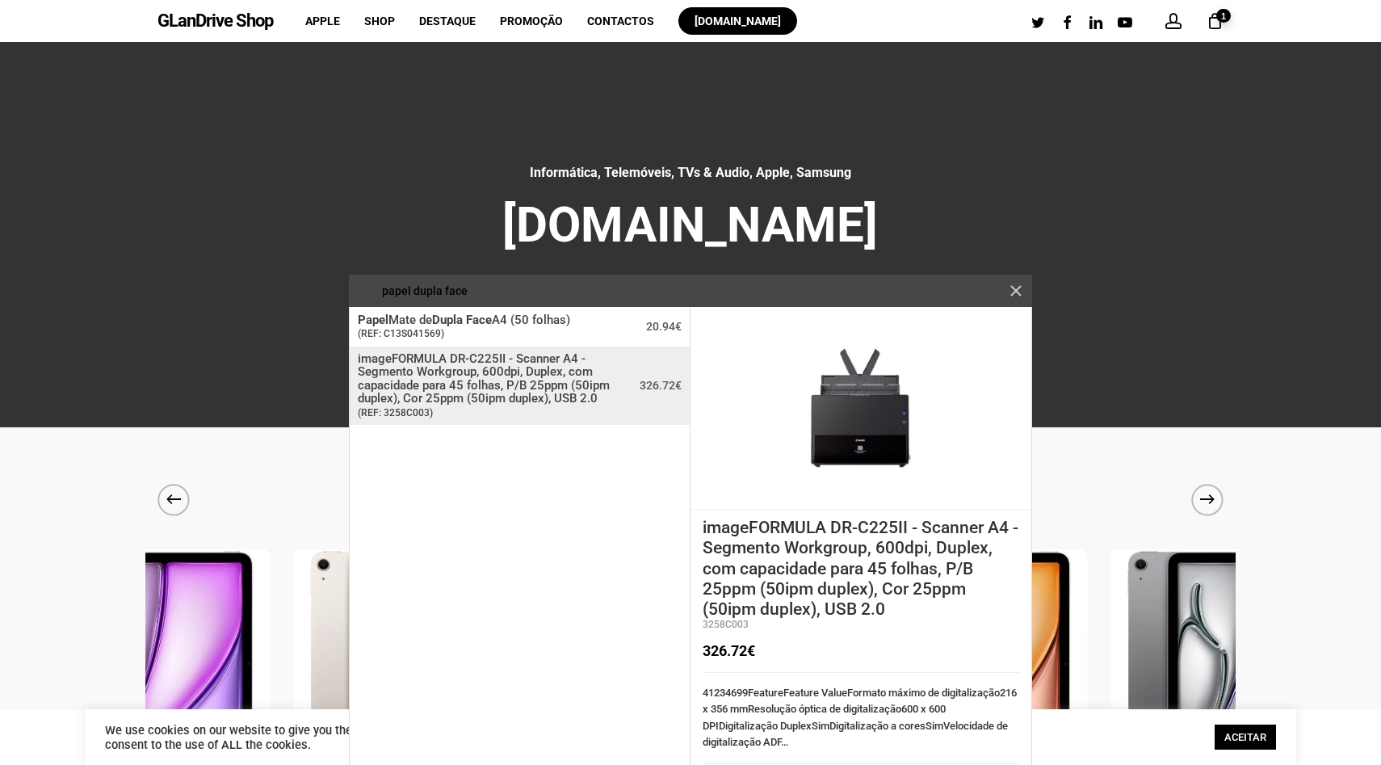
click at [811, 179] on h5 "Informática, Telemóveis, TVs & Audio, Apple, Samsung" at bounding box center [690, 172] width 683 height 21
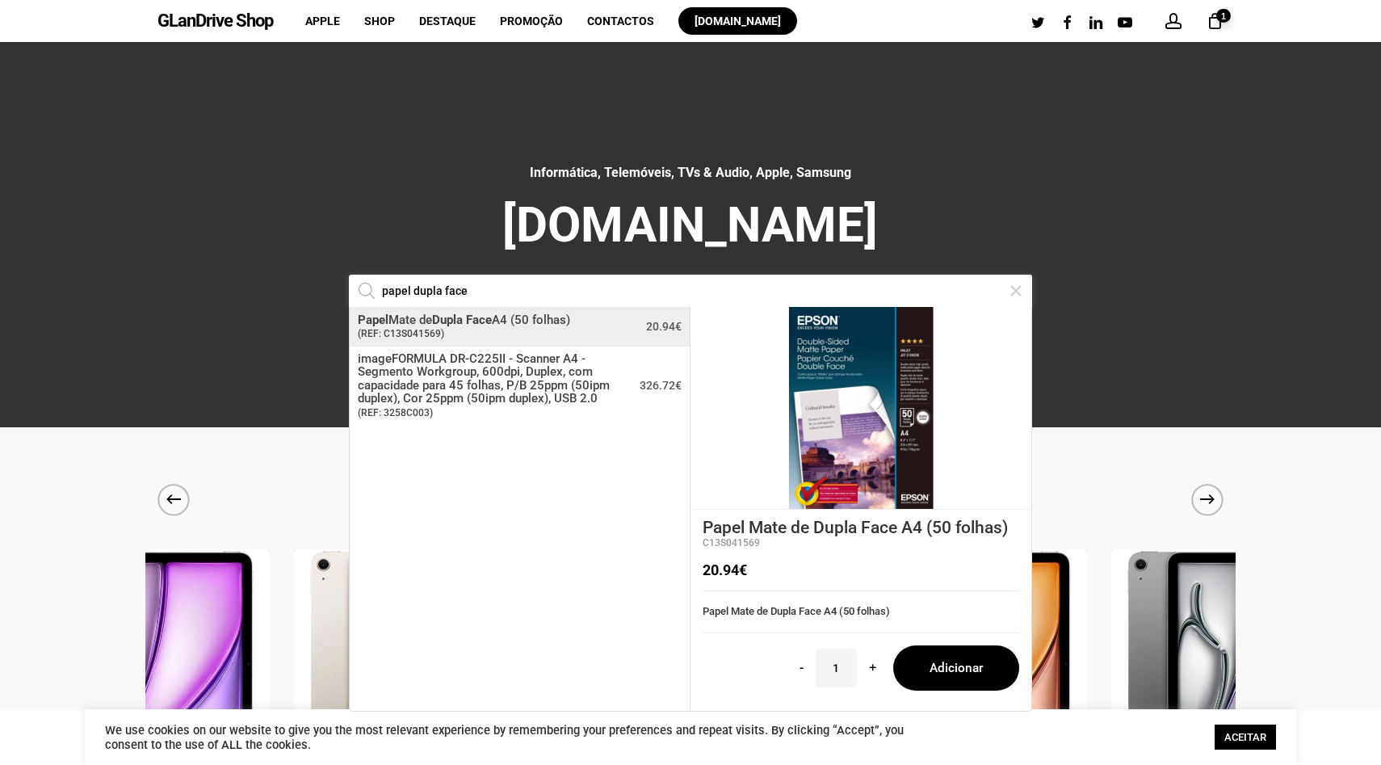
click at [706, 284] on input "papel dupla face" at bounding box center [690, 291] width 683 height 32
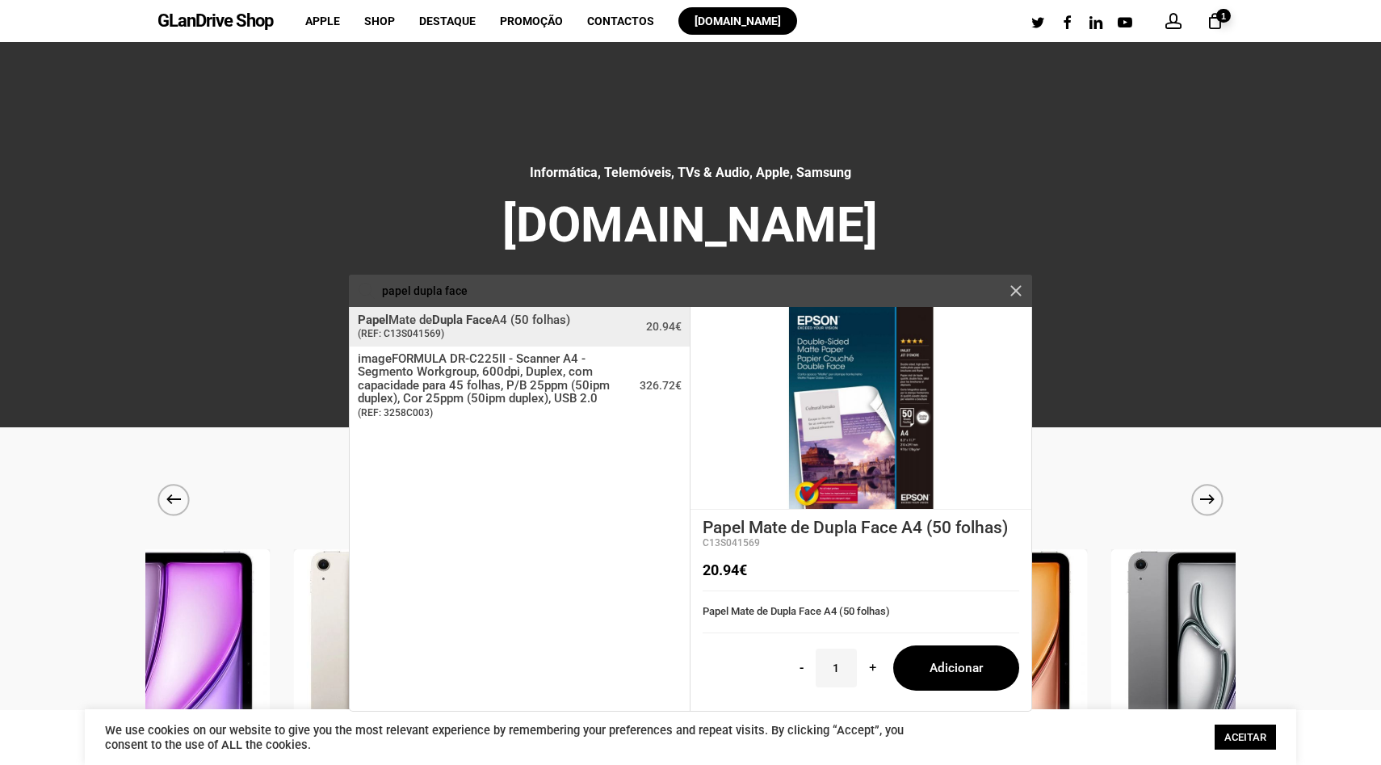
click at [1216, 29] on icon "Cart" at bounding box center [1215, 22] width 18 height 17
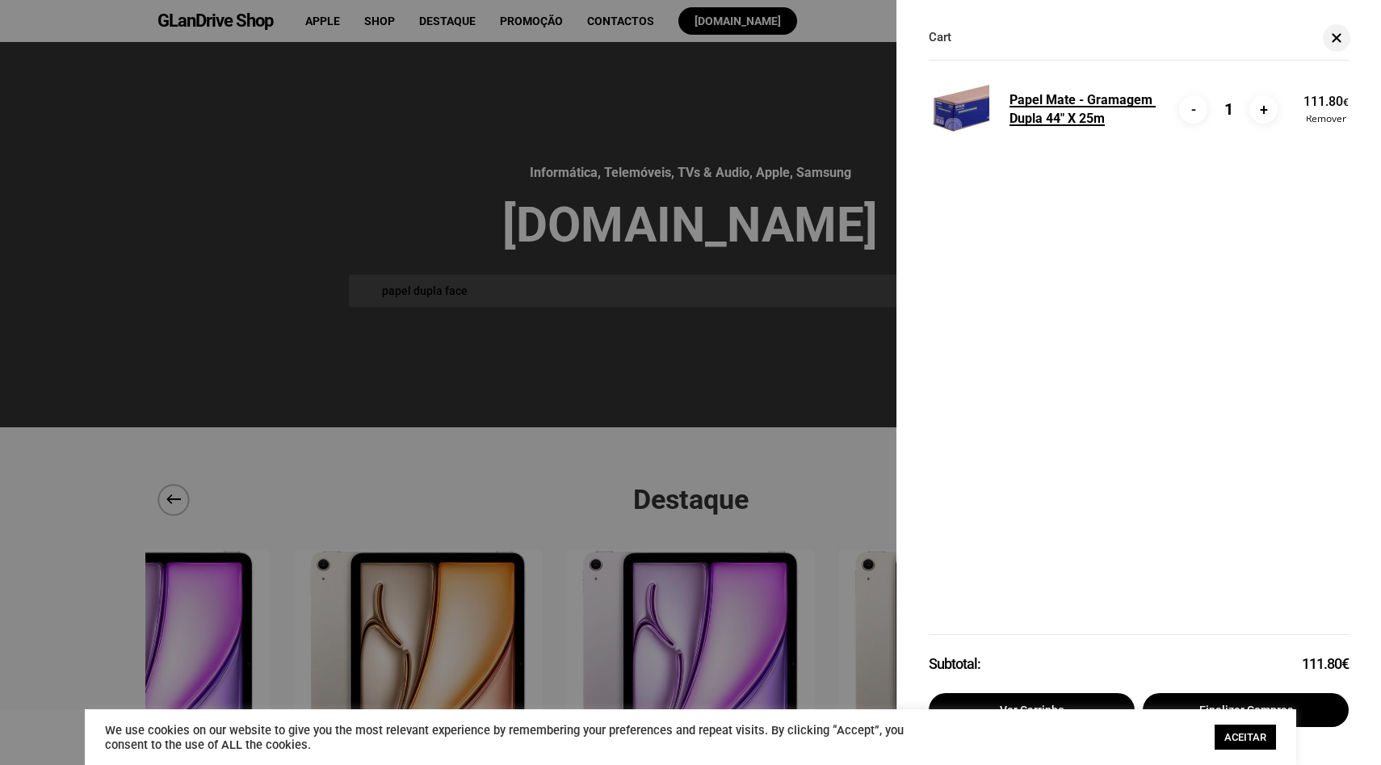
click at [1086, 99] on link "Papel Mate - Gramagem Dupla 44" X 25m" at bounding box center [1083, 108] width 146 height 33
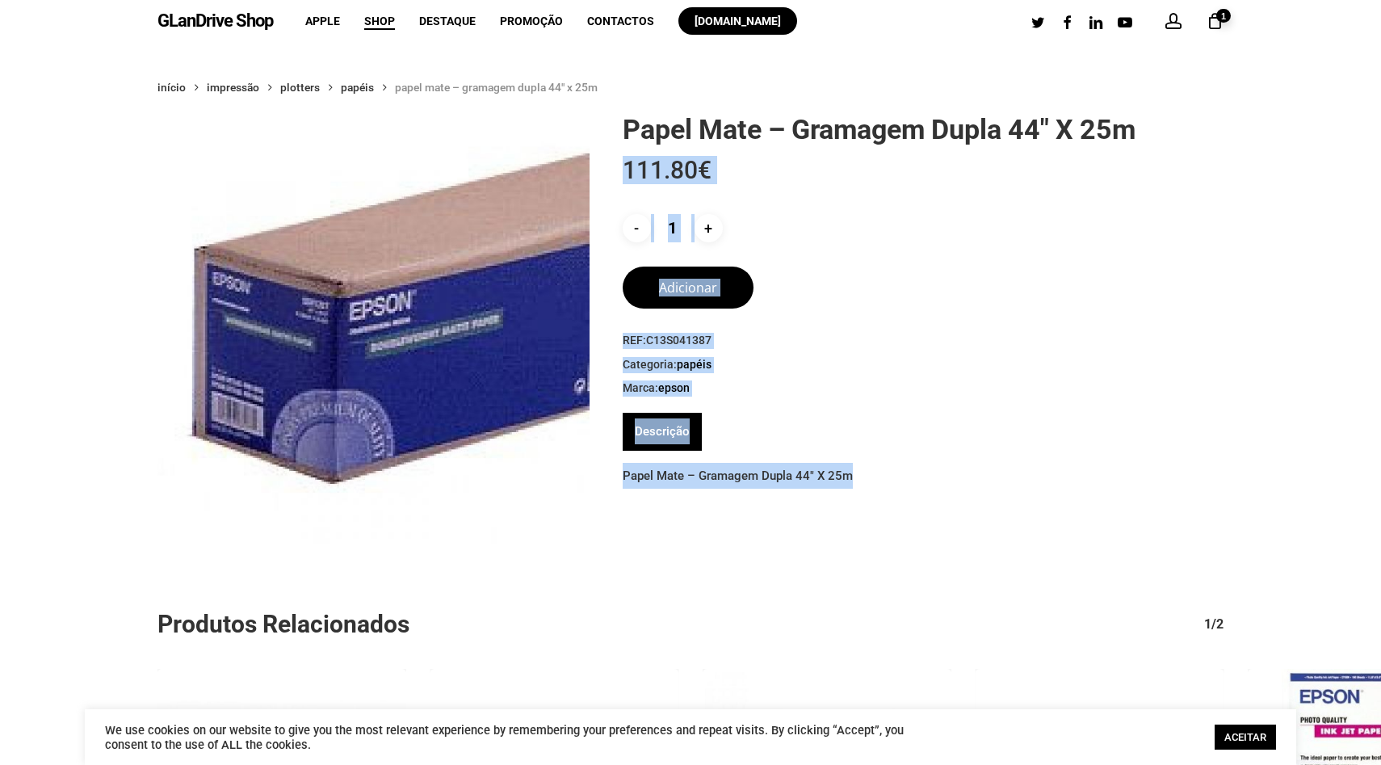
drag, startPoint x: 599, startPoint y: 127, endPoint x: 1151, endPoint y: 131, distance: 552.5
click at [1151, 131] on div "Papel Mate – Gramagem Dupla 44″ X 25m 111.80 € - Quantidade de Papel Mate - Gra…" at bounding box center [691, 613] width 1066 height 1003
click at [1151, 131] on h1 "Papel Mate – Gramagem Dupla 44″ X 25m" at bounding box center [923, 129] width 601 height 34
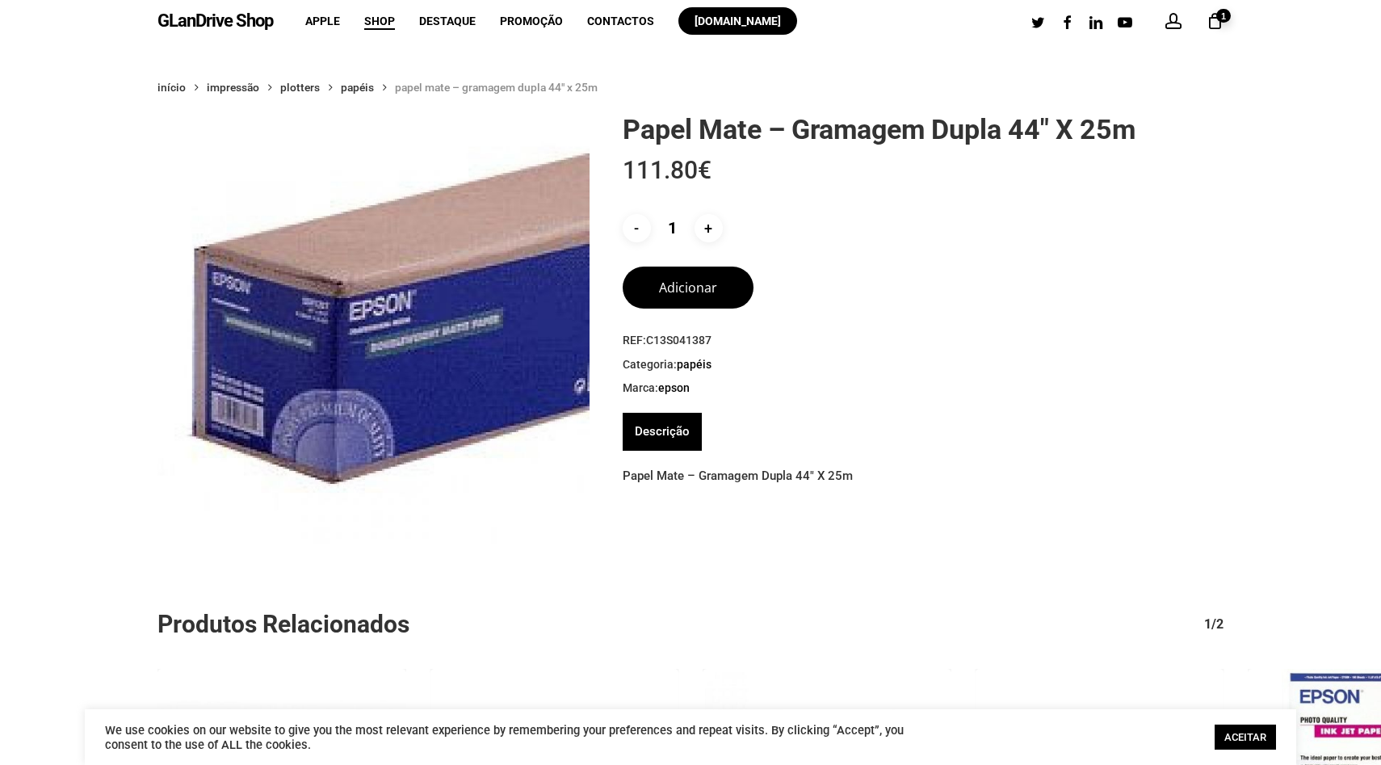
click at [1112, 128] on h1 "Papel Mate – Gramagem Dupla 44″ X 25m" at bounding box center [923, 129] width 601 height 34
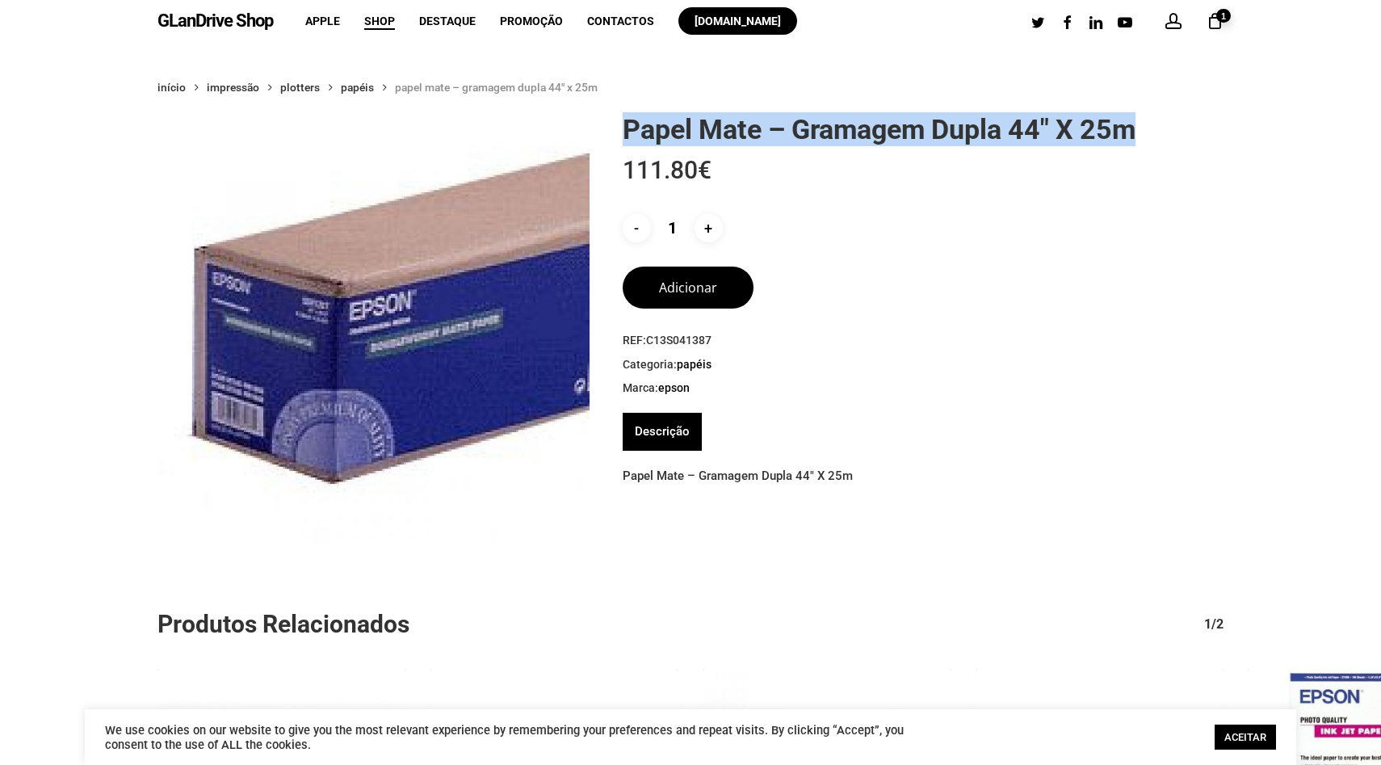
click at [1112, 128] on h1 "Papel Mate – Gramagem Dupla 44″ X 25m" at bounding box center [923, 129] width 601 height 34
copy h1 "Papel Mate – Gramagem Dupla 44″ X 25m"
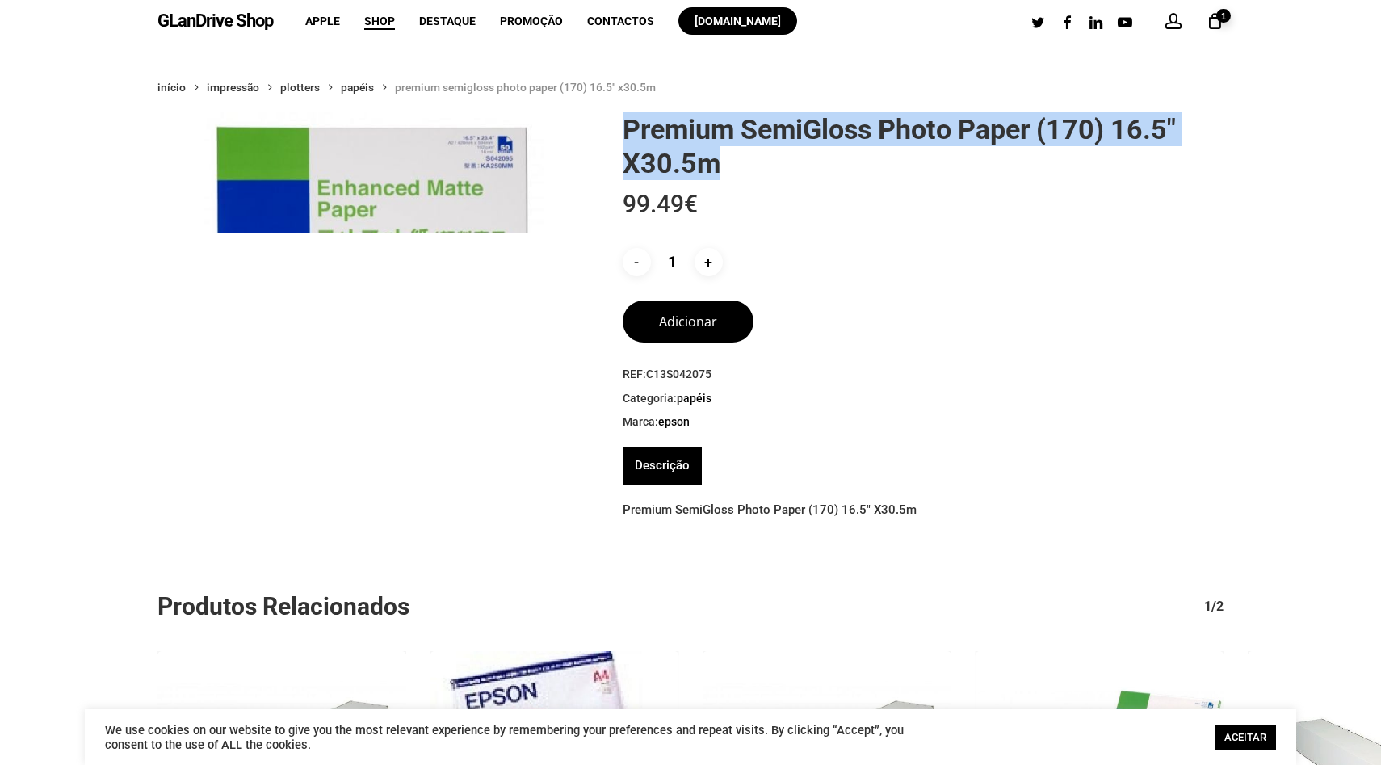
drag, startPoint x: 725, startPoint y: 172, endPoint x: 624, endPoint y: 128, distance: 110.0
click at [623, 128] on h1 "Premium SemiGloss Photo Paper (170) 16.5″ X30.5m" at bounding box center [923, 146] width 601 height 68
click at [624, 128] on h1 "Premium SemiGloss Photo Paper (170) 16.5″ X30.5m" at bounding box center [923, 146] width 601 height 68
drag, startPoint x: 624, startPoint y: 128, endPoint x: 721, endPoint y: 166, distance: 104.6
click at [721, 166] on h1 "Premium SemiGloss Photo Paper (170) 16.5″ X30.5m" at bounding box center [923, 146] width 601 height 68
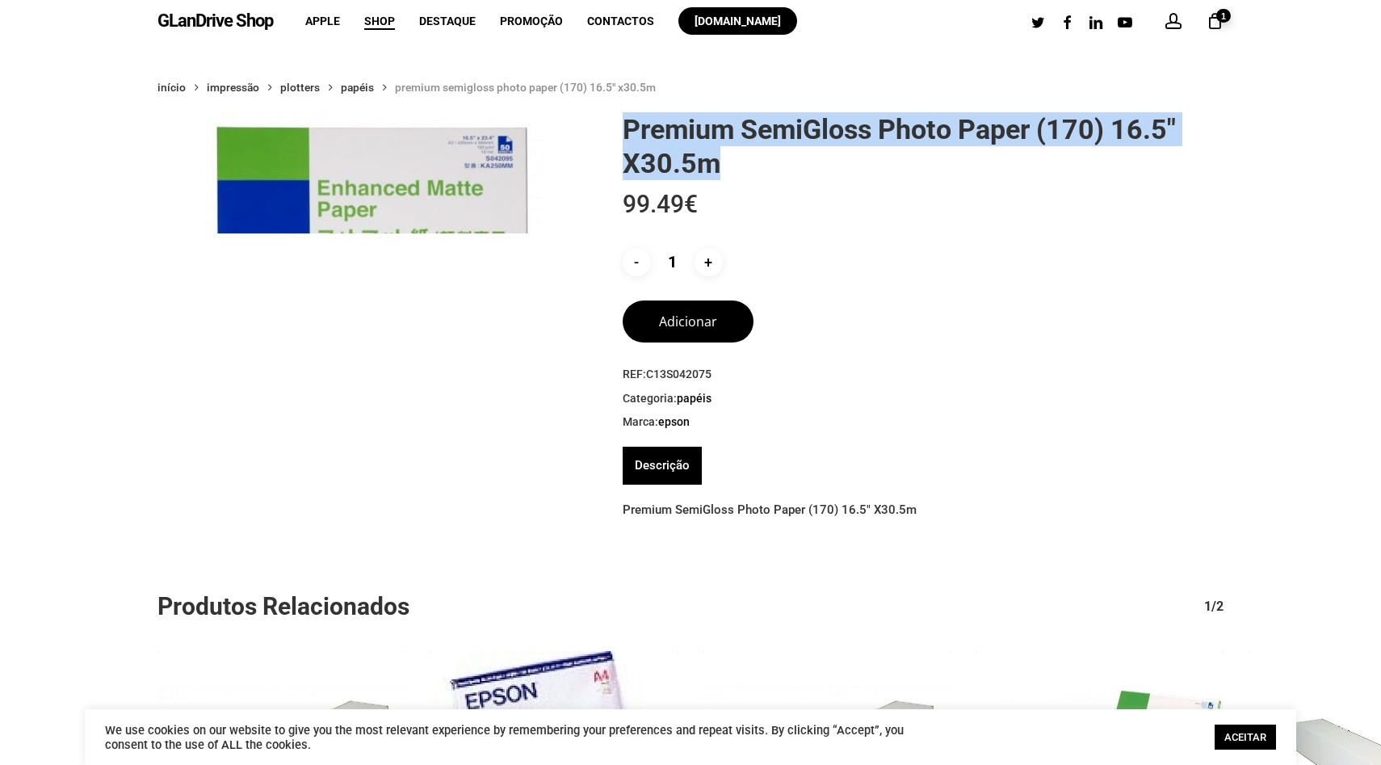
click at [838, 258] on div "- Quantidade de Premium SemiGloss Photo Paper (170) 16.5" X30.5m 1 +" at bounding box center [915, 262] width 585 height 28
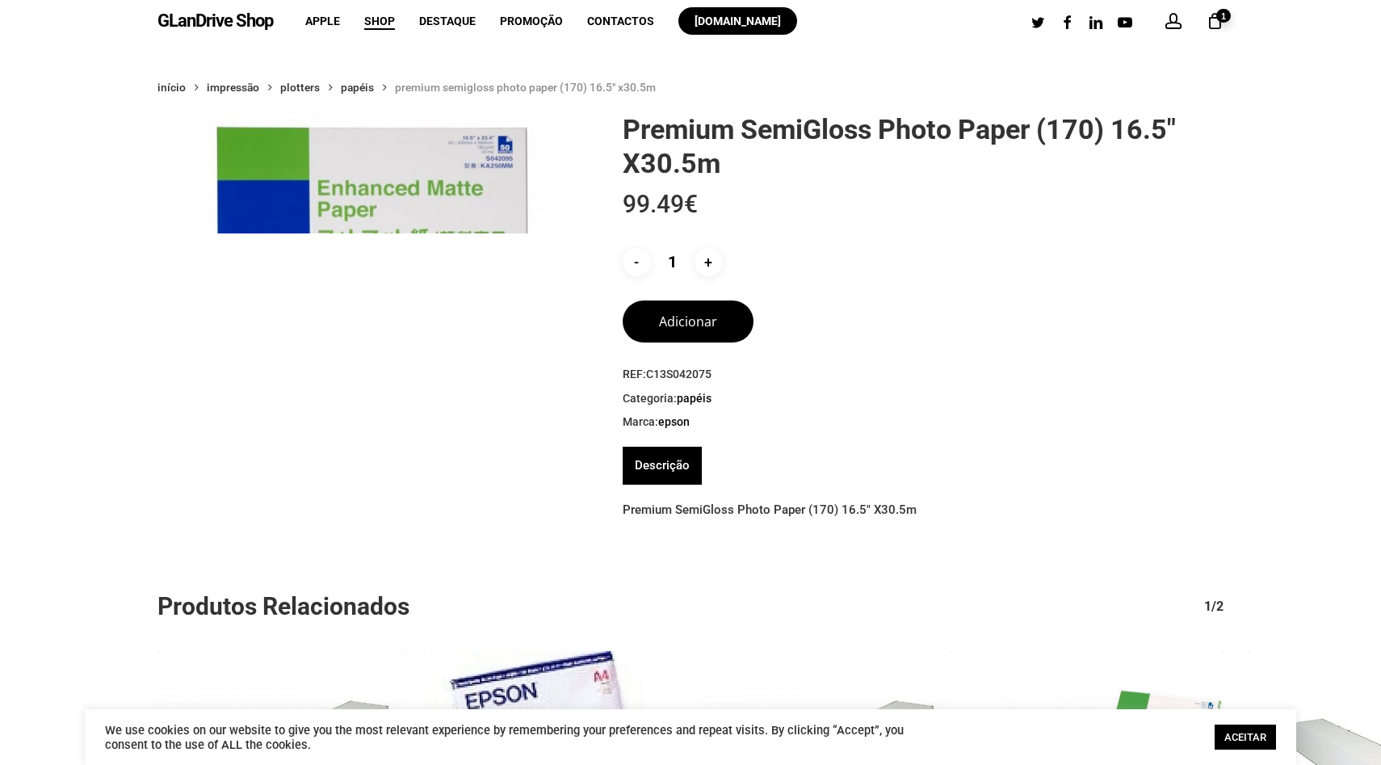
click at [1257, 742] on link "ACEITAR" at bounding box center [1245, 737] width 61 height 25
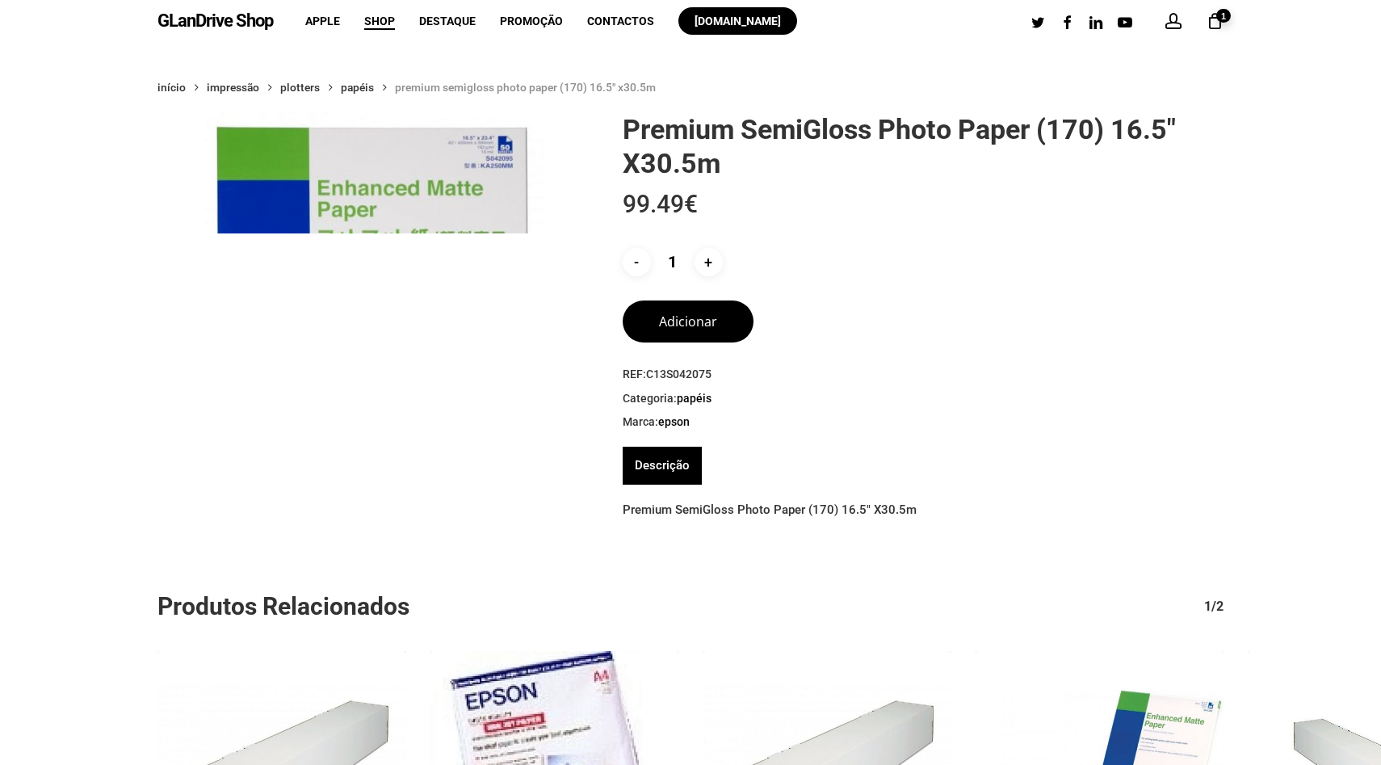
scroll to position [4, 0]
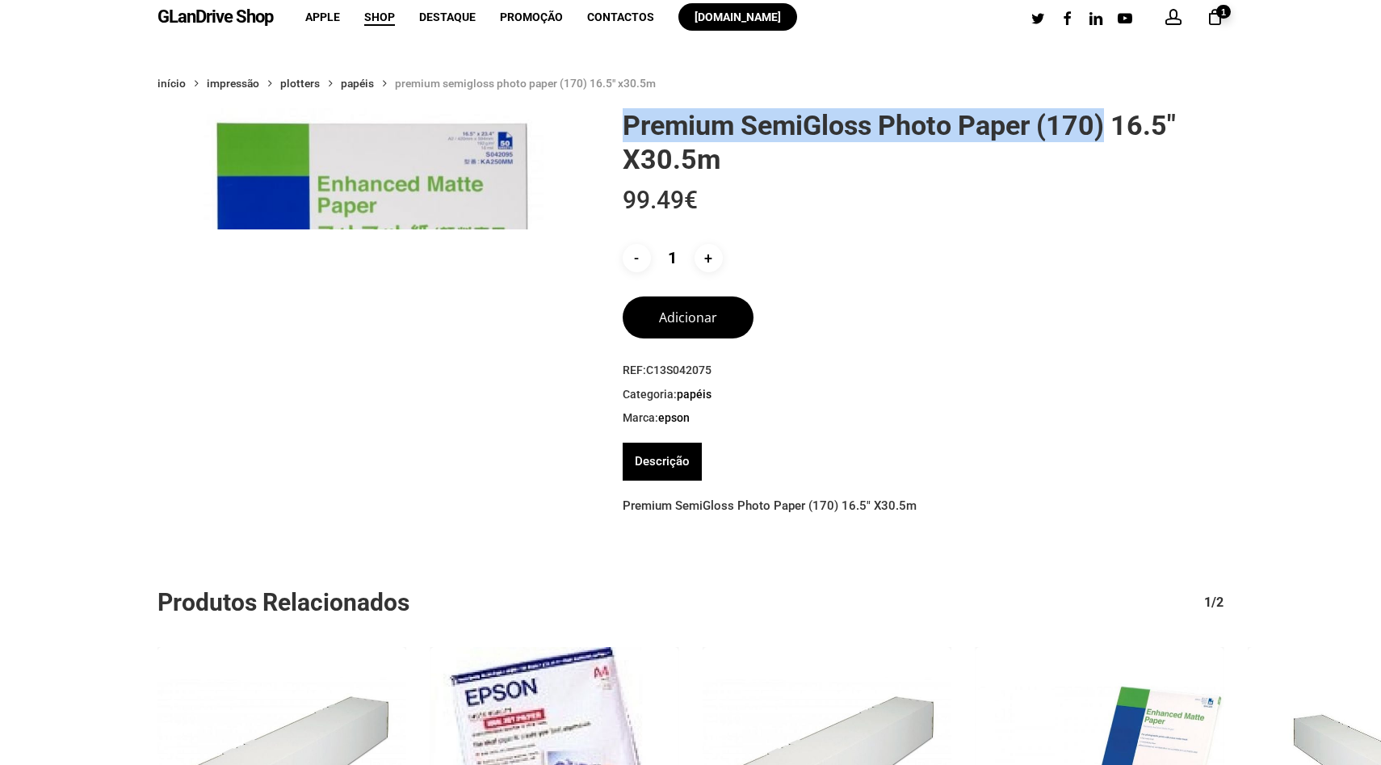
drag, startPoint x: 628, startPoint y: 141, endPoint x: 1106, endPoint y: 110, distance: 478.4
click at [1106, 110] on h1 "Premium SemiGloss Photo Paper (170) 16.5″ X30.5m" at bounding box center [923, 142] width 601 height 68
copy h1 "Premium SemiGloss Photo Paper (170)"
